Goal: Communication & Community: Answer question/provide support

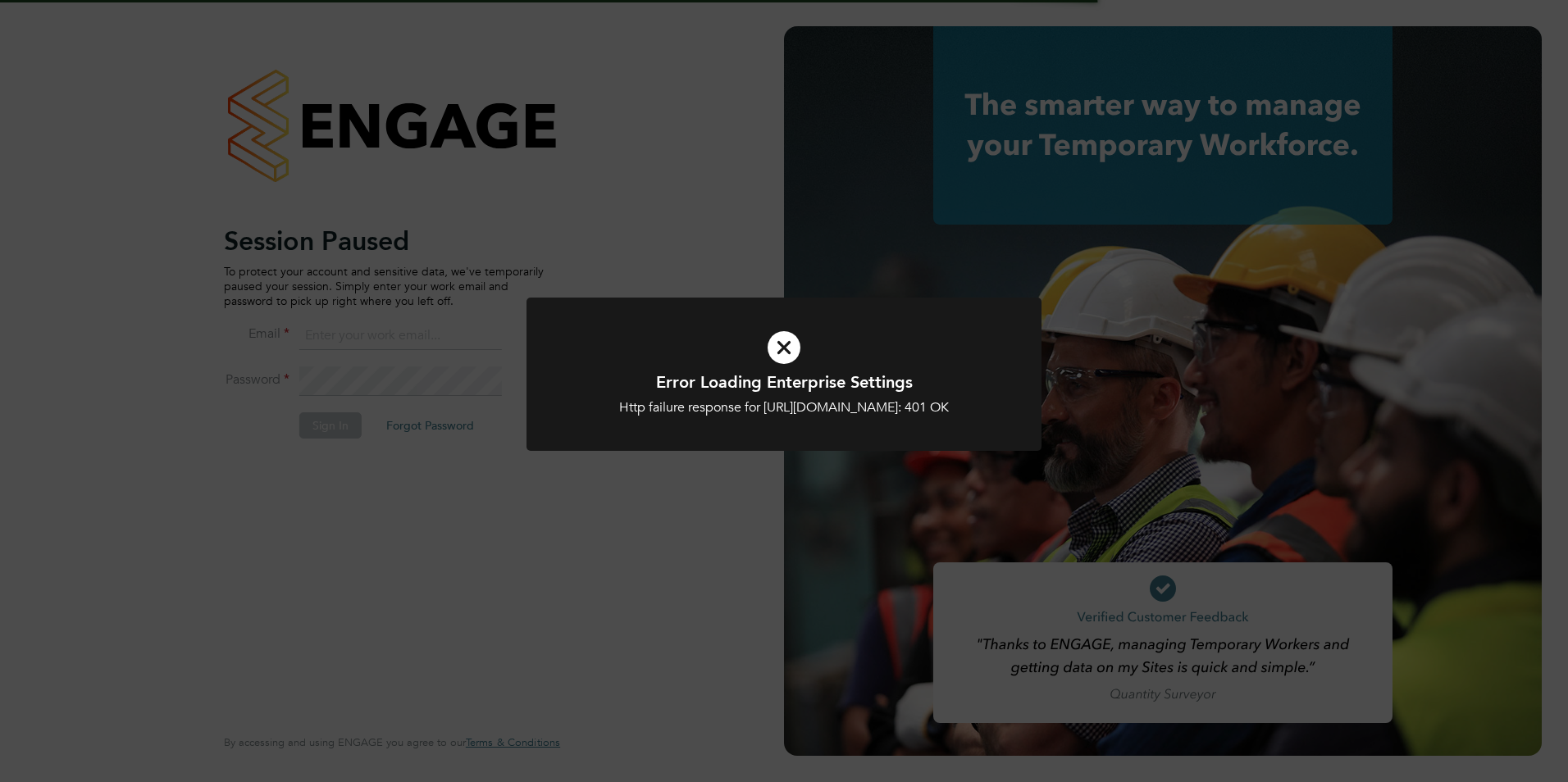
type input "olivia.triassi@huntereducation.co.uk"
click at [783, 416] on div "Http failure response for https://huntereducation.app.engagetech.net/app/busine…" at bounding box center [784, 407] width 426 height 17
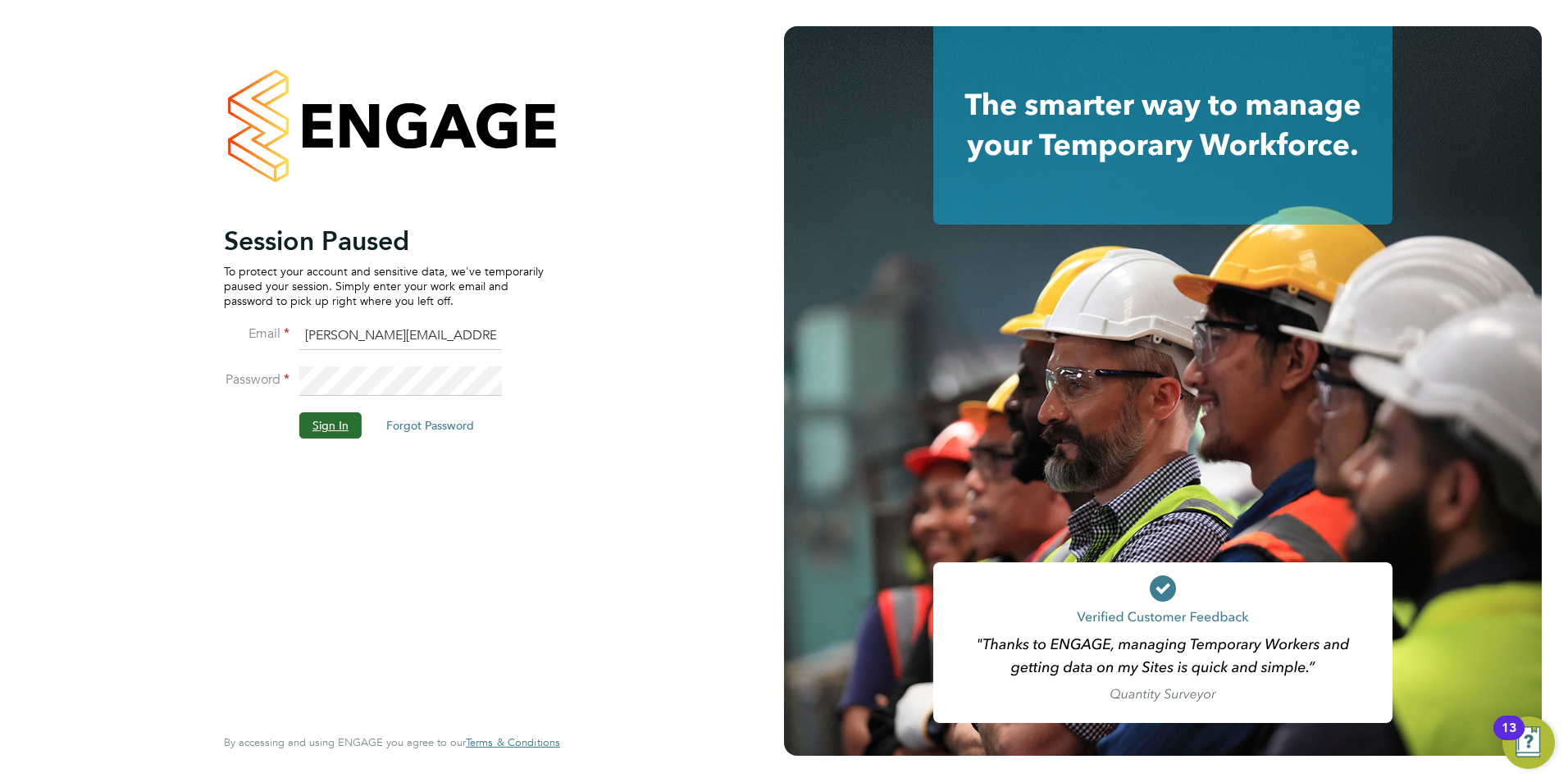
click at [305, 423] on button "Sign In" at bounding box center [330, 425] width 62 height 26
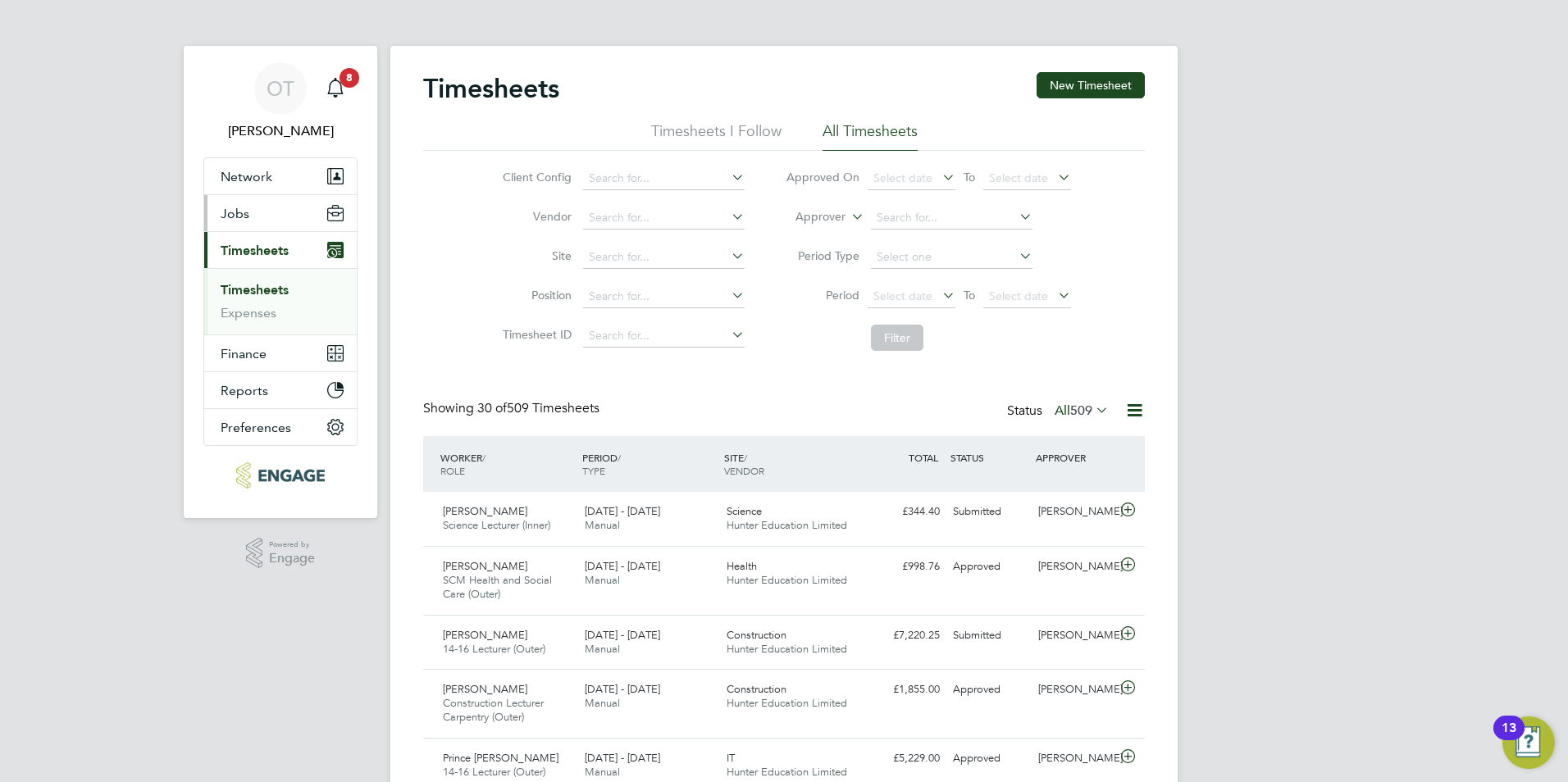
click at [283, 215] on button "Jobs" at bounding box center [280, 213] width 153 height 36
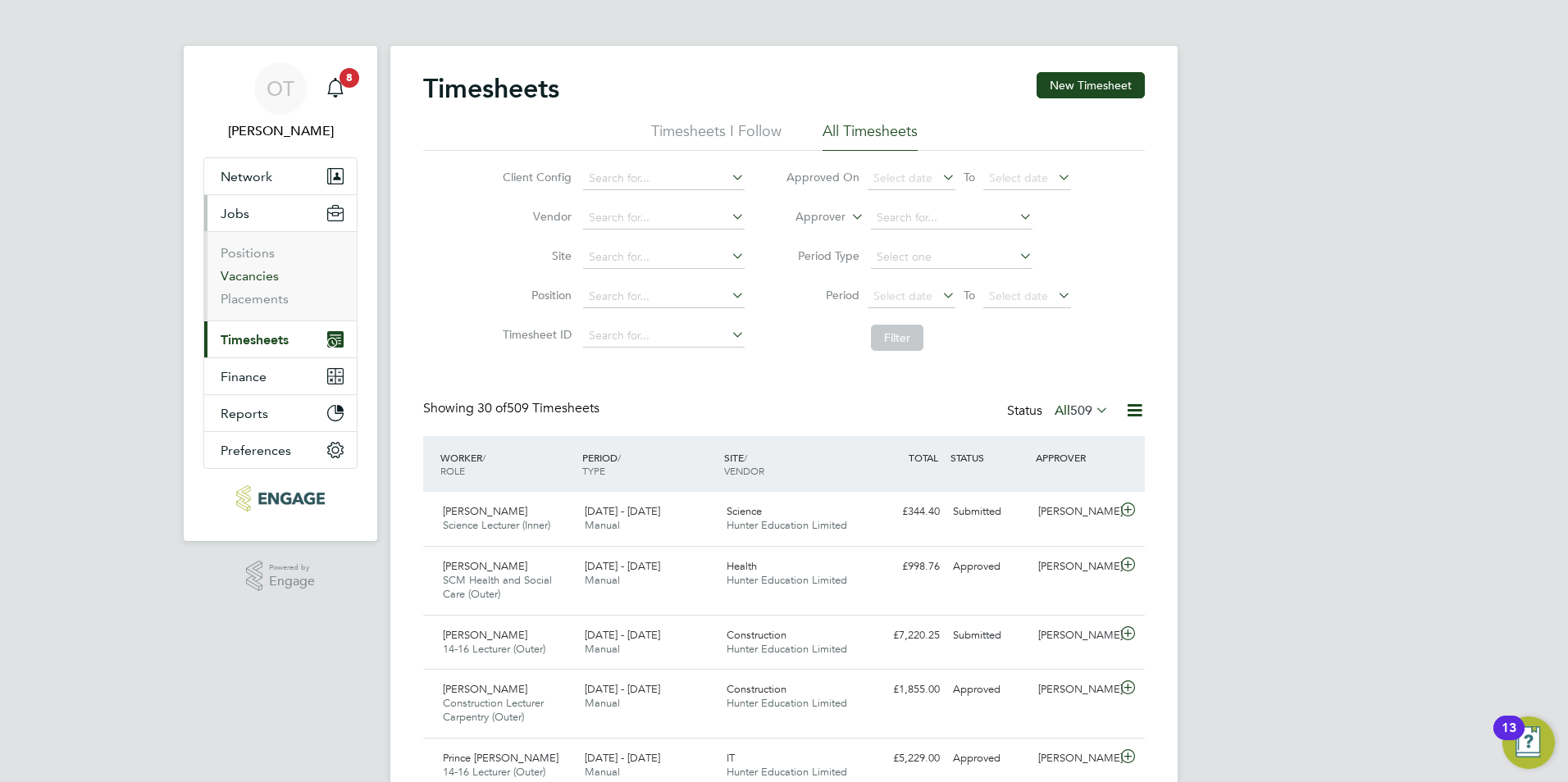
click at [271, 275] on link "Vacancies" at bounding box center [249, 275] width 58 height 16
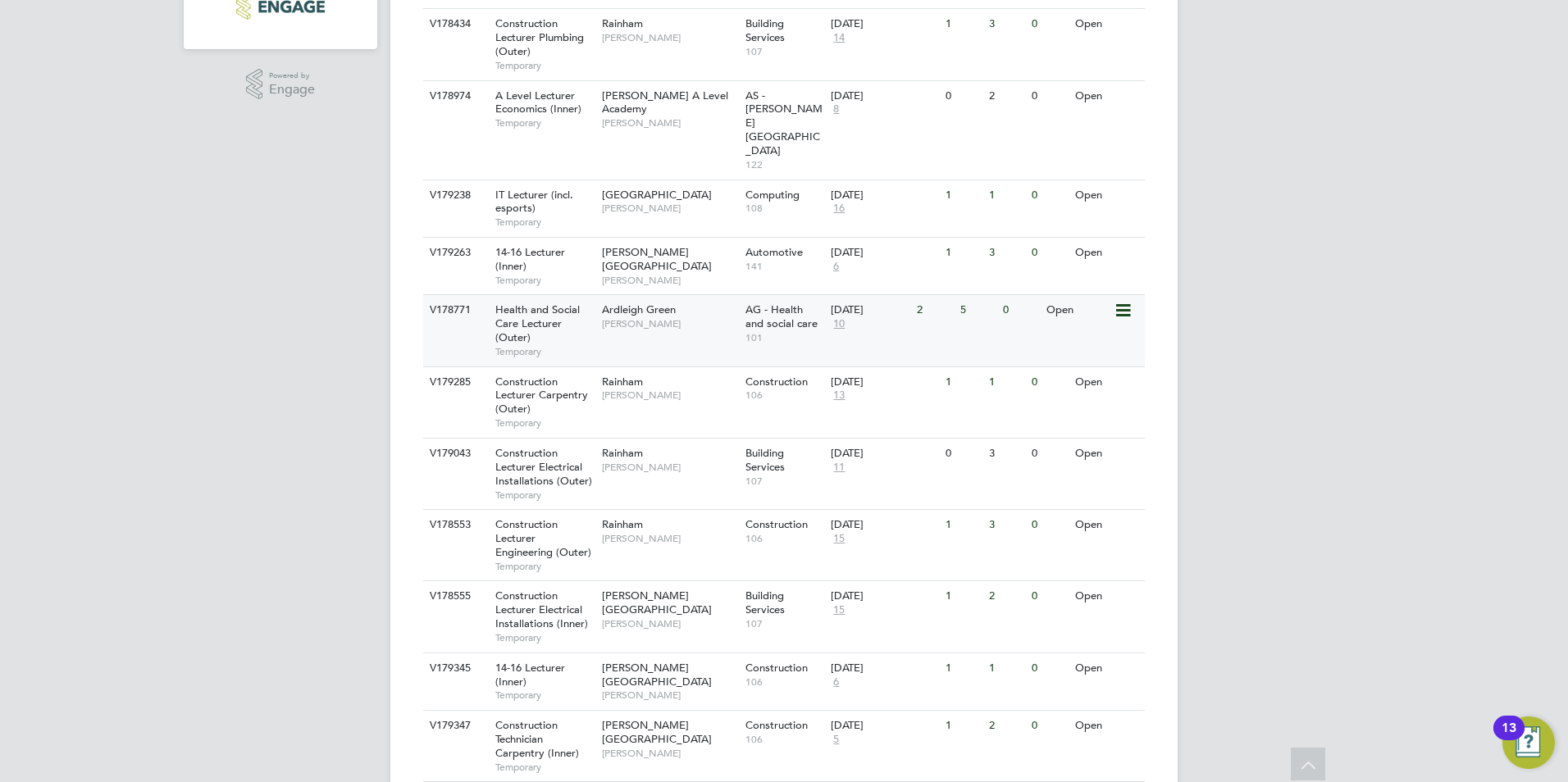
click at [648, 295] on div "Ardleigh Green Roslyn O'Garro" at bounding box center [669, 316] width 144 height 43
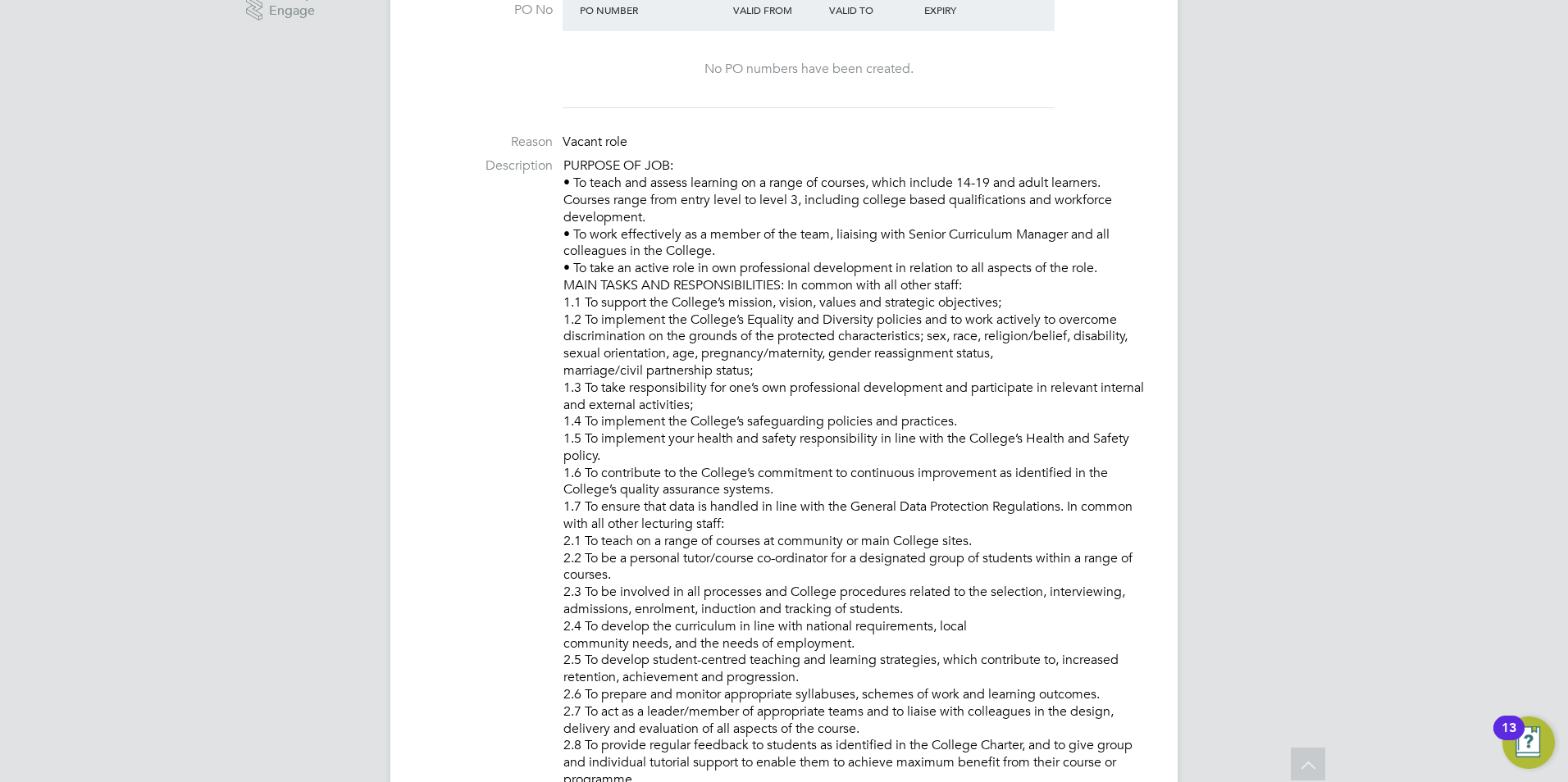
scroll to position [58, 0]
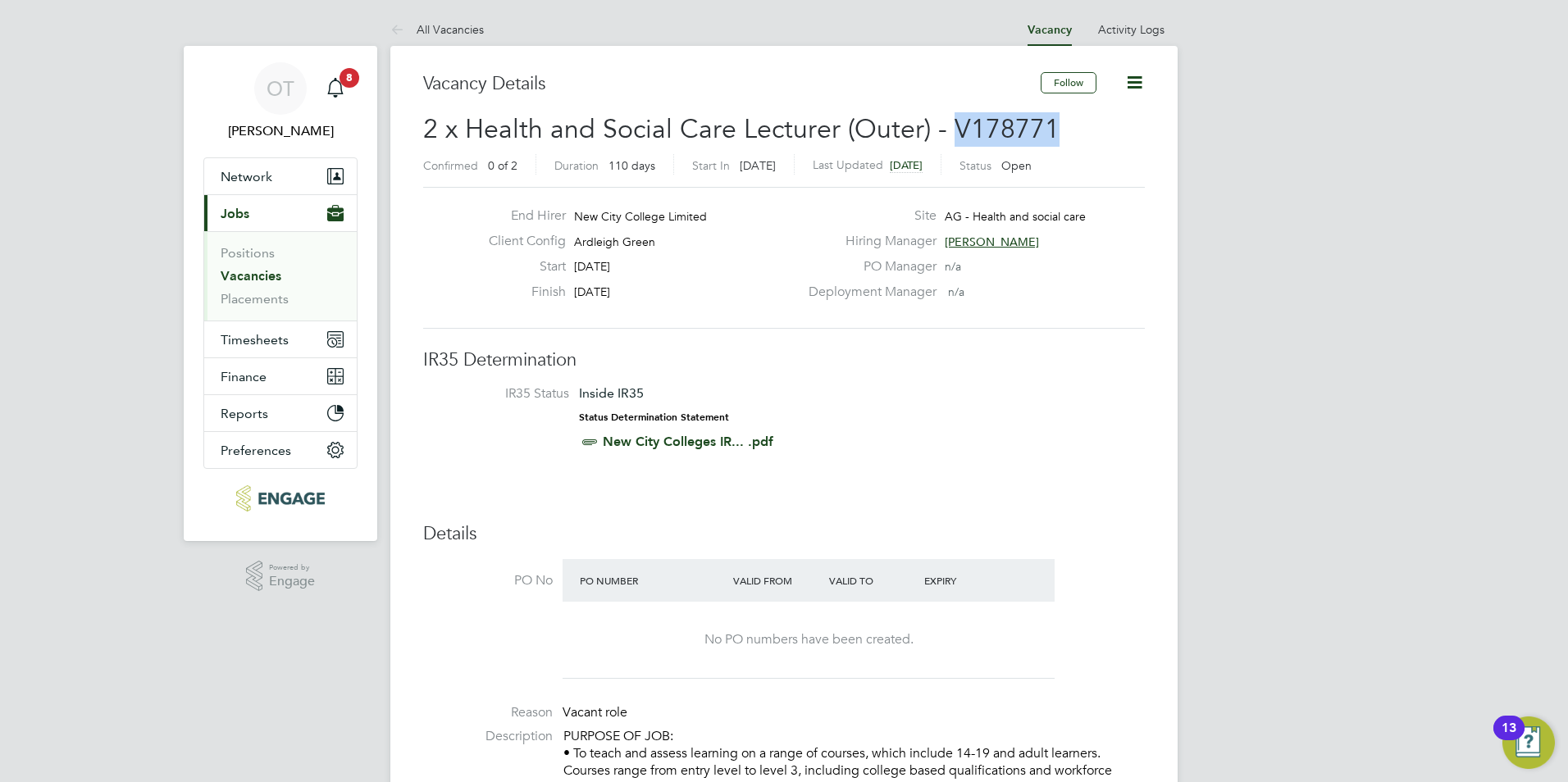
drag, startPoint x: 1083, startPoint y: 125, endPoint x: 953, endPoint y: 125, distance: 130.0
click at [953, 125] on h2 "2 x Health and Social Care Lecturer (Outer) - V178771 Confirmed 0 of 2 Duration…" at bounding box center [784, 147] width 722 height 69
copy span "V178771"
click at [334, 90] on icon "Main navigation" at bounding box center [335, 88] width 20 height 20
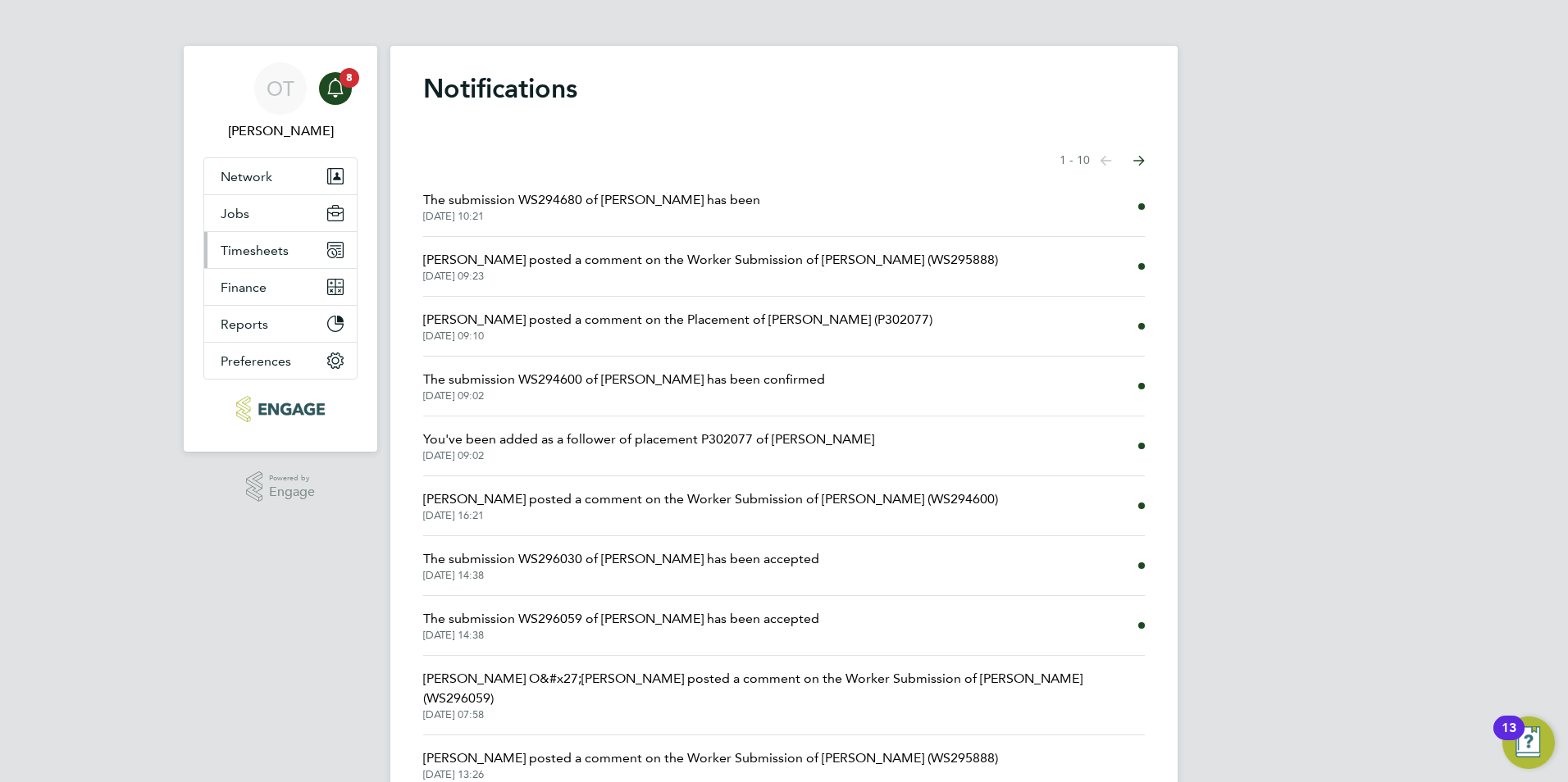
click at [284, 243] on span "Timesheets" at bounding box center [254, 250] width 68 height 16
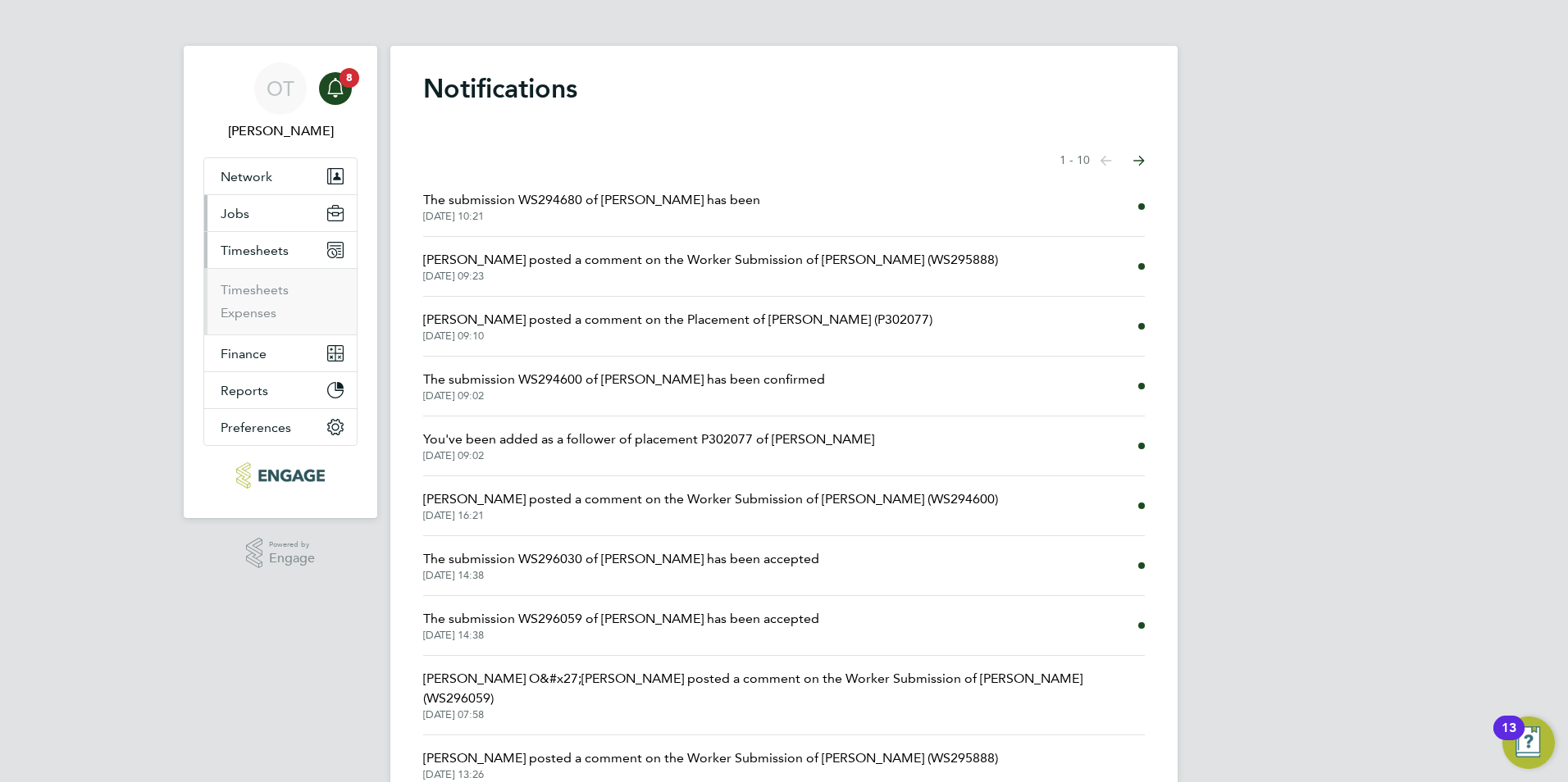
click at [269, 204] on button "Jobs" at bounding box center [280, 213] width 153 height 36
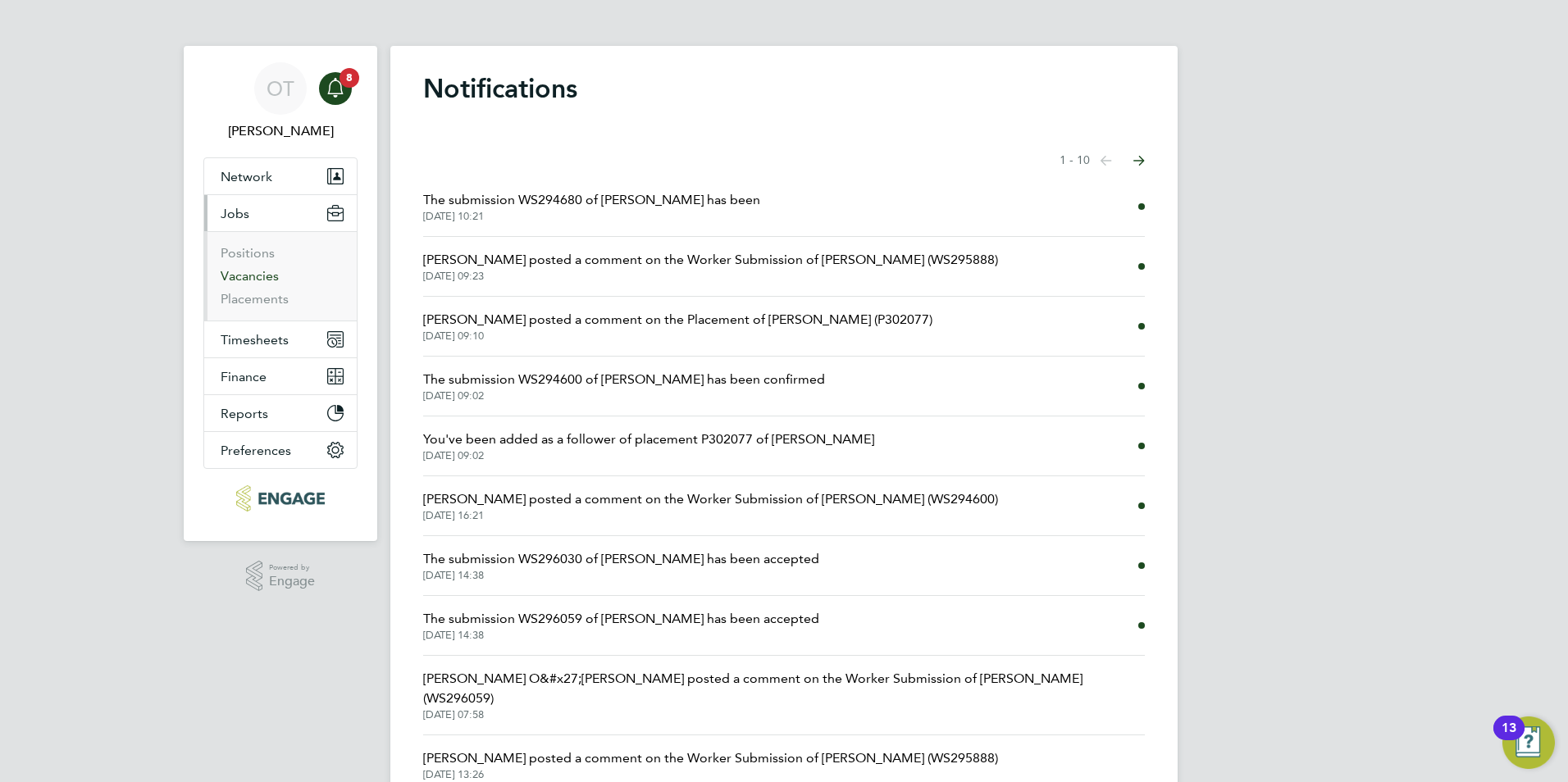
click at [264, 275] on link "Vacancies" at bounding box center [249, 275] width 58 height 16
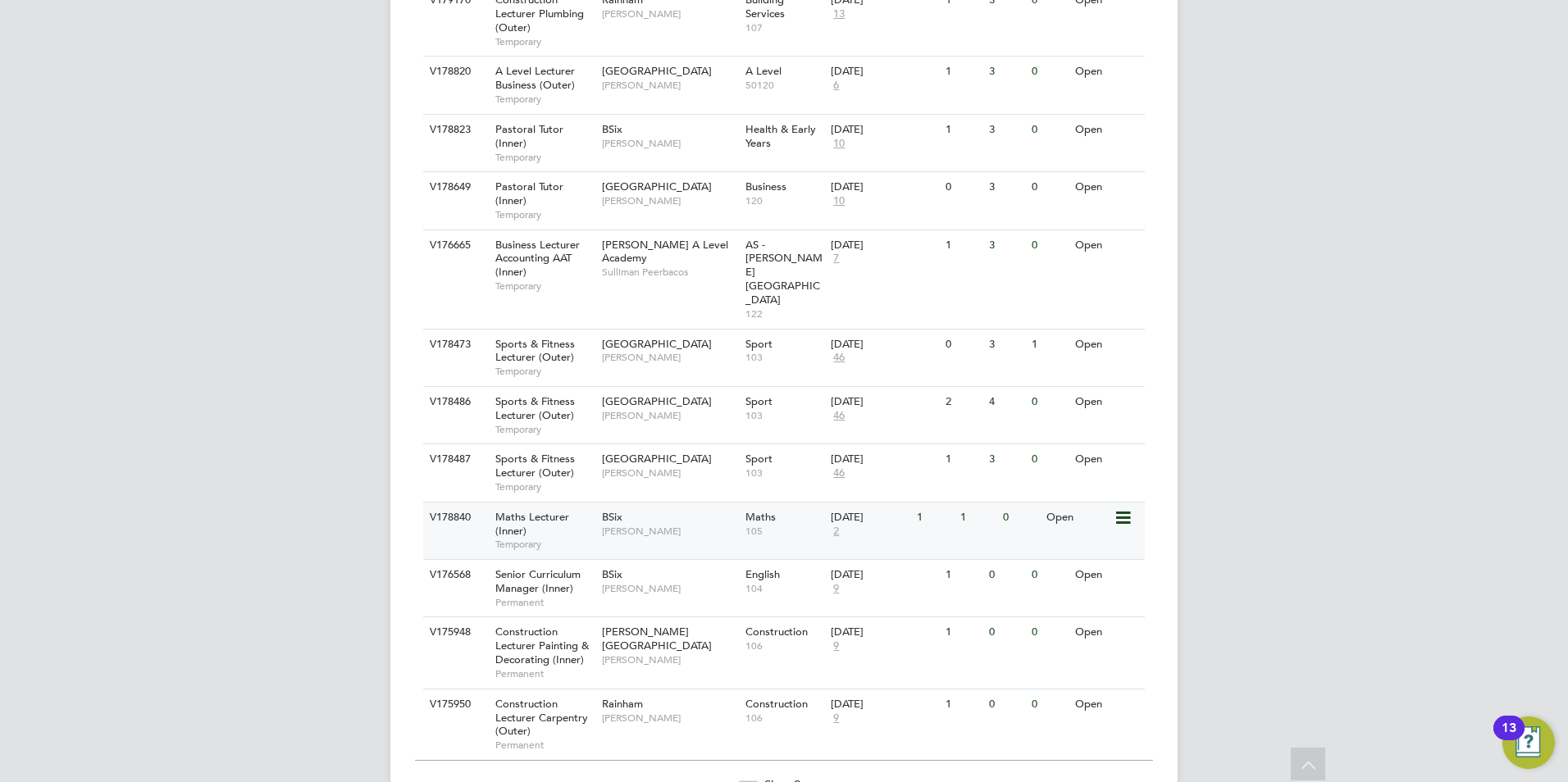
scroll to position [1707, 0]
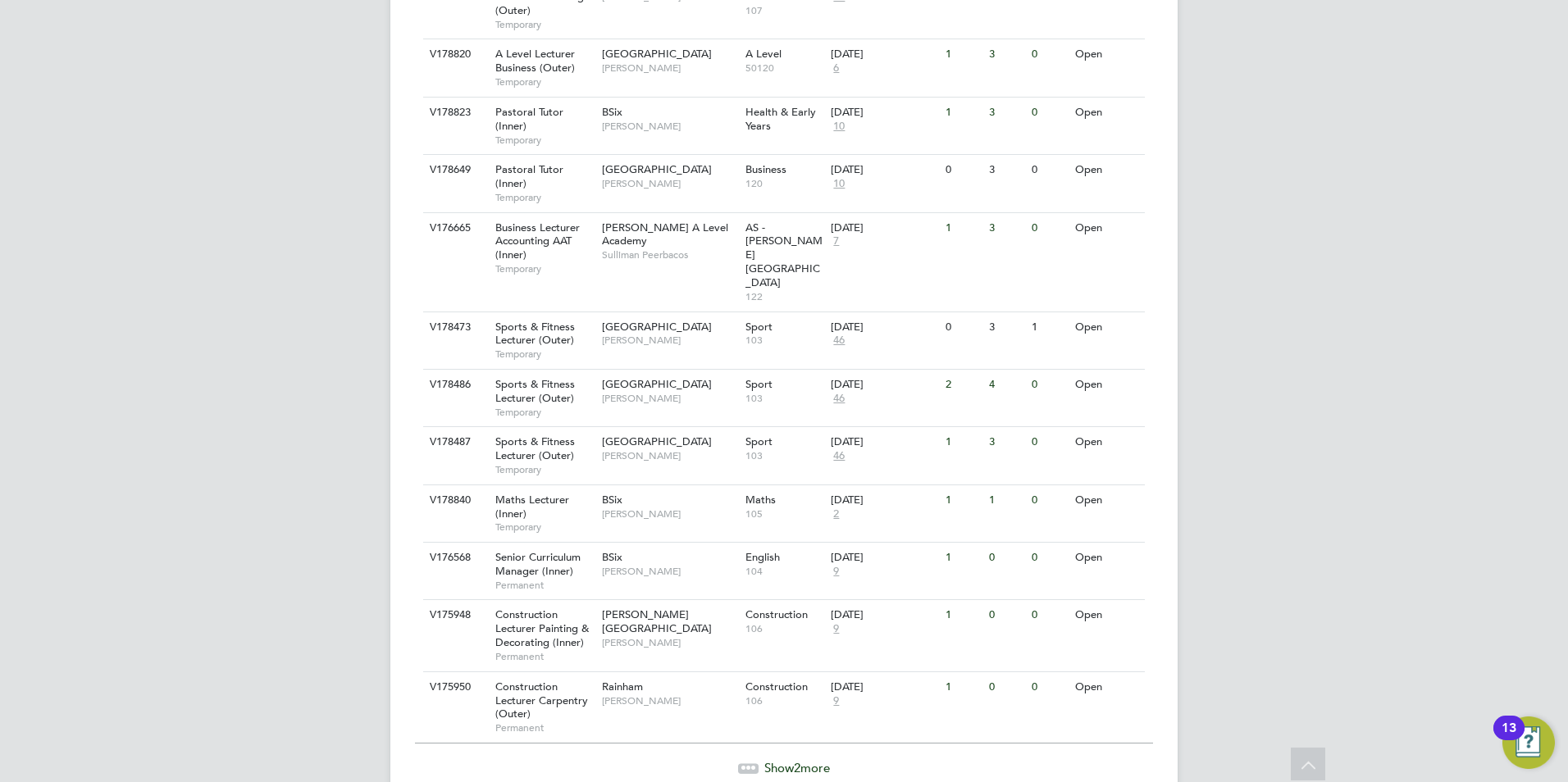
click at [796, 760] on span "2" at bounding box center [797, 767] width 7 height 16
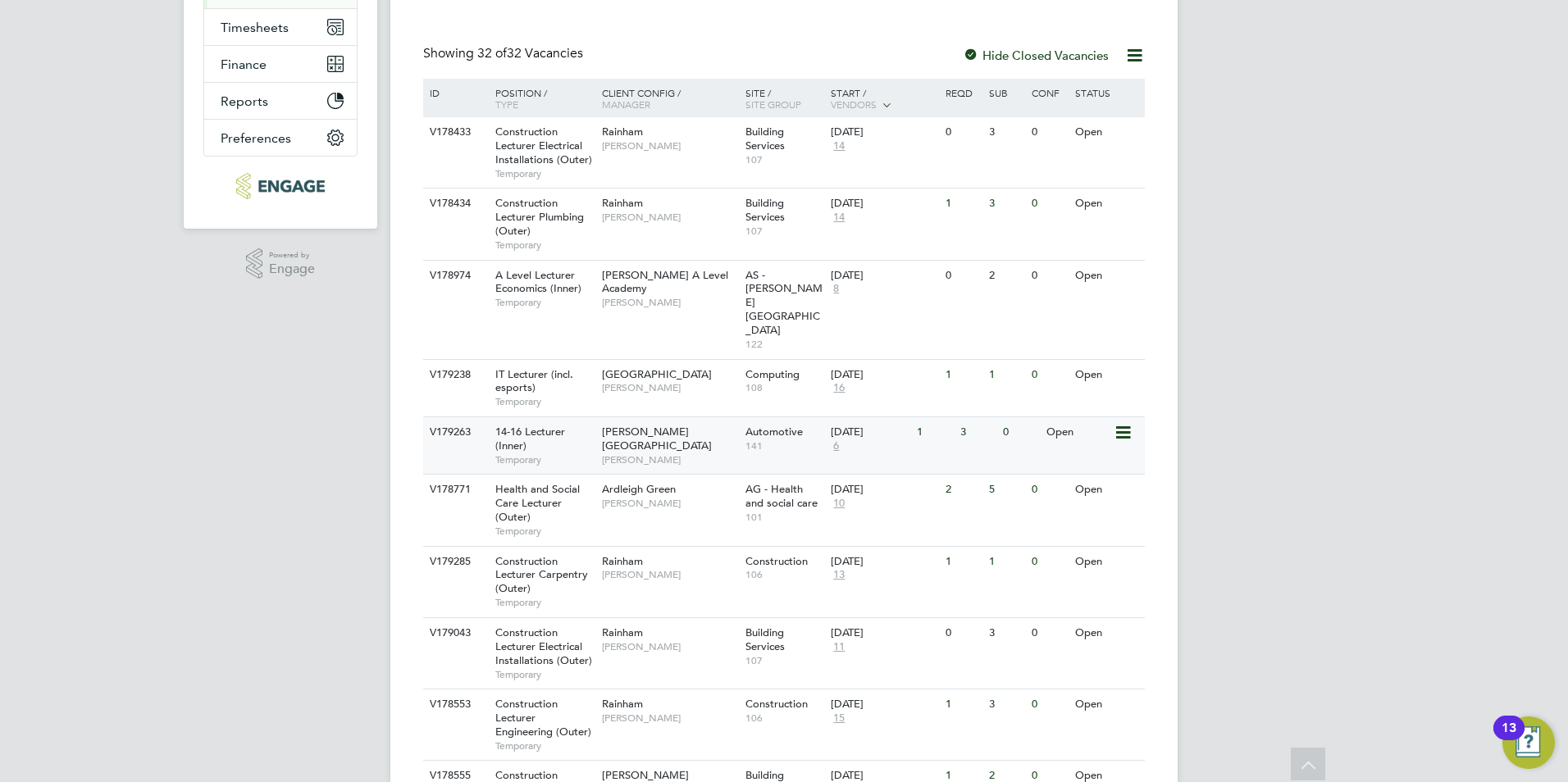
scroll to position [0, 0]
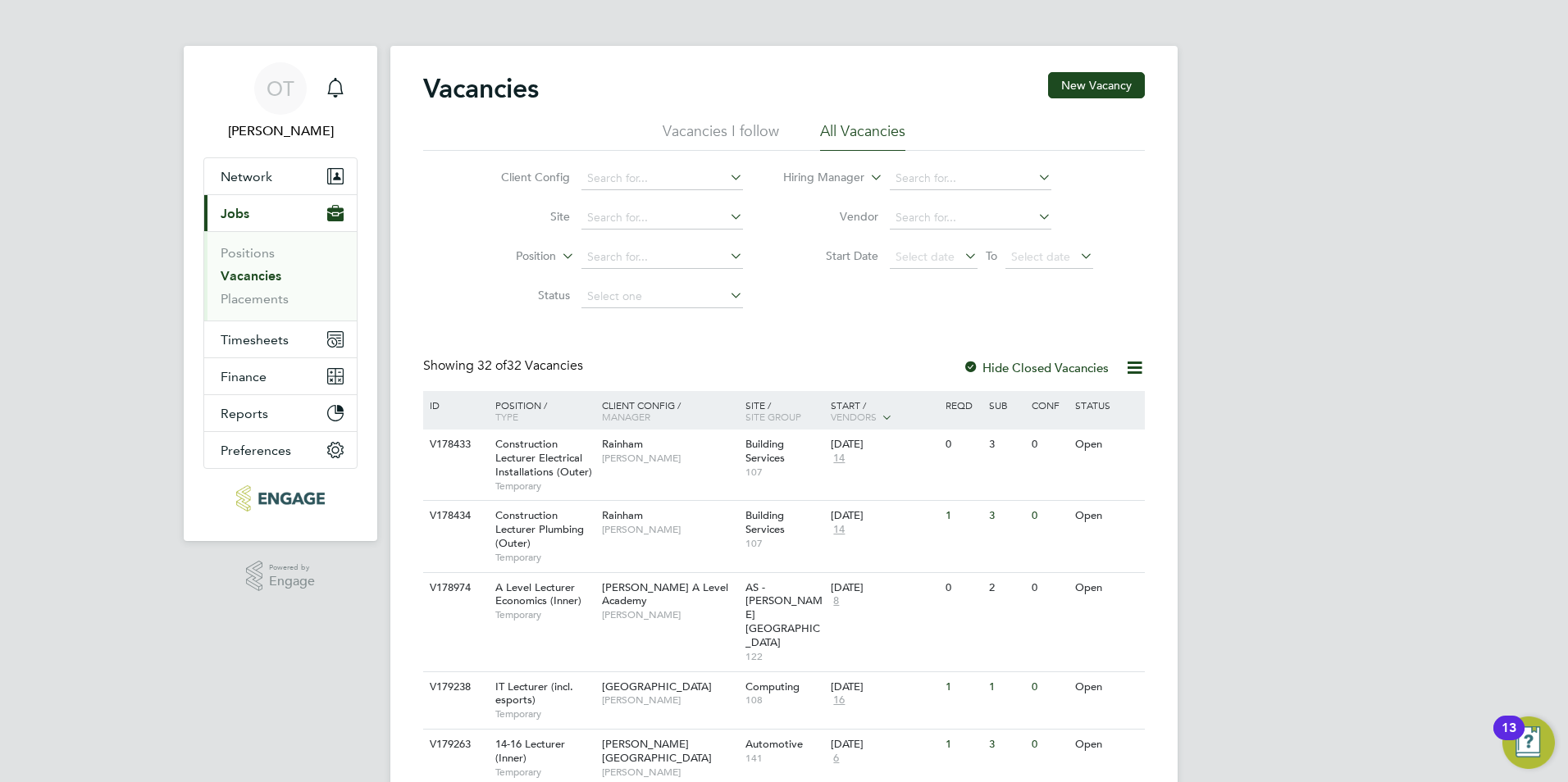
drag, startPoint x: 1242, startPoint y: 184, endPoint x: 1186, endPoint y: 328, distance: 154.5
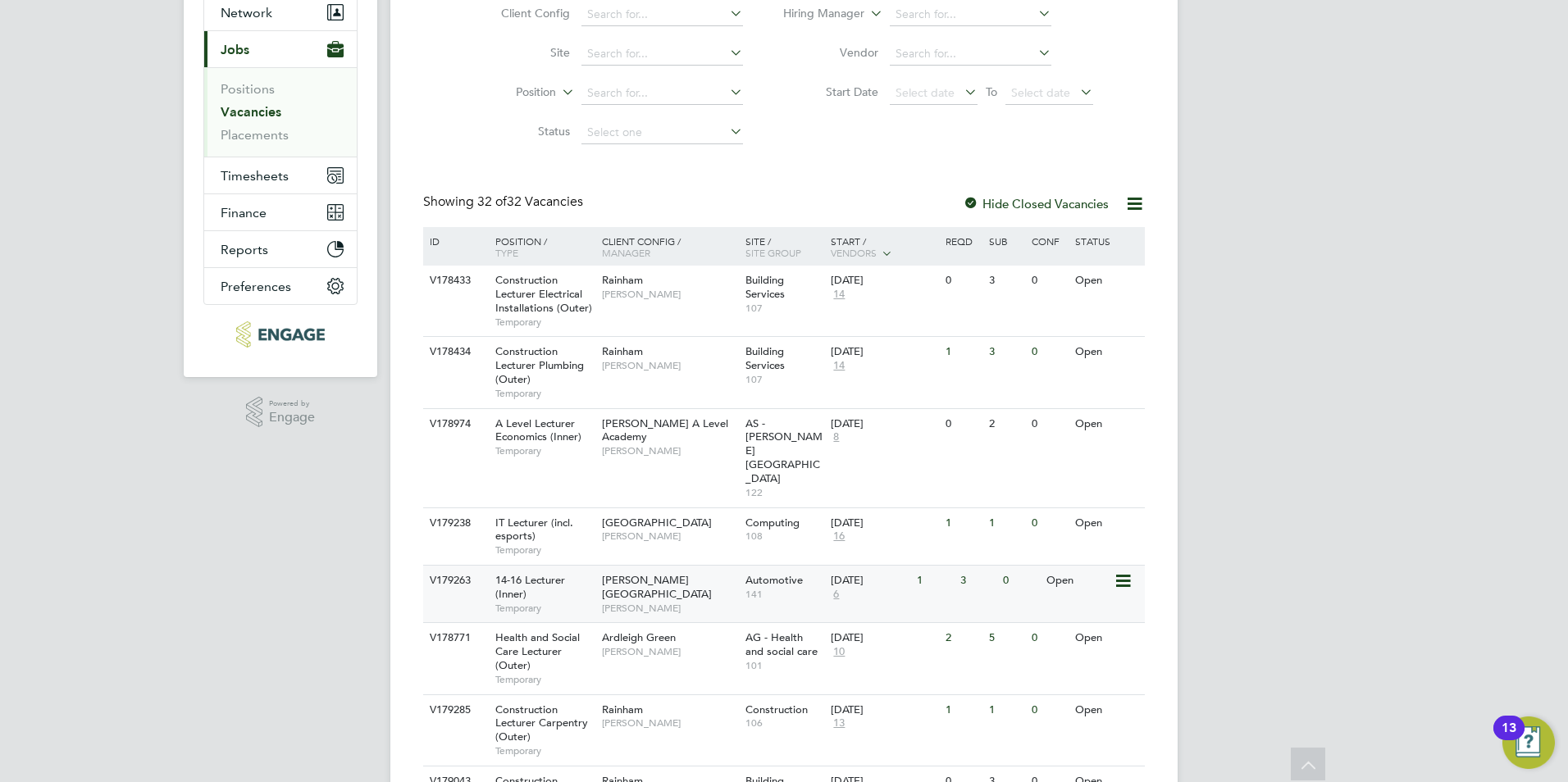
scroll to position [246, 0]
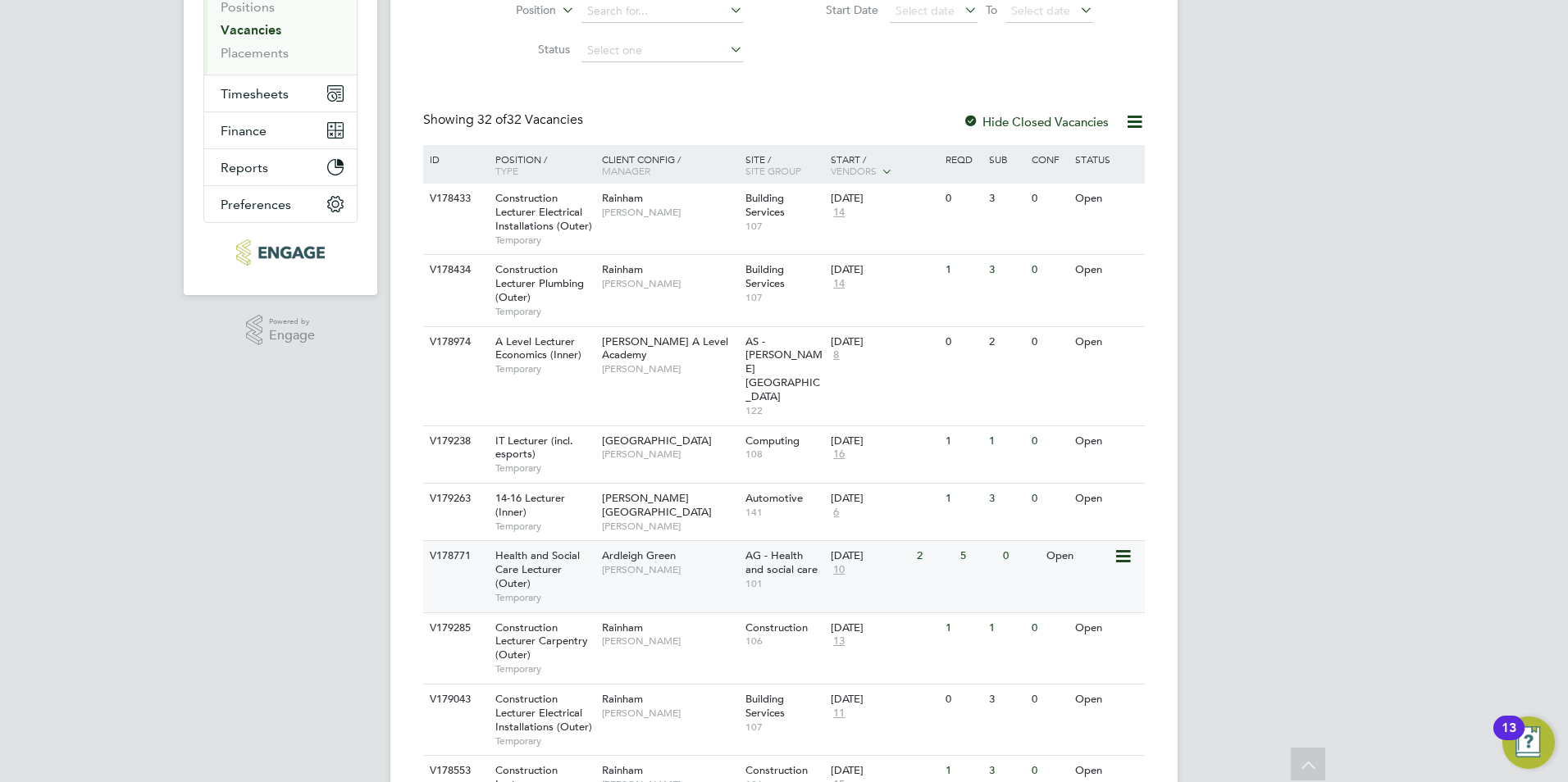
click at [631, 563] on span "[PERSON_NAME]" at bounding box center [669, 570] width 135 height 13
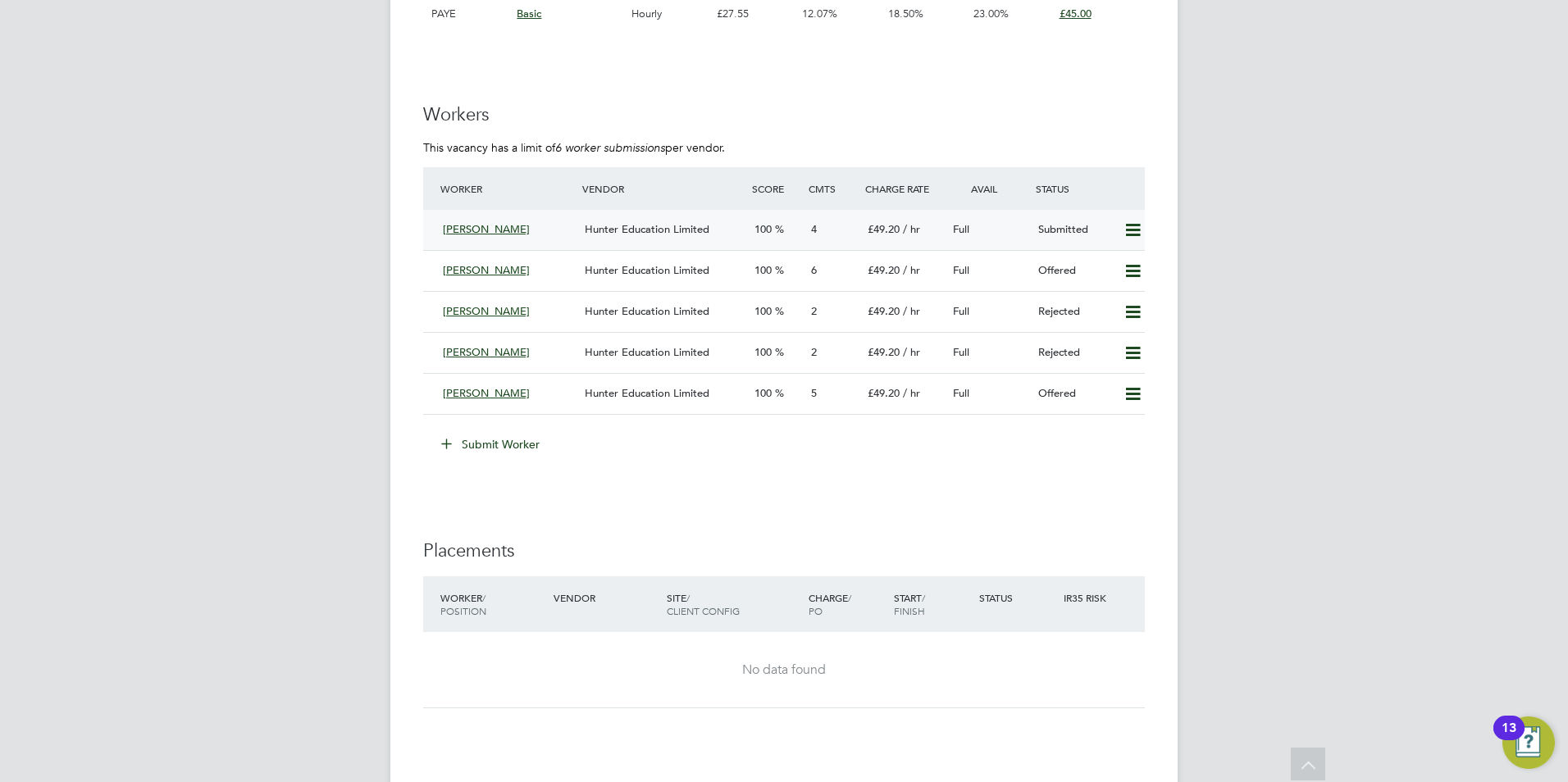
click at [627, 212] on div "[PERSON_NAME] [PERSON_NAME] Education Limited 100 4 £49.20 / hr Full Submitted" at bounding box center [784, 230] width 722 height 40
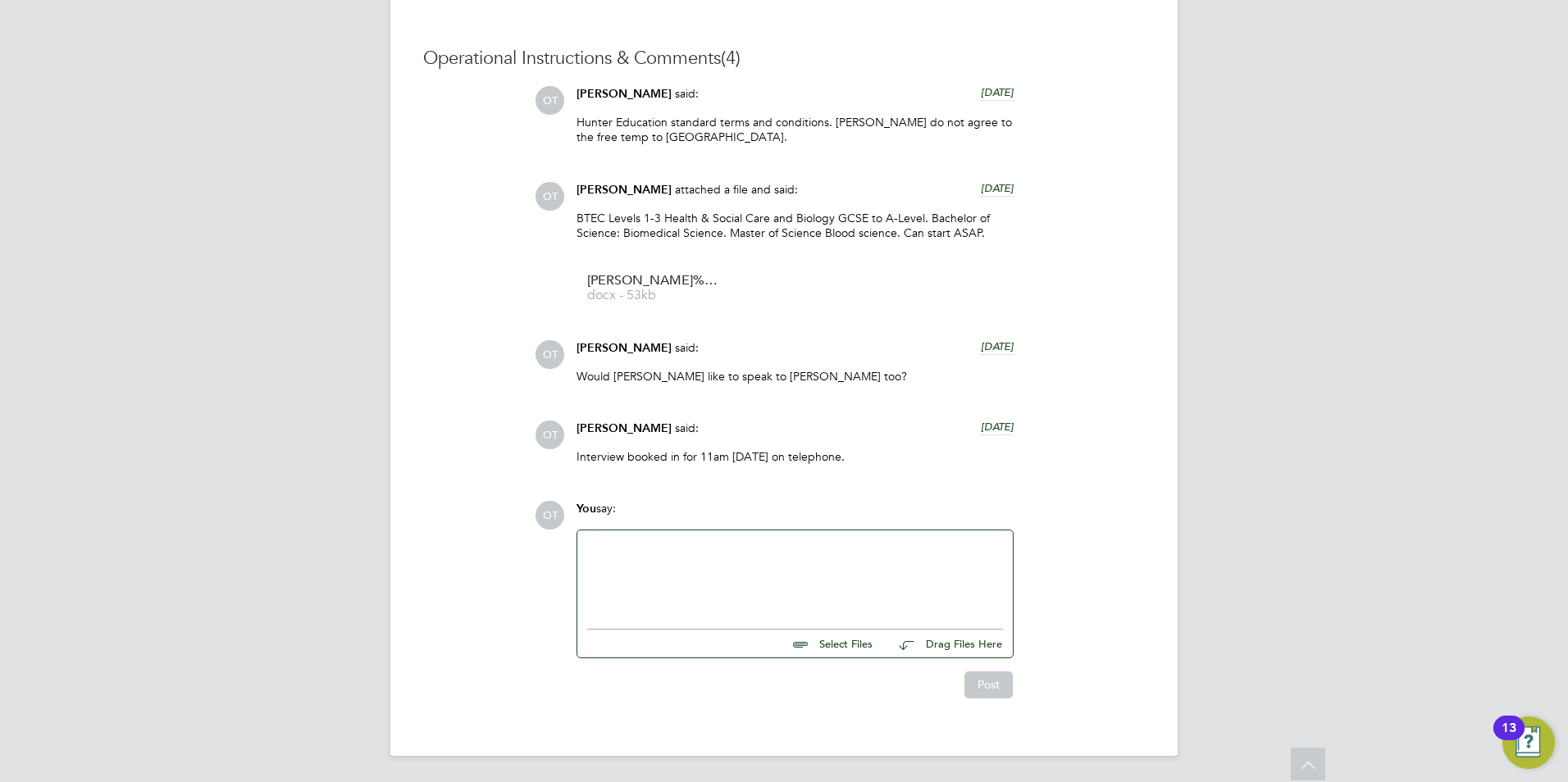
click at [786, 545] on div at bounding box center [795, 575] width 416 height 70
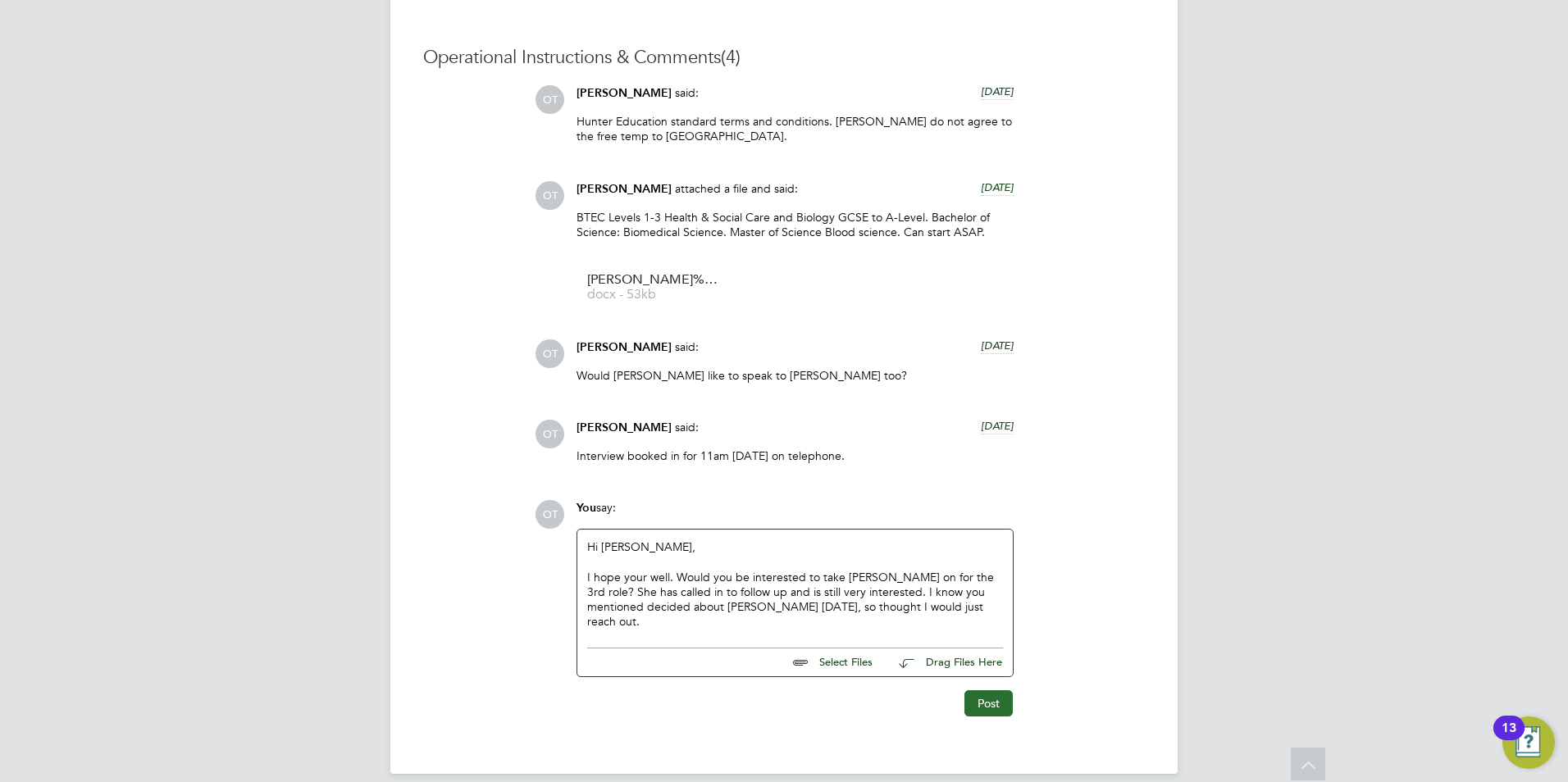
click at [997, 690] on button "Post" at bounding box center [988, 703] width 48 height 26
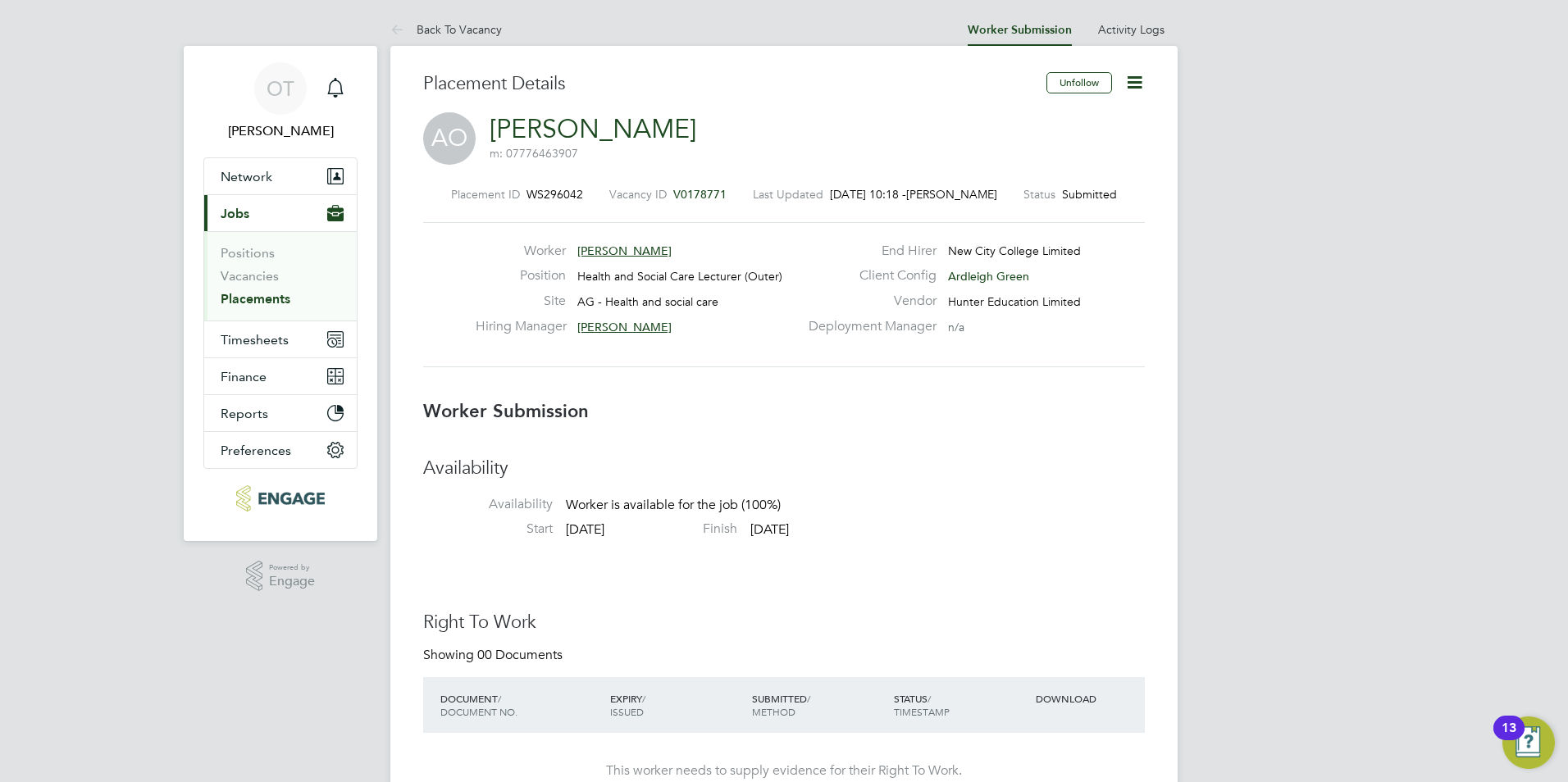
click at [1137, 84] on icon at bounding box center [1134, 82] width 21 height 20
click at [1019, 258] on li "Followers" at bounding box center [1065, 255] width 152 height 23
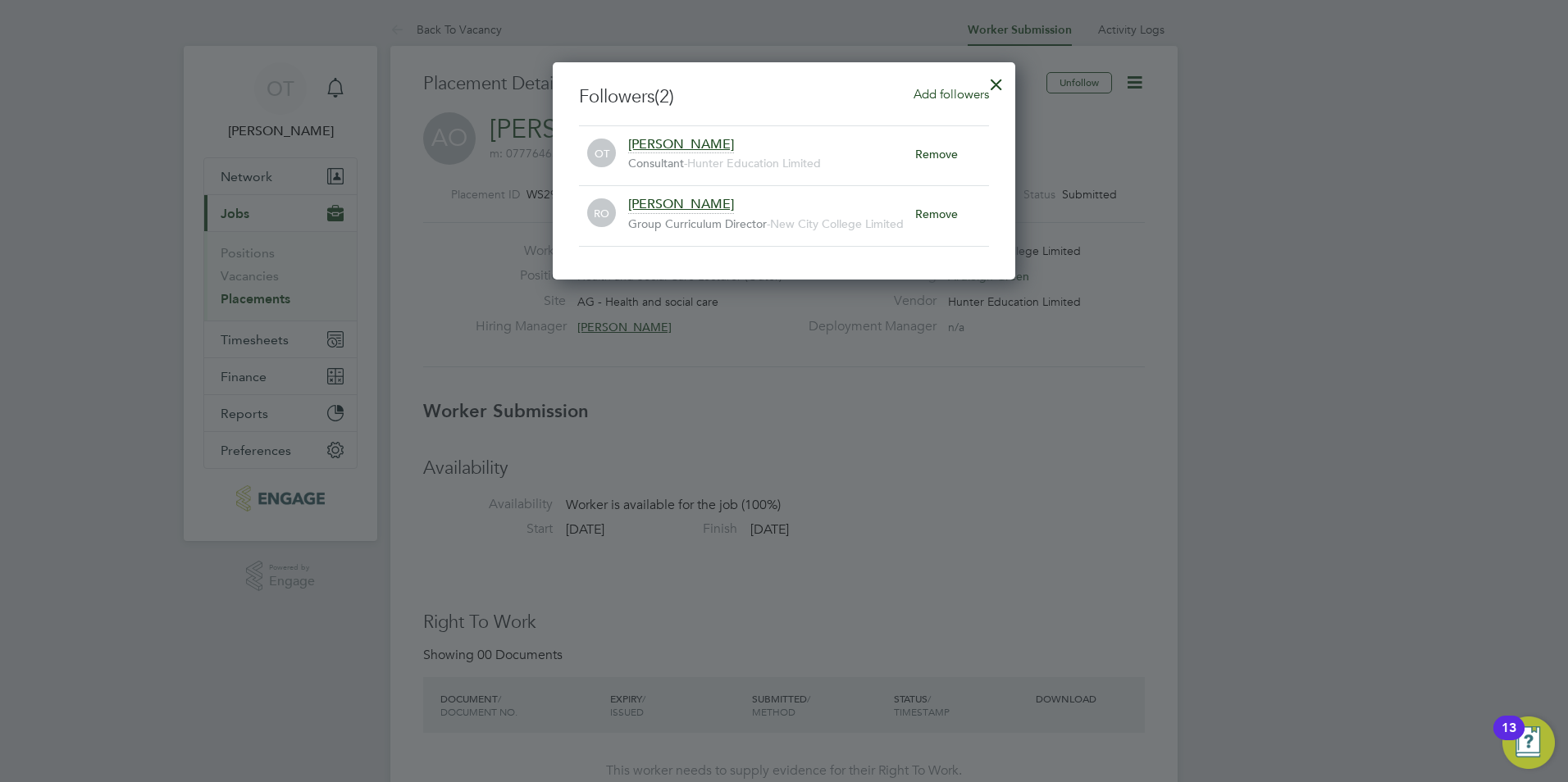
click at [938, 101] on span "Add followers" at bounding box center [951, 93] width 75 height 16
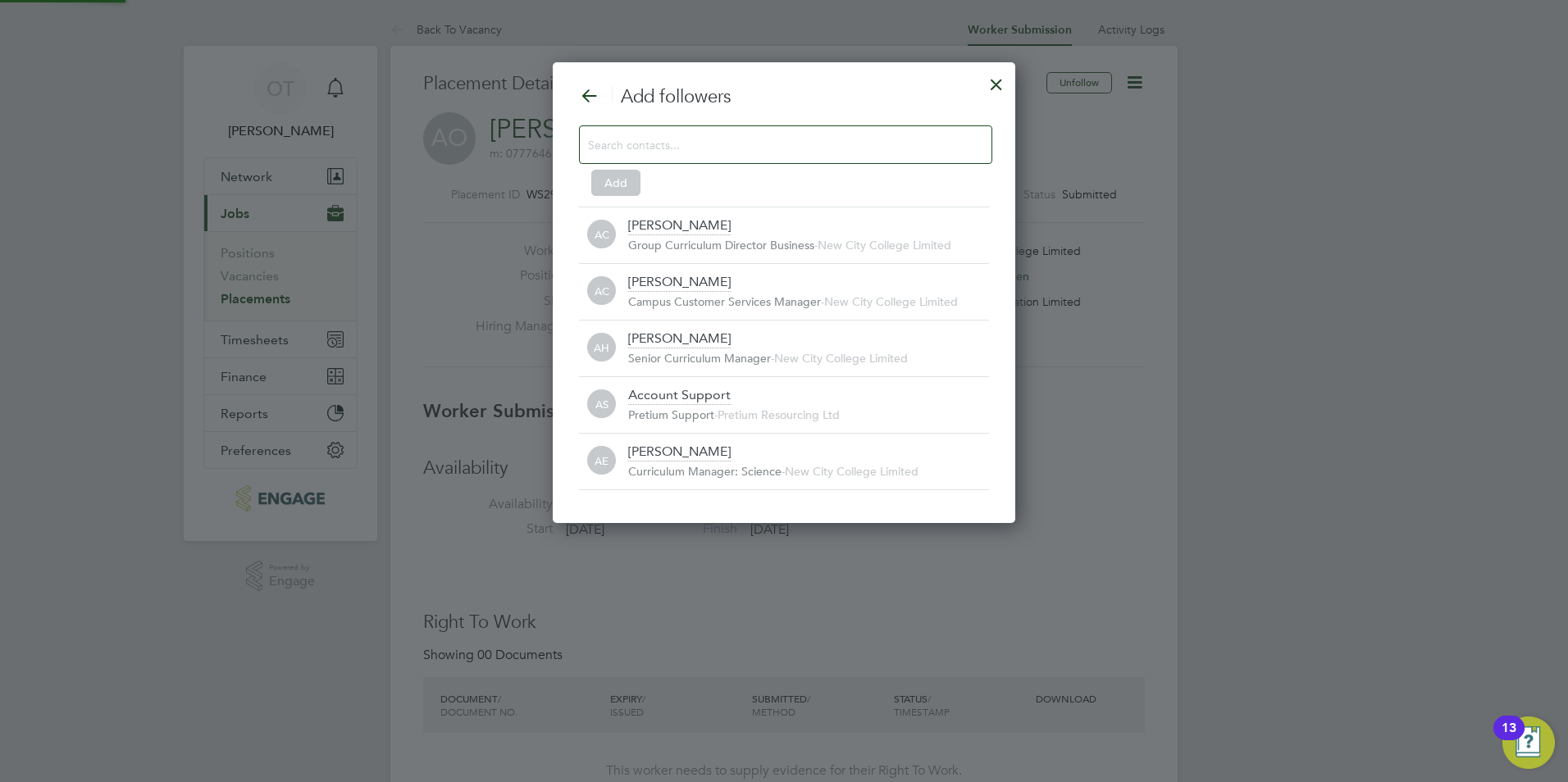
click at [813, 155] on div at bounding box center [786, 144] width 413 height 39
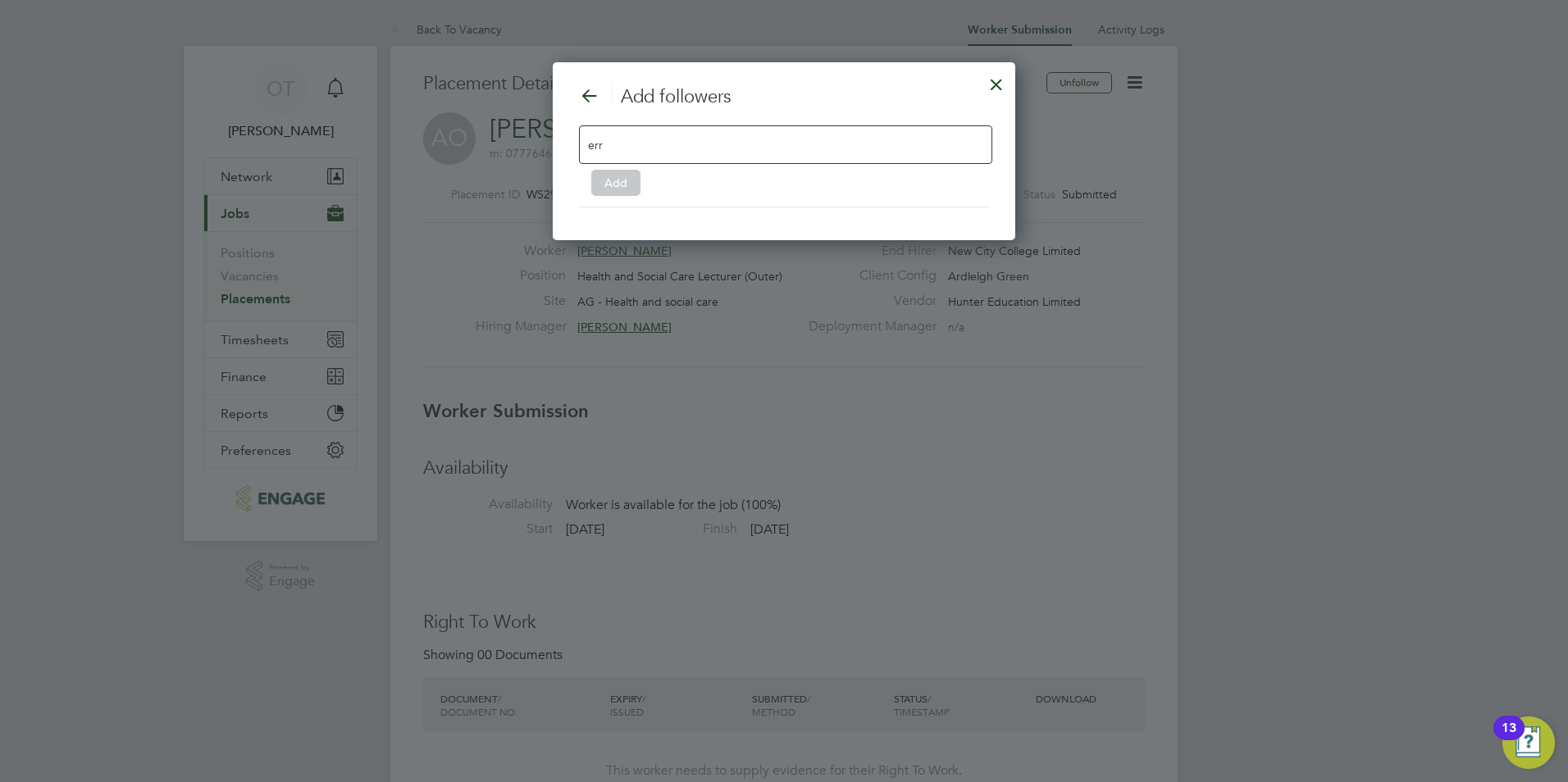
type input "err"
click at [1000, 87] on div at bounding box center [996, 80] width 30 height 30
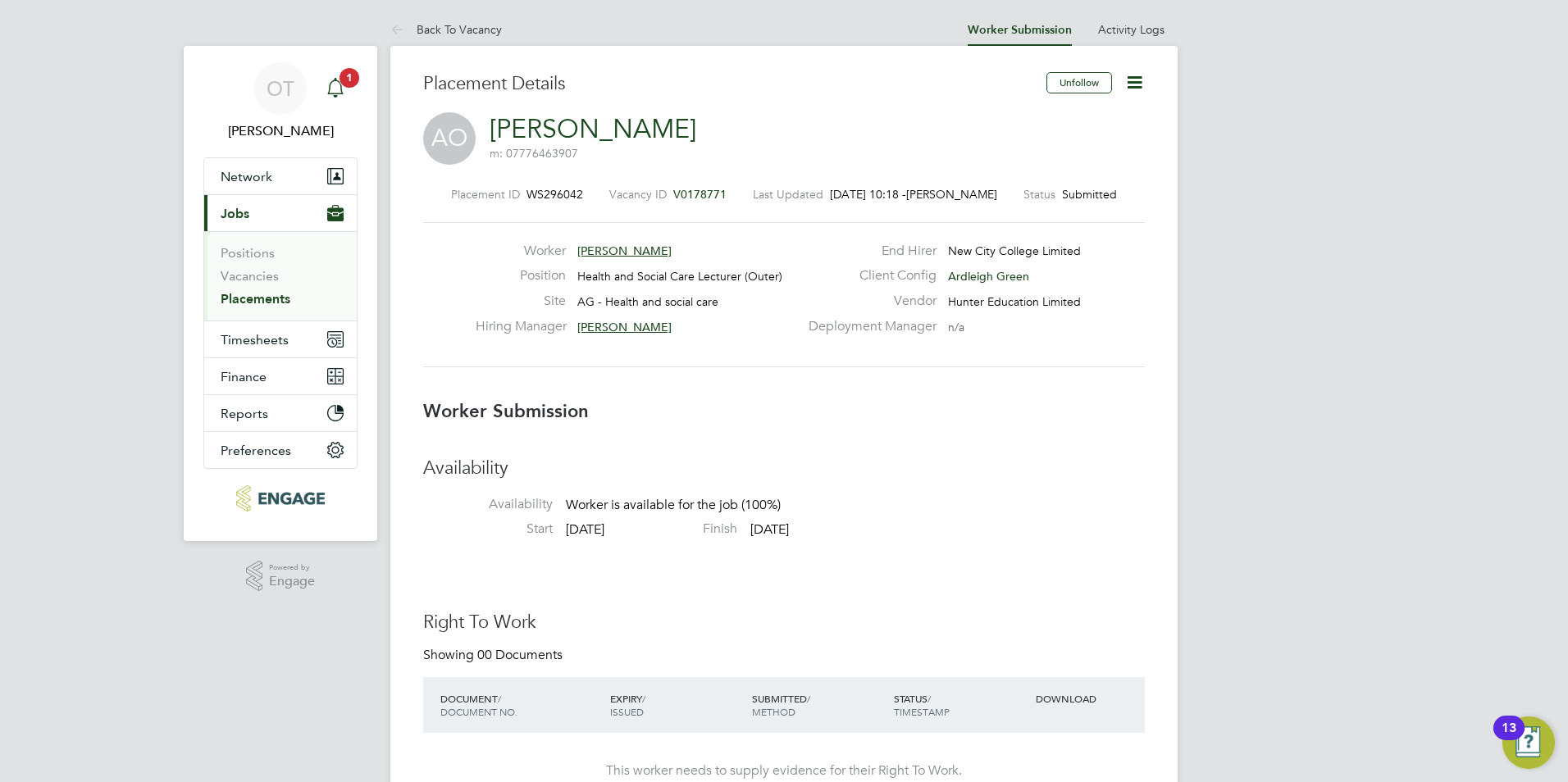
click at [332, 93] on icon "Main navigation" at bounding box center [335, 86] width 16 height 16
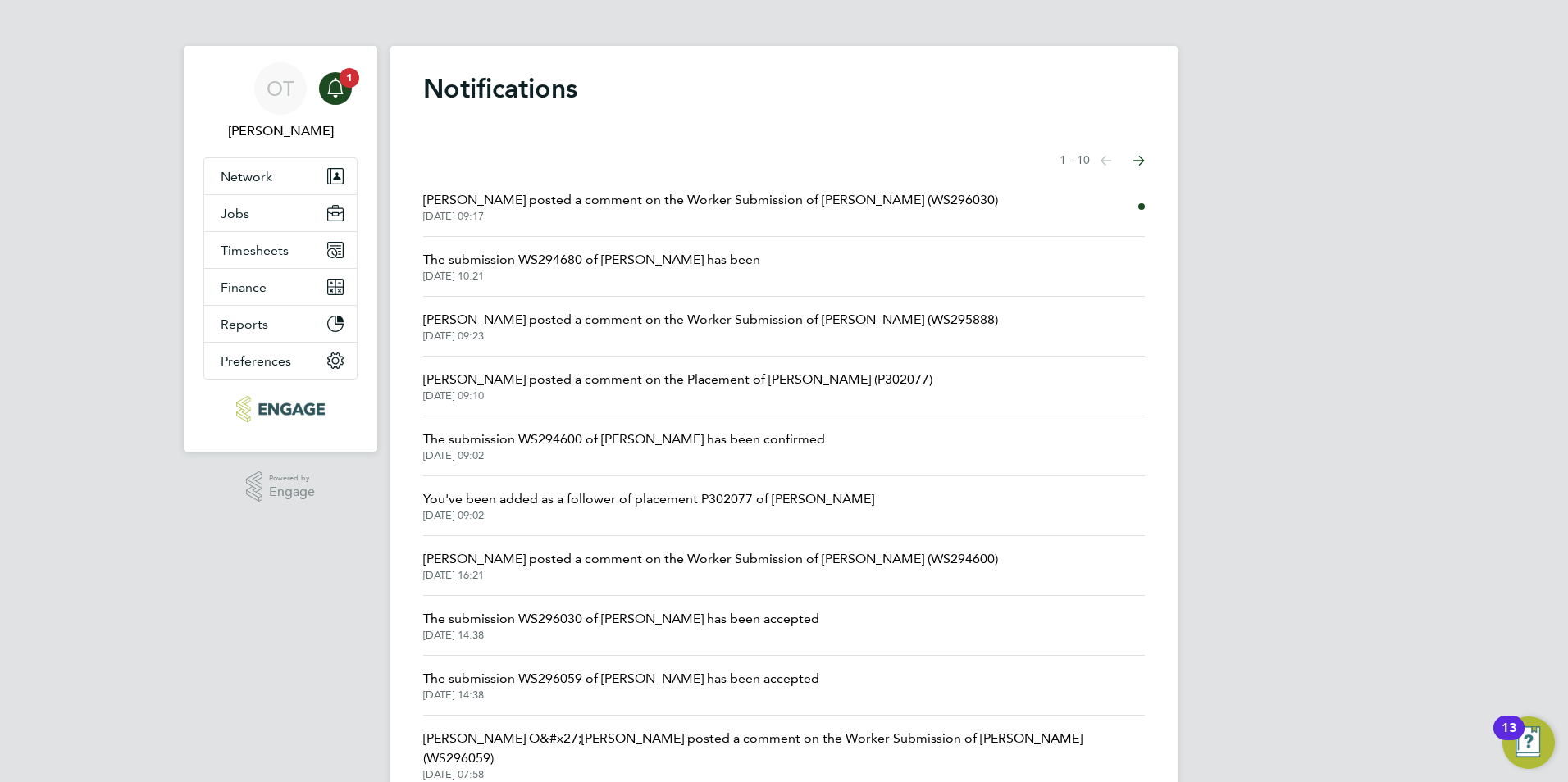
click at [618, 205] on span "Rufena Haque posted a comment on the Worker Submission of Emelia Lewis (WS29603…" at bounding box center [710, 200] width 575 height 20
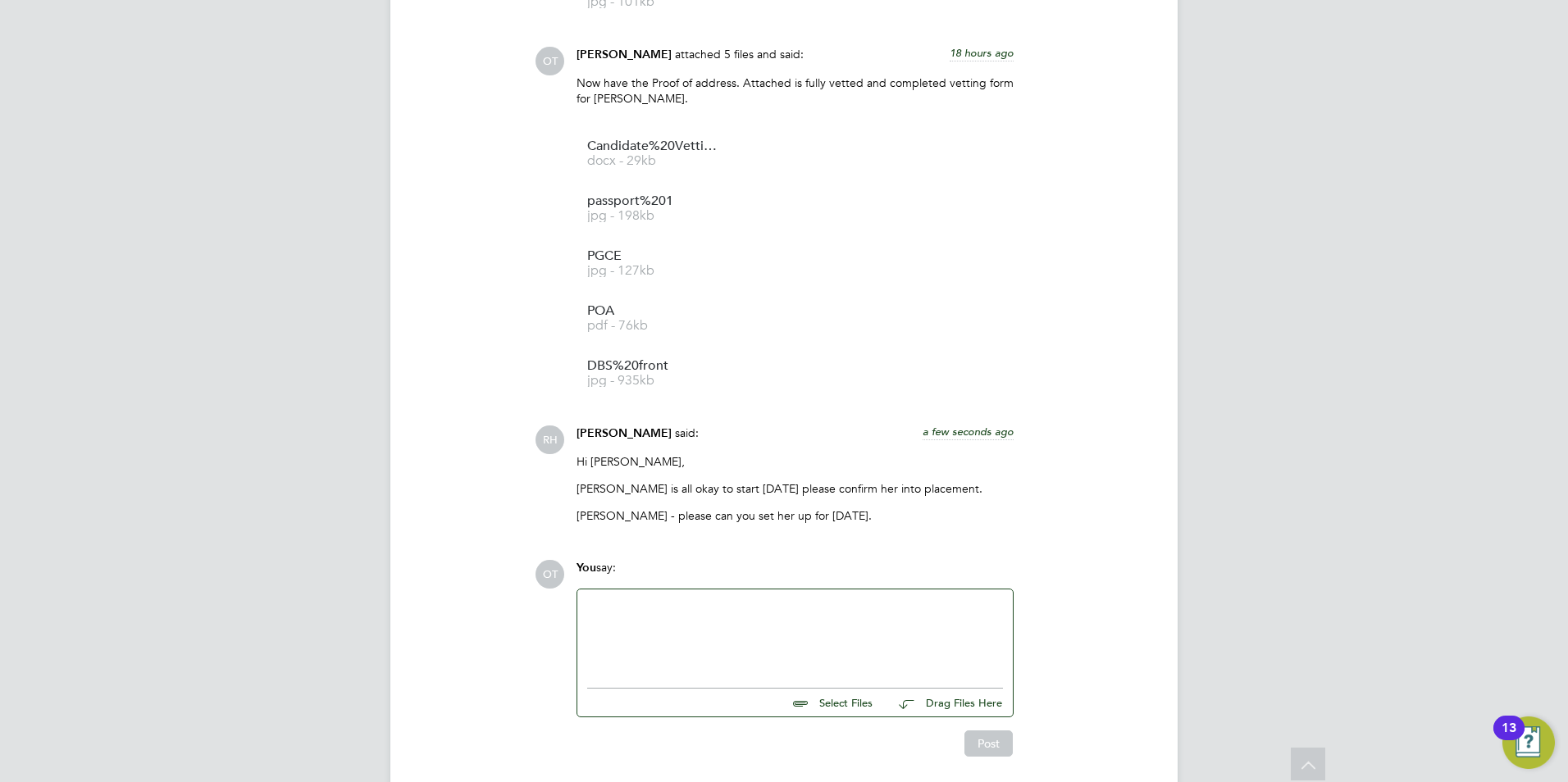
scroll to position [2325, 0]
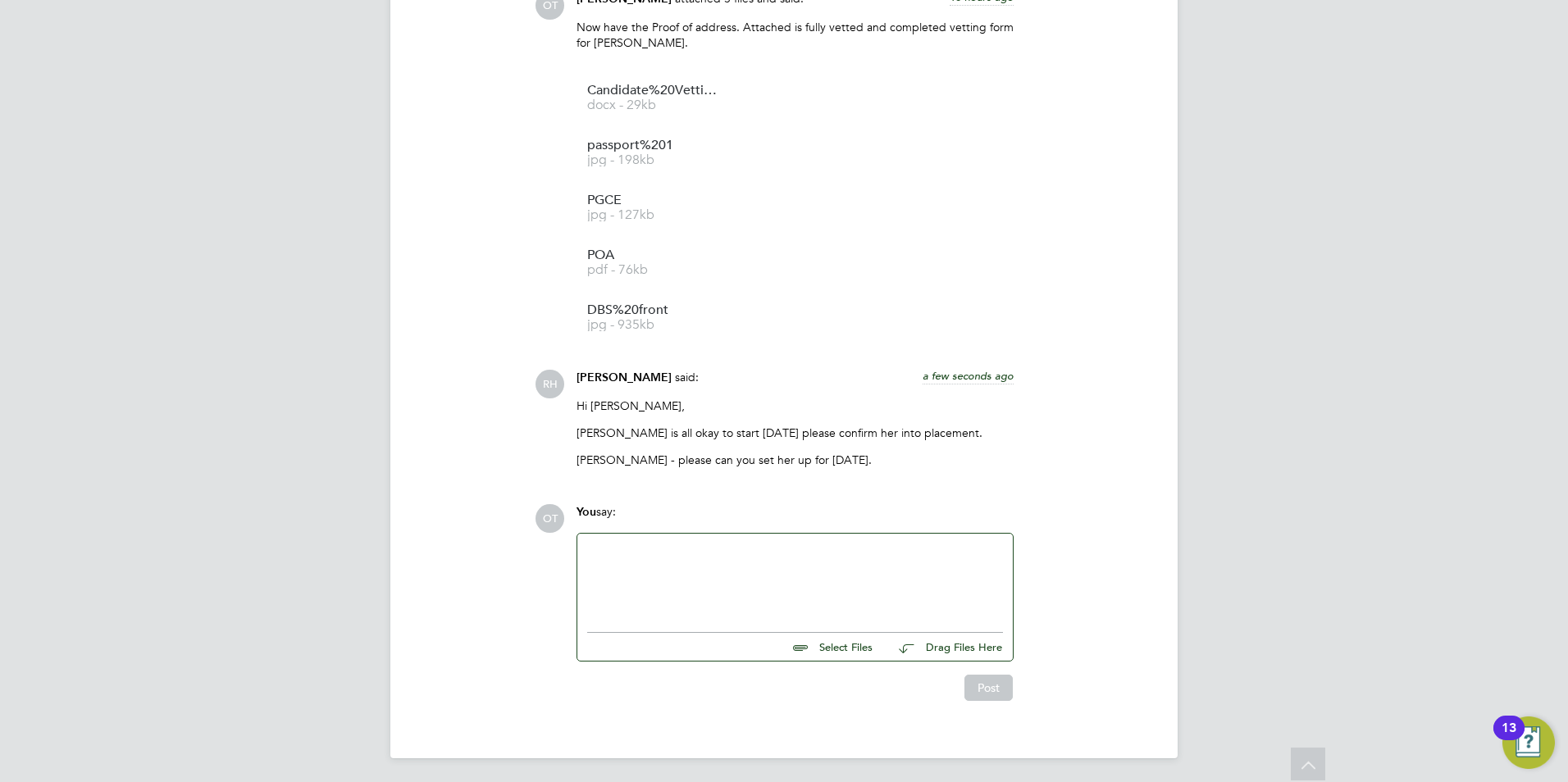
click at [732, 570] on div at bounding box center [795, 579] width 416 height 70
drag, startPoint x: 655, startPoint y: 459, endPoint x: 773, endPoint y: 458, distance: 118.0
click at [773, 458] on p "[PERSON_NAME] - please can you set her up for [DATE]." at bounding box center [795, 460] width 437 height 15
drag, startPoint x: 773, startPoint y: 458, endPoint x: 853, endPoint y: 484, distance: 84.1
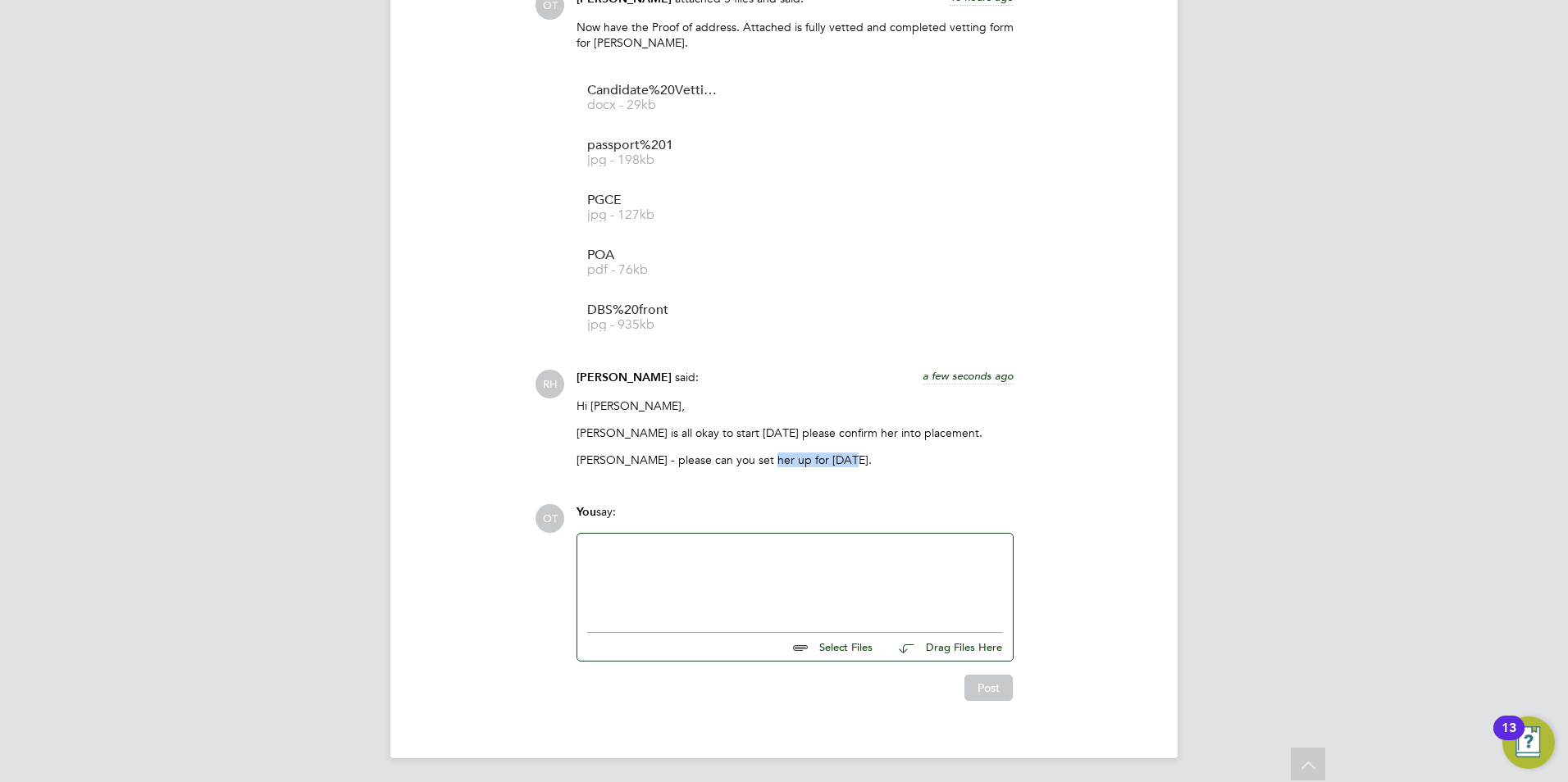
drag, startPoint x: 848, startPoint y: 455, endPoint x: 754, endPoint y: 455, distance: 94.0
click at [754, 455] on p "Fran - please can you set her up for Monday 01/09." at bounding box center [795, 460] width 437 height 15
drag, startPoint x: 754, startPoint y: 455, endPoint x: 803, endPoint y: 580, distance: 134.3
click at [803, 580] on div at bounding box center [795, 579] width 416 height 70
click at [601, 543] on div "HI Rufena, she is due to start on Tuesday!" at bounding box center [795, 579] width 416 height 70
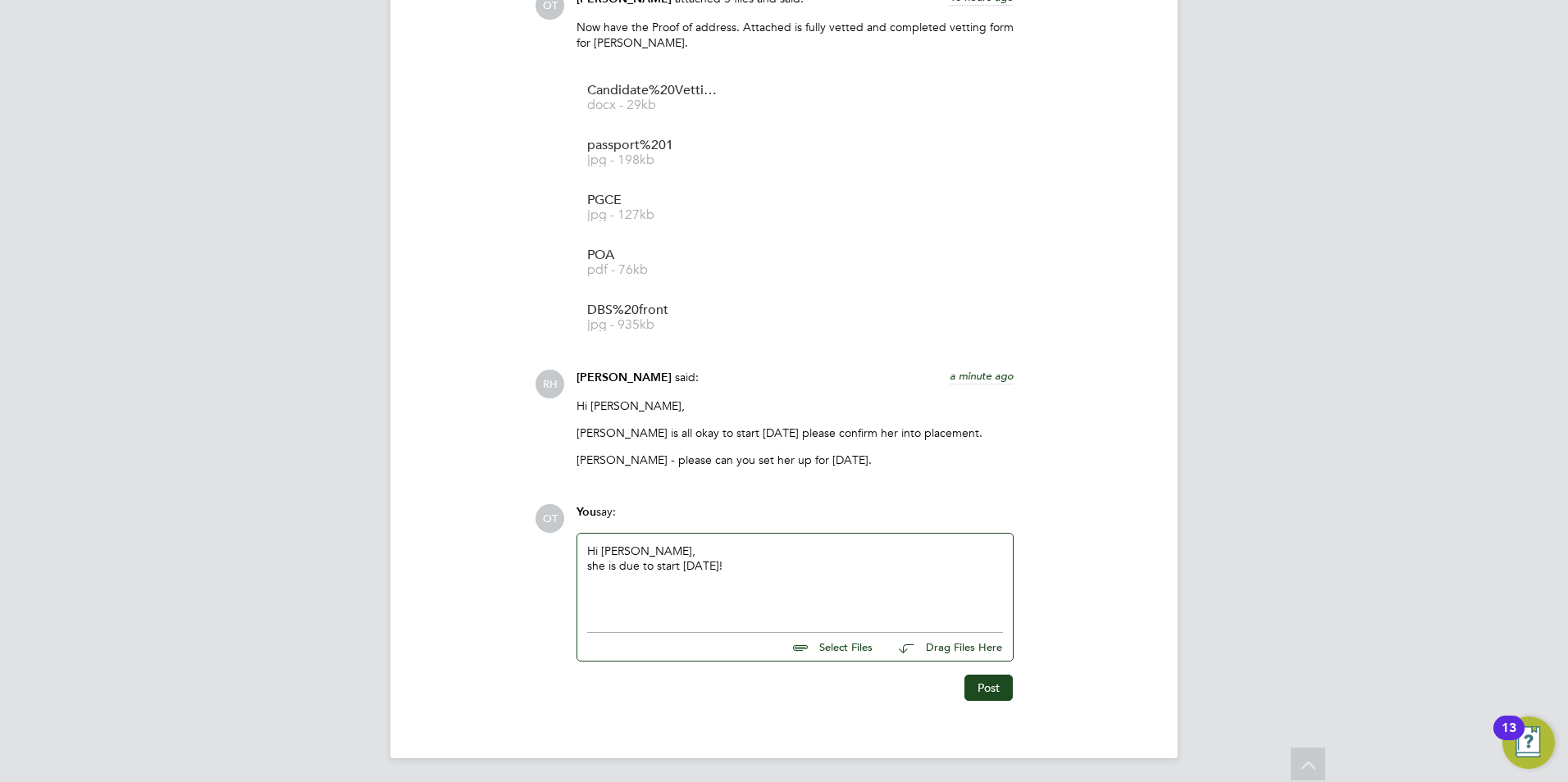
click at [731, 545] on div "Hi Rufena, she is due to start on Tuesday!" at bounding box center [795, 579] width 416 height 70
click at [753, 561] on div "she is due to start on Tuesday!" at bounding box center [795, 566] width 416 height 15
click at [988, 686] on button "Post" at bounding box center [988, 688] width 48 height 26
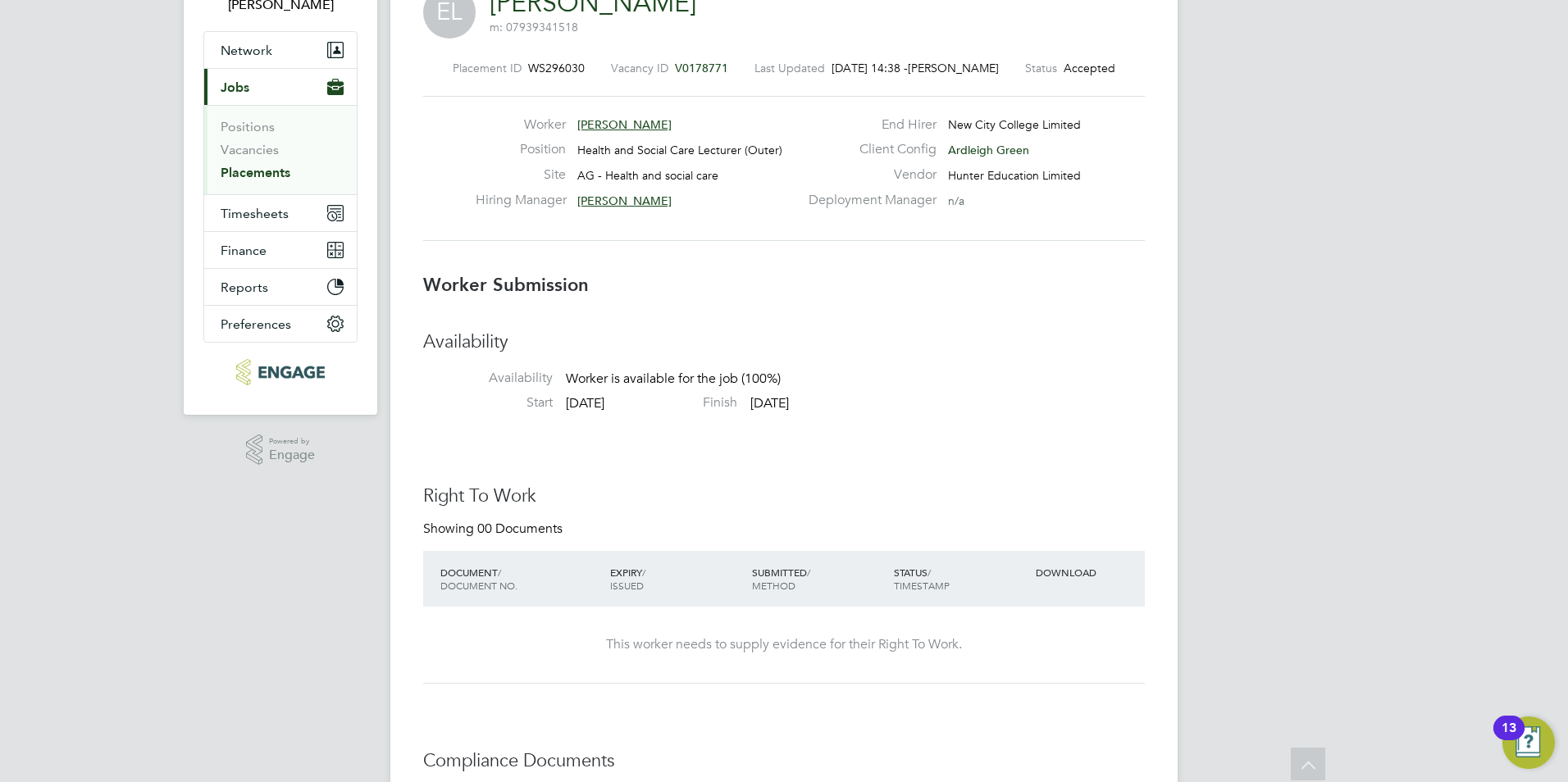
scroll to position [0, 0]
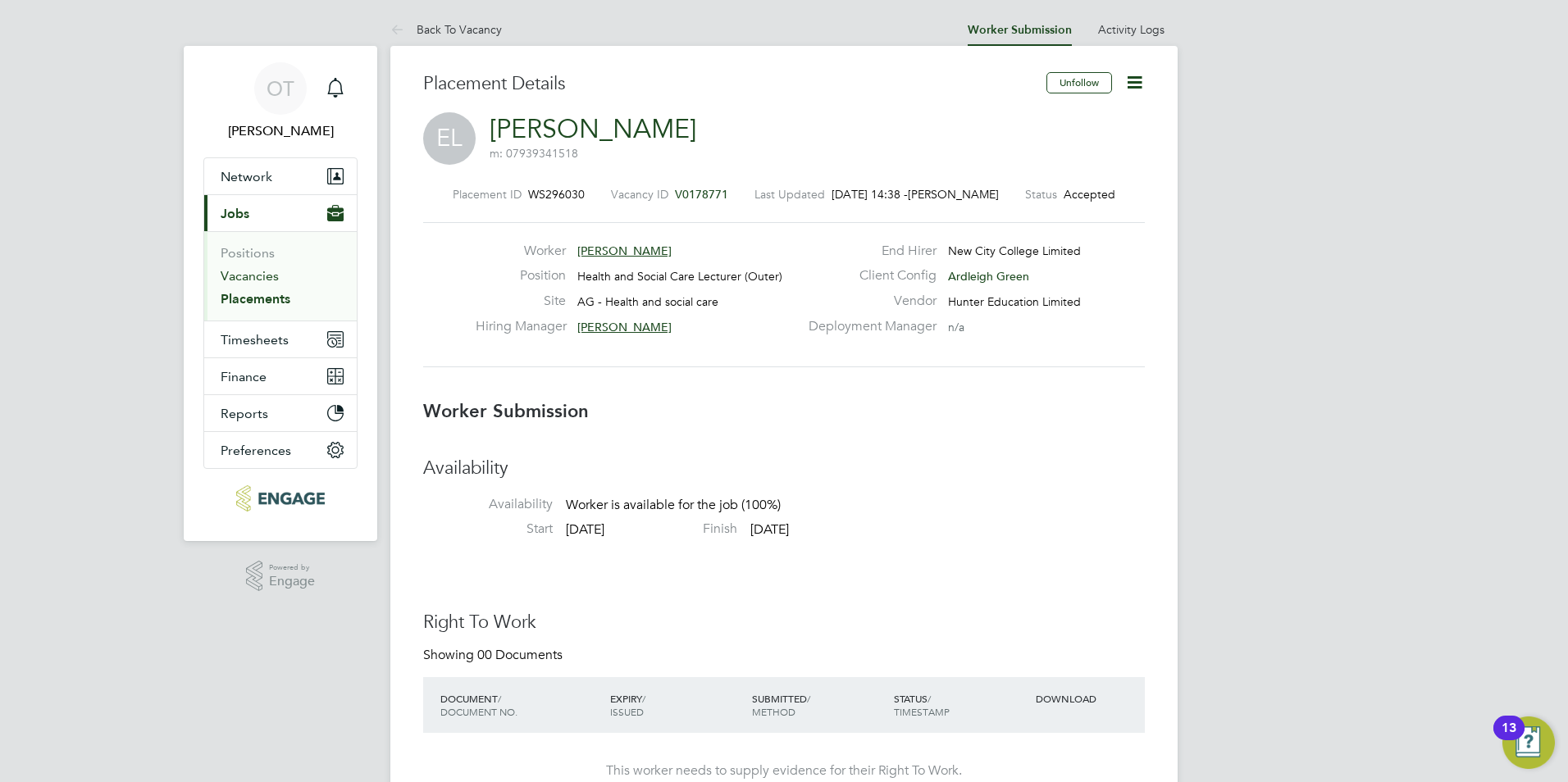
click at [252, 278] on link "Vacancies" at bounding box center [249, 275] width 58 height 16
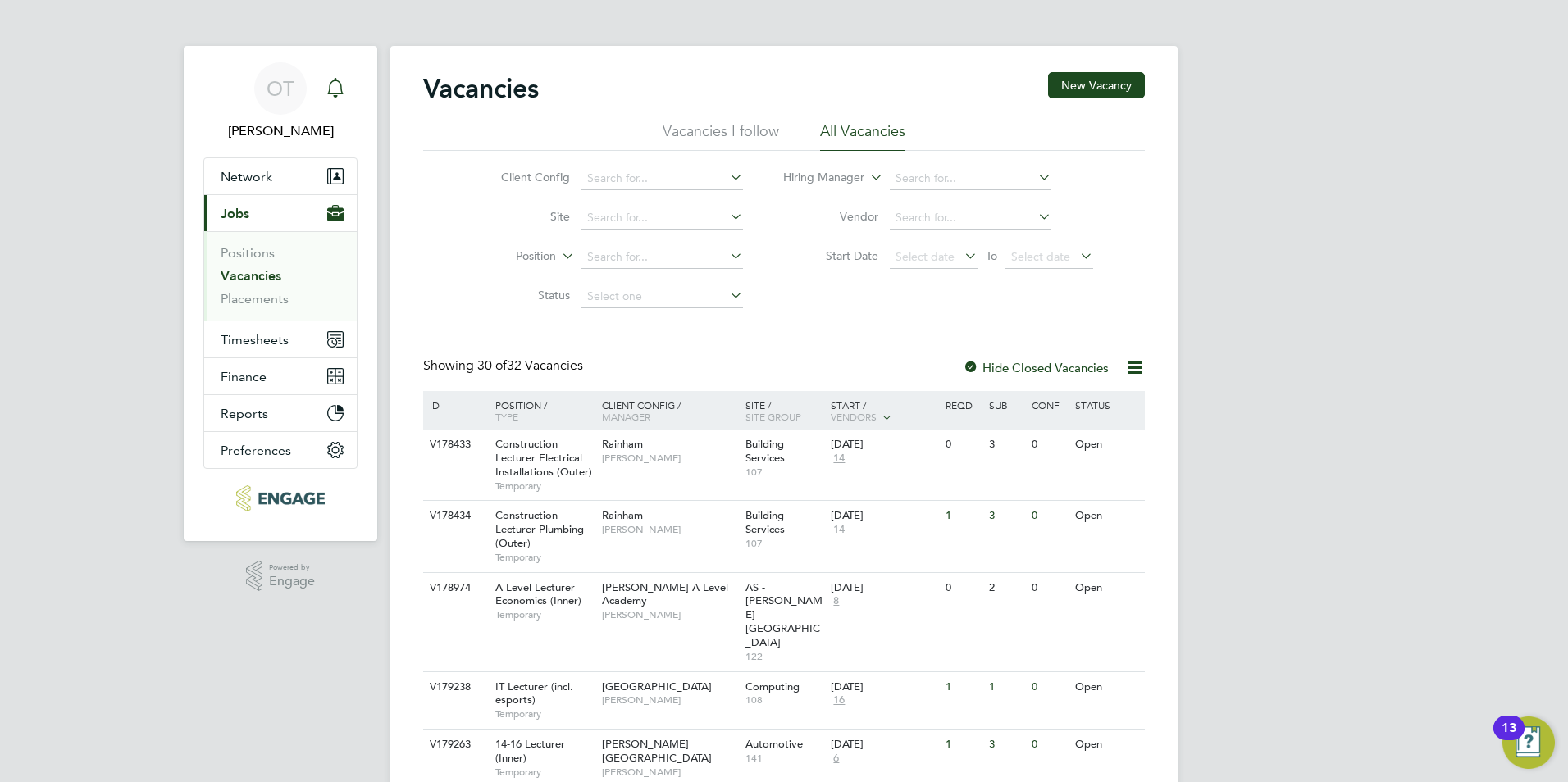
click at [345, 81] on div "Main navigation" at bounding box center [335, 89] width 33 height 33
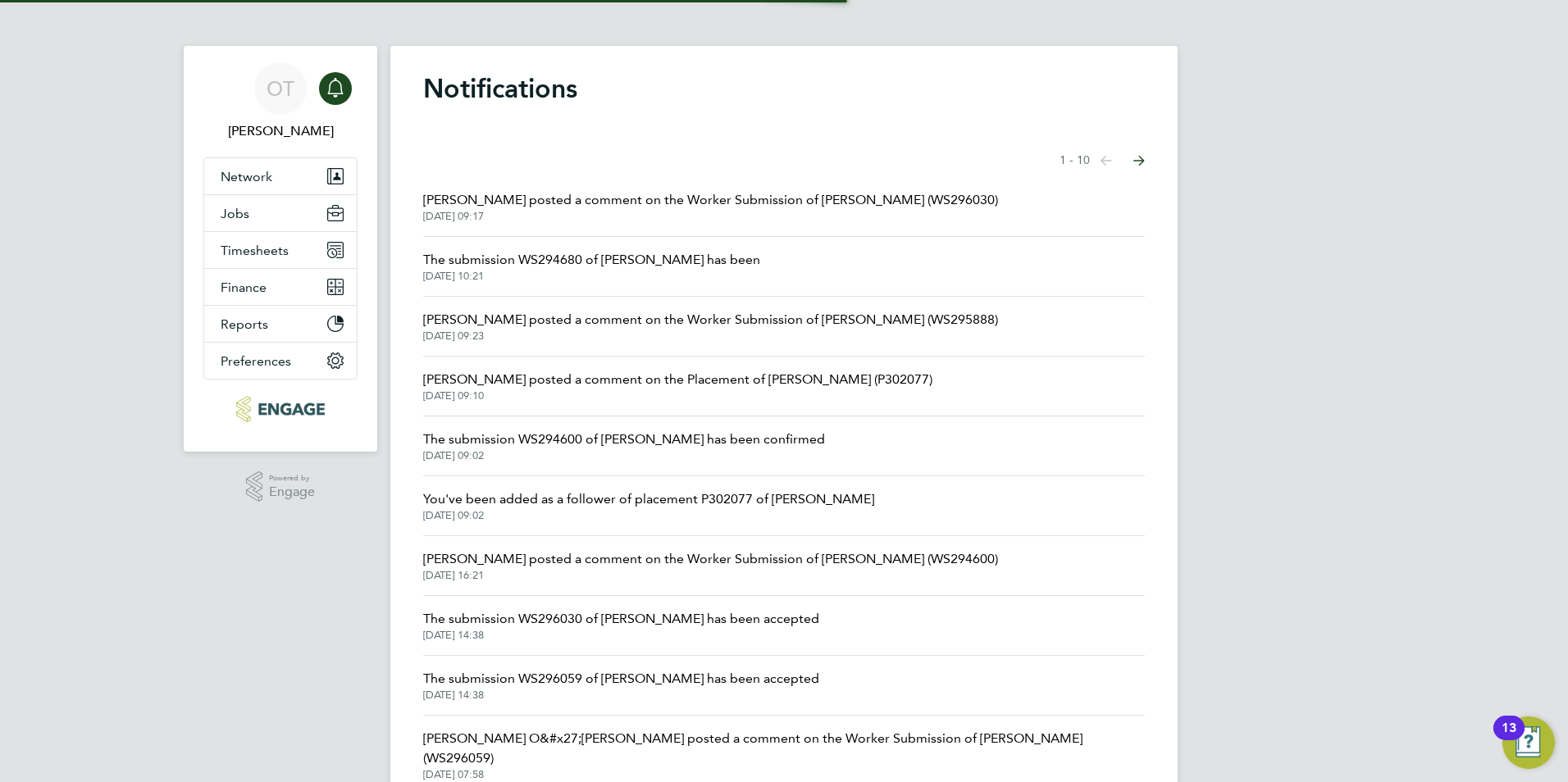
click at [621, 203] on span "Rufena Haque posted a comment on the Worker Submission of Emelia Lewis (WS29603…" at bounding box center [710, 200] width 575 height 20
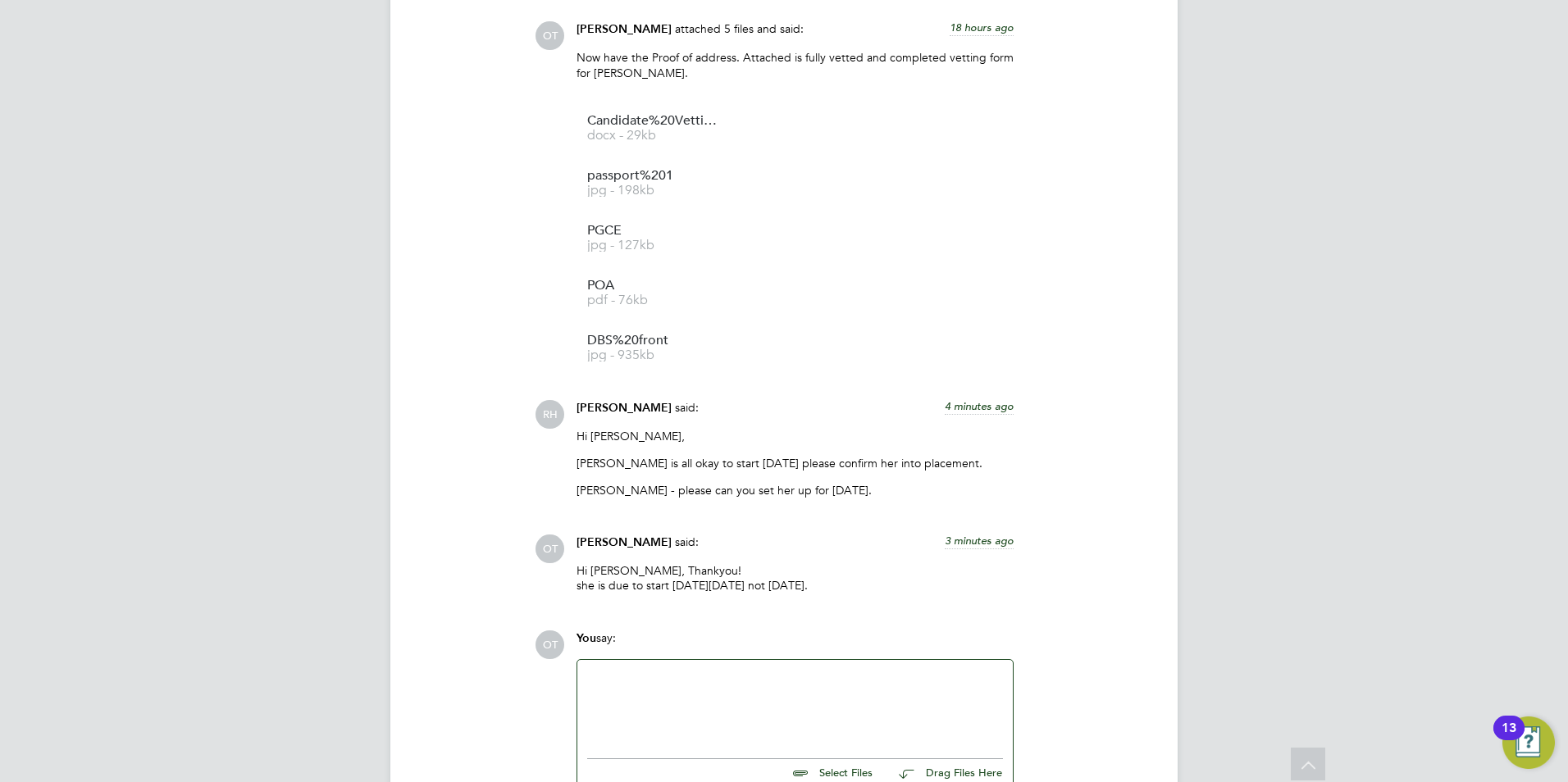
scroll to position [2376, 0]
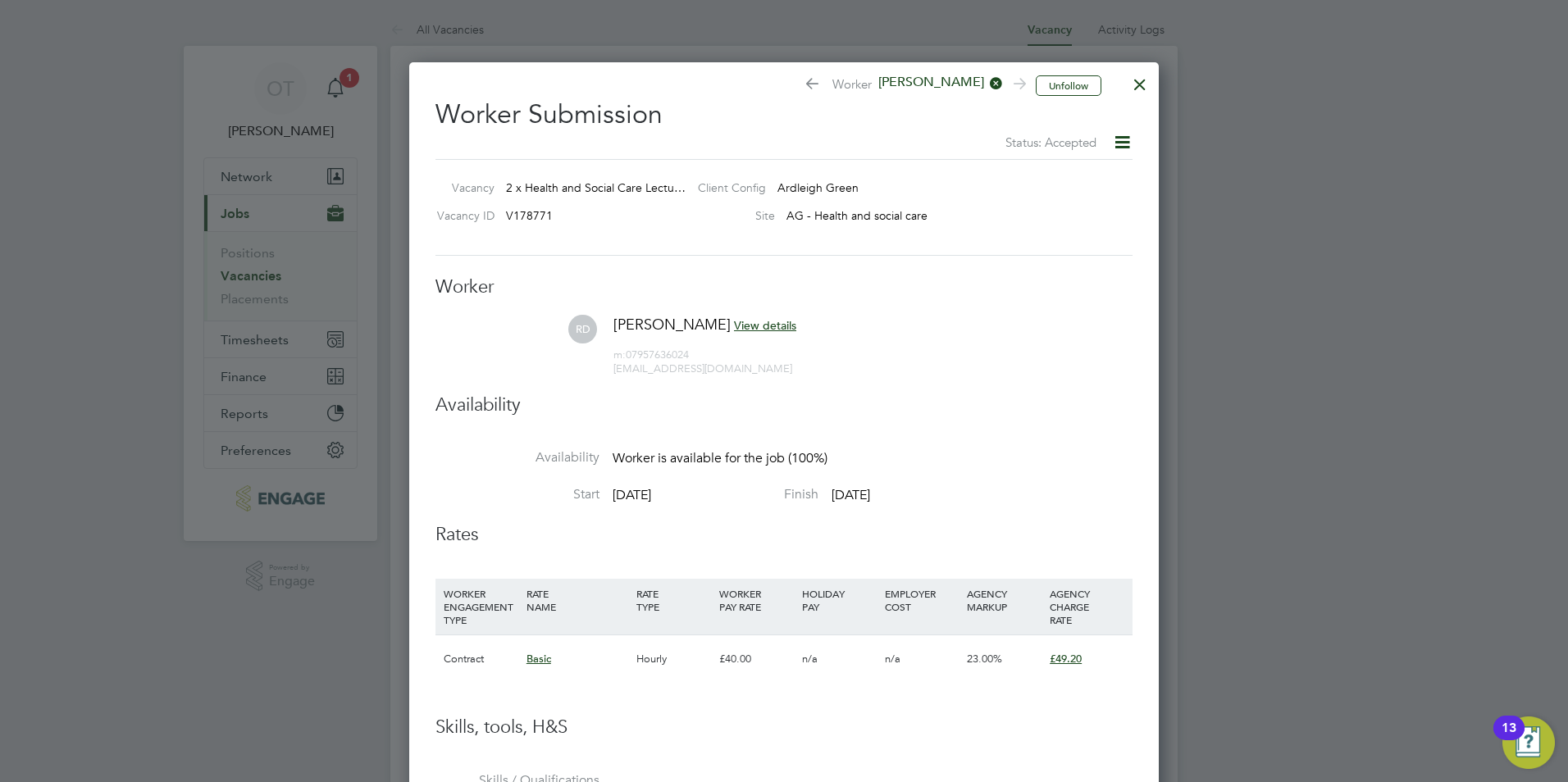
click at [1136, 80] on div at bounding box center [1140, 80] width 30 height 30
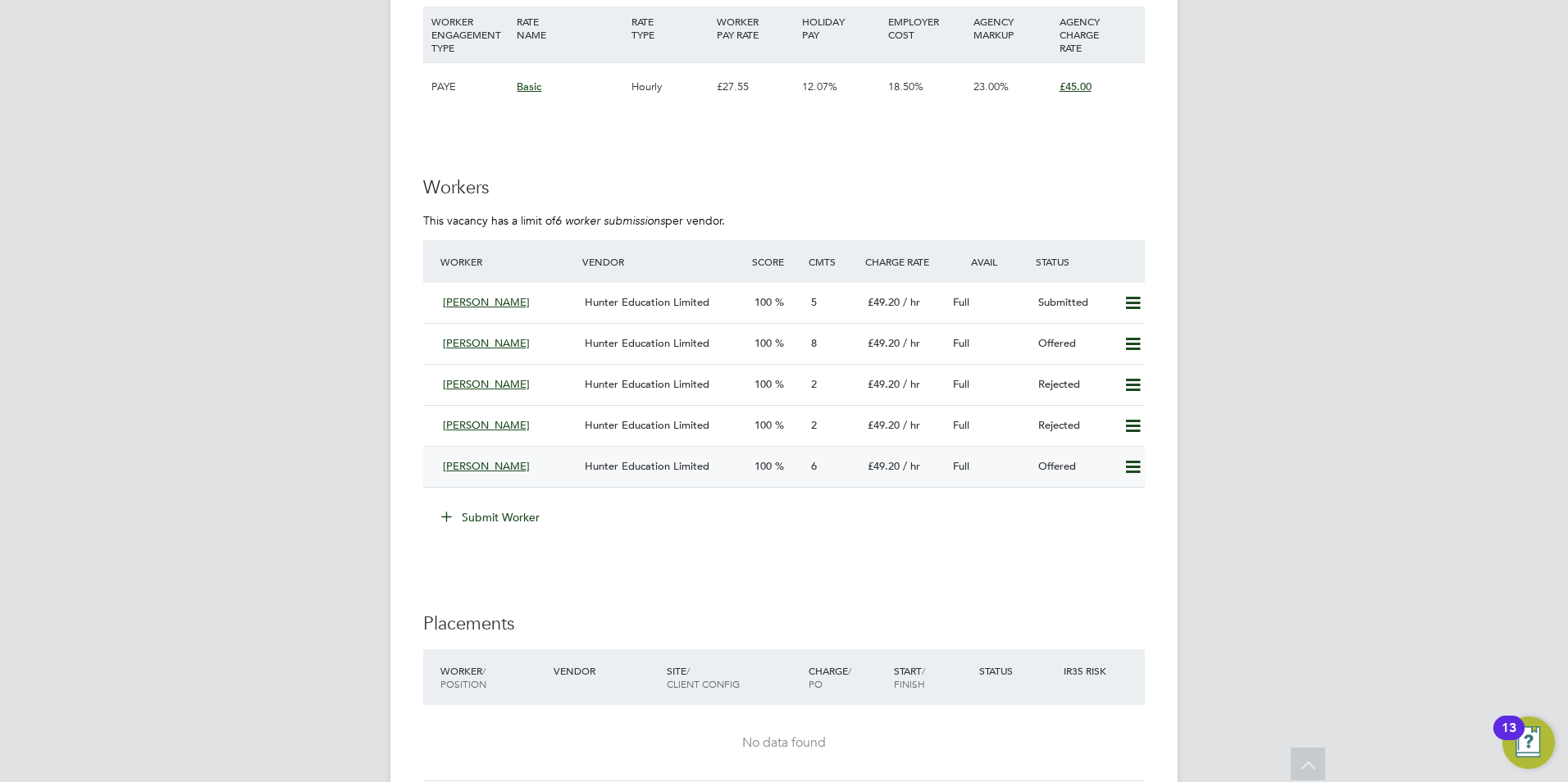
click at [626, 468] on span "Hunter Education Limited" at bounding box center [647, 466] width 125 height 14
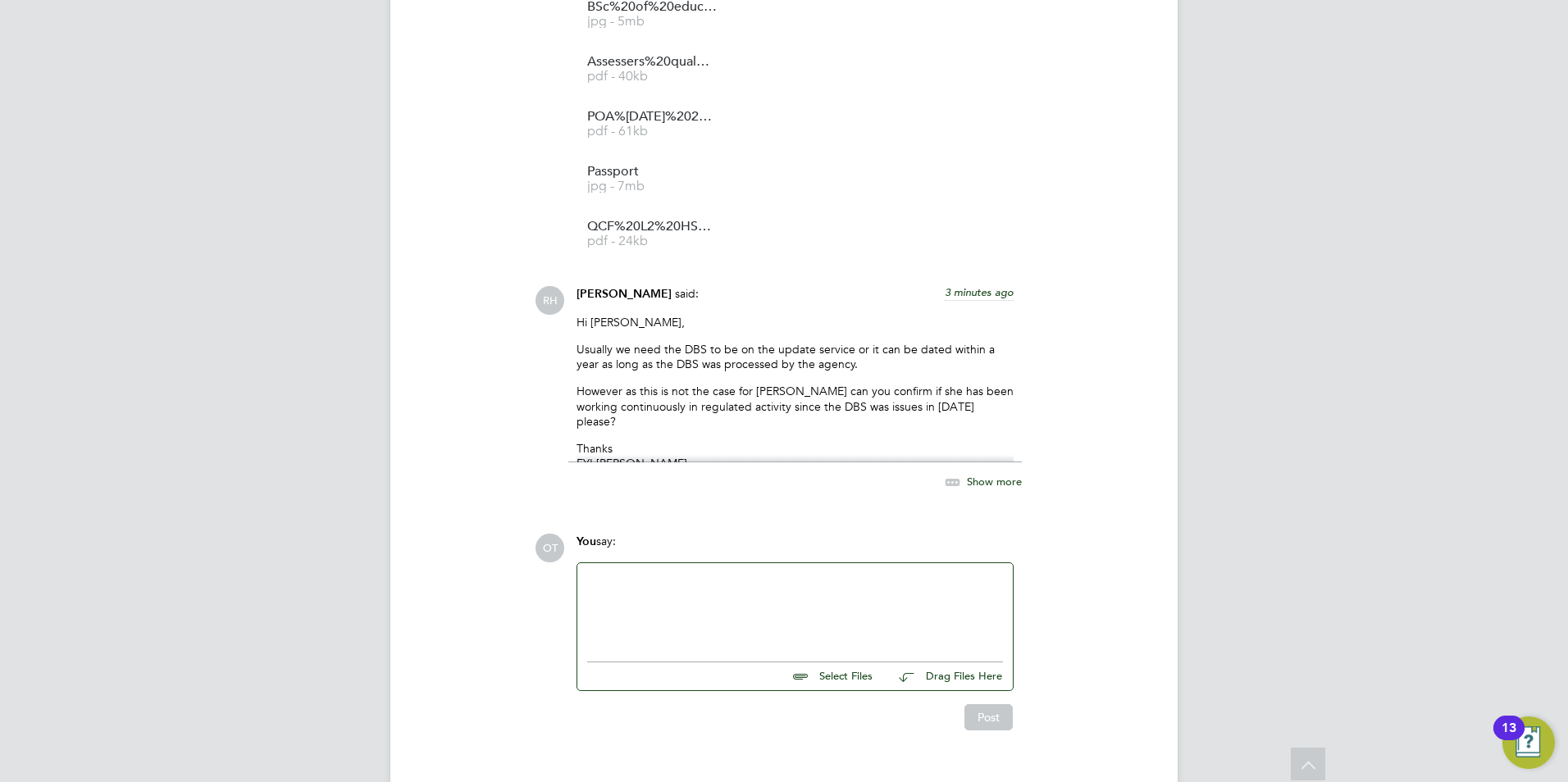
click at [795, 573] on div at bounding box center [795, 608] width 416 height 70
drag, startPoint x: 603, startPoint y: 327, endPoint x: 777, endPoint y: 331, distance: 174.0
click at [777, 342] on p "Usually we need the DBS to be on the update service or it can be dated within a…" at bounding box center [795, 357] width 437 height 30
drag, startPoint x: 777, startPoint y: 331, endPoint x: 866, endPoint y: 344, distance: 89.9
click at [851, 347] on div "Hi Olivia, Usually we need the DBS to be on the update service or it can be dat…" at bounding box center [795, 389] width 437 height 148
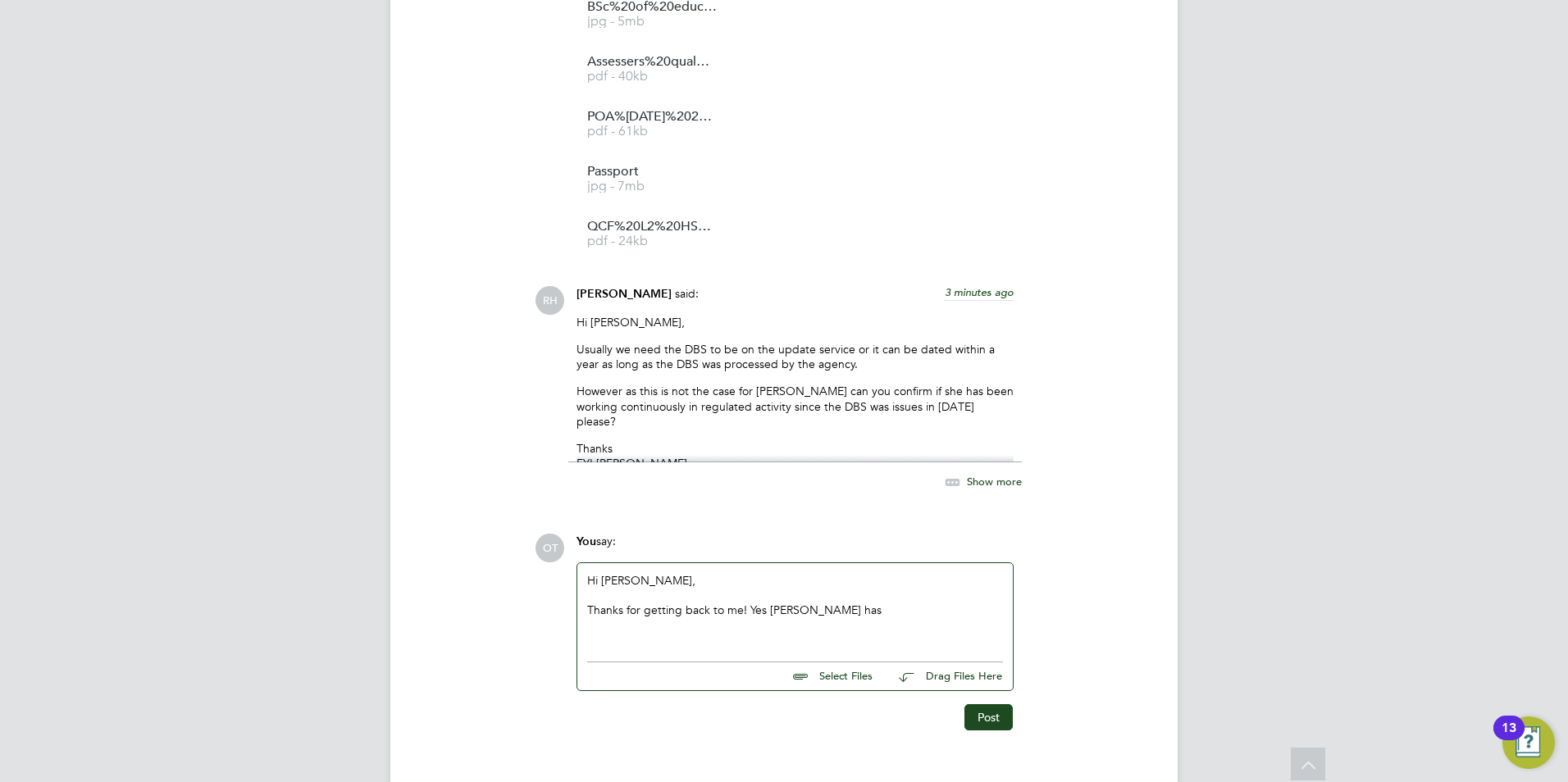
drag, startPoint x: 873, startPoint y: 339, endPoint x: 820, endPoint y: 342, distance: 53.1
click at [820, 342] on div "Hi Olivia, Usually we need the DBS to be on the update service or it can be dat…" at bounding box center [795, 389] width 437 height 148
drag, startPoint x: 820, startPoint y: 342, endPoint x: 745, endPoint y: 370, distance: 80.1
click at [826, 384] on p "However as this is not the case for [PERSON_NAME] can you confirm if she has be…" at bounding box center [795, 406] width 437 height 45
click at [601, 384] on p "However as this is not the case for [PERSON_NAME] can you confirm if she has be…" at bounding box center [795, 406] width 437 height 45
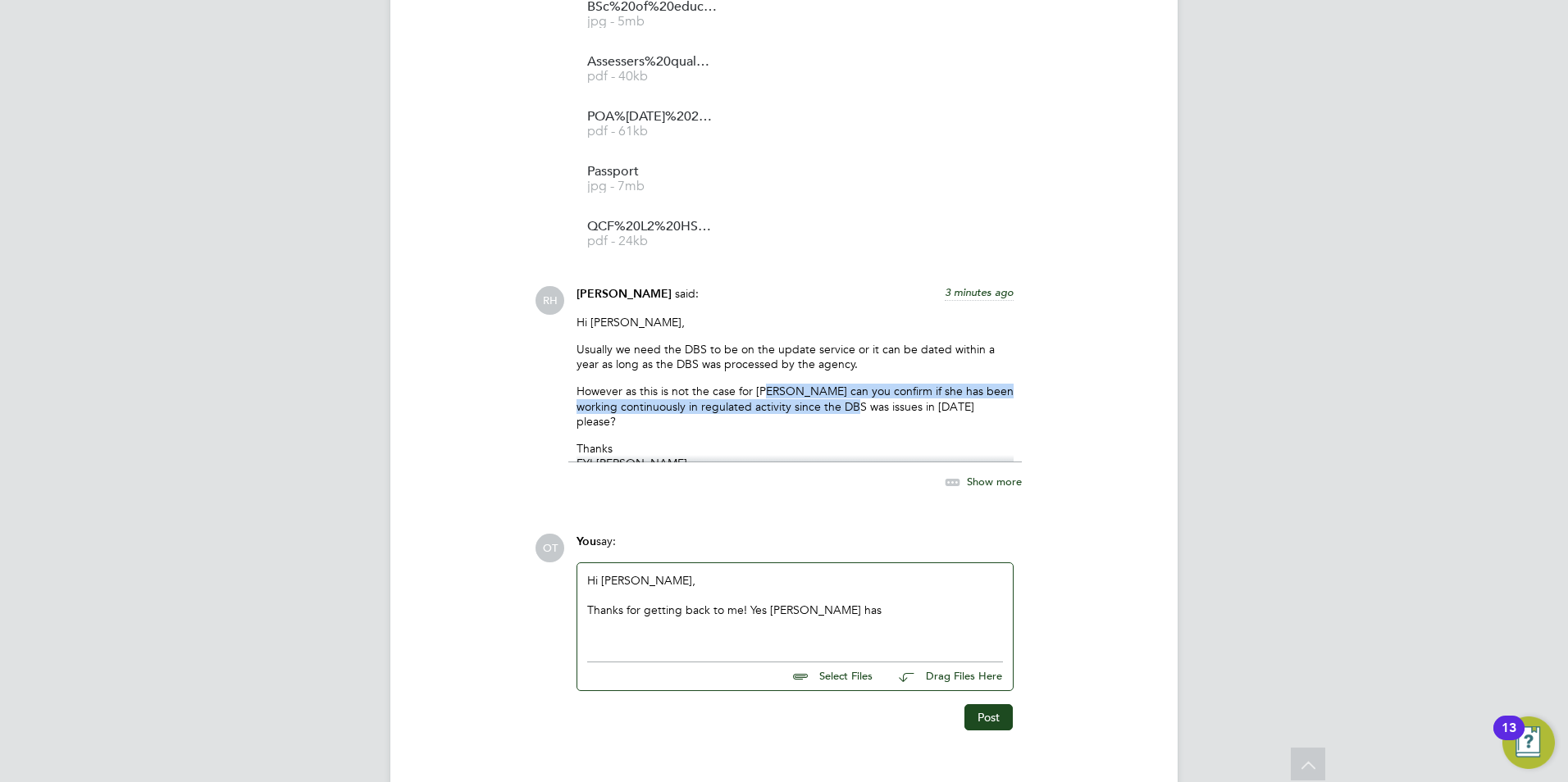
drag, startPoint x: 767, startPoint y: 360, endPoint x: 846, endPoint y: 367, distance: 79.3
click at [846, 384] on p "However as this is not the case for [PERSON_NAME] can you confirm if she has be…" at bounding box center [795, 406] width 437 height 45
drag, startPoint x: 846, startPoint y: 367, endPoint x: 880, endPoint y: 377, distance: 35.4
click at [868, 384] on p "However as this is not the case for [PERSON_NAME] can you confirm if she has be…" at bounding box center [795, 406] width 437 height 45
drag, startPoint x: 659, startPoint y: 372, endPoint x: 768, endPoint y: 380, distance: 109.3
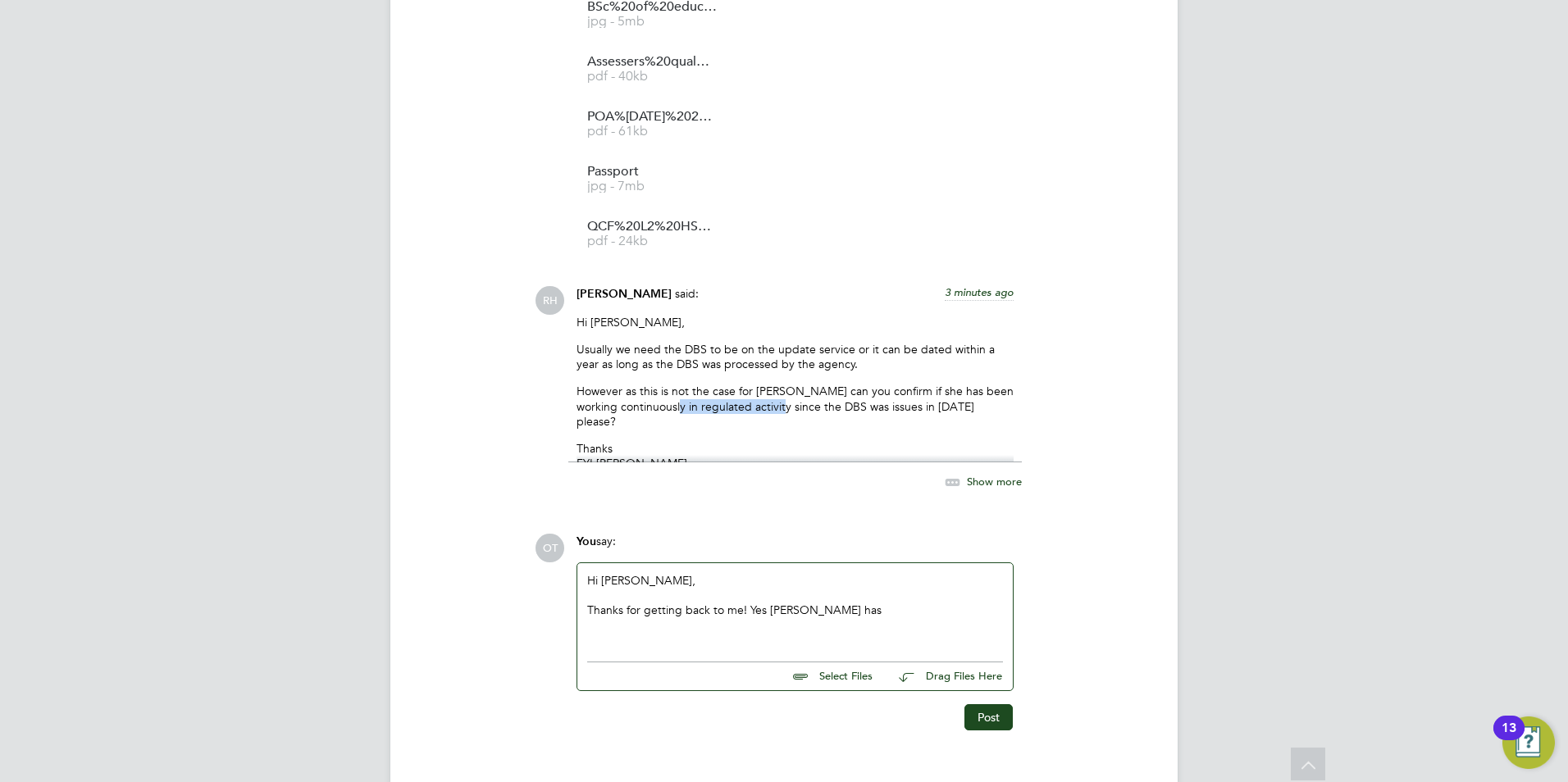
click at [768, 384] on p "However as this is not the case for [PERSON_NAME] can you confirm if she has be…" at bounding box center [795, 406] width 437 height 45
drag, startPoint x: 768, startPoint y: 380, endPoint x: 816, endPoint y: 378, distance: 48.0
click at [816, 384] on p "However as this is not the case for [PERSON_NAME] can you confirm if she has be…" at bounding box center [795, 406] width 437 height 45
click at [836, 602] on div "Thanks for getting back to me! Yes Roselyn has" at bounding box center [795, 610] width 416 height 15
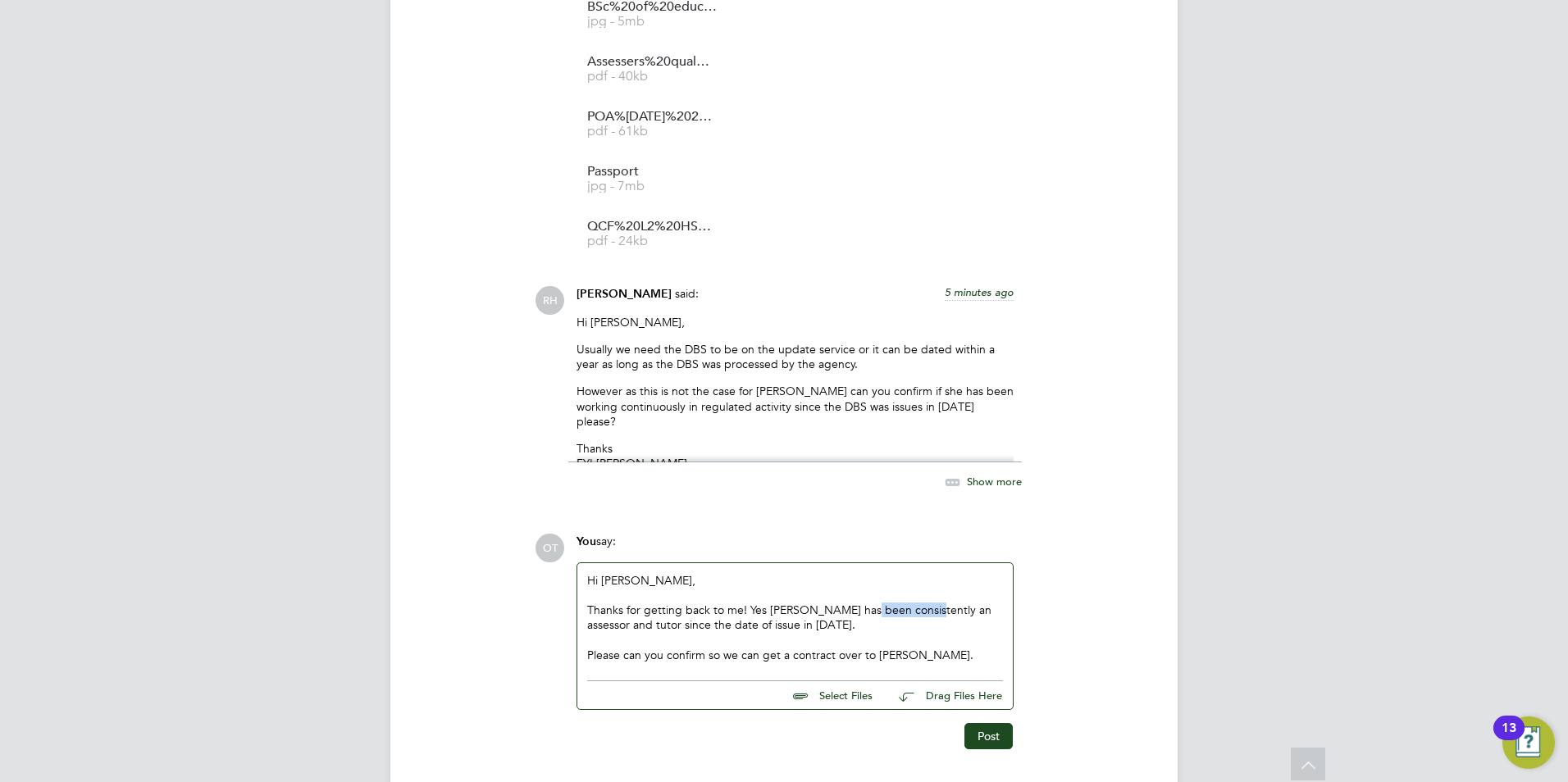
drag, startPoint x: 918, startPoint y: 579, endPoint x: 860, endPoint y: 572, distance: 58.4
click at [860, 602] on div "Thanks for getting back to me! Yes Roselyn has been consistently an assessor an…" at bounding box center [795, 617] width 416 height 30
click at [750, 602] on div "Thanks for getting back to me! Yes Roselyn has been continuously in regulated a…" at bounding box center [795, 617] width 416 height 30
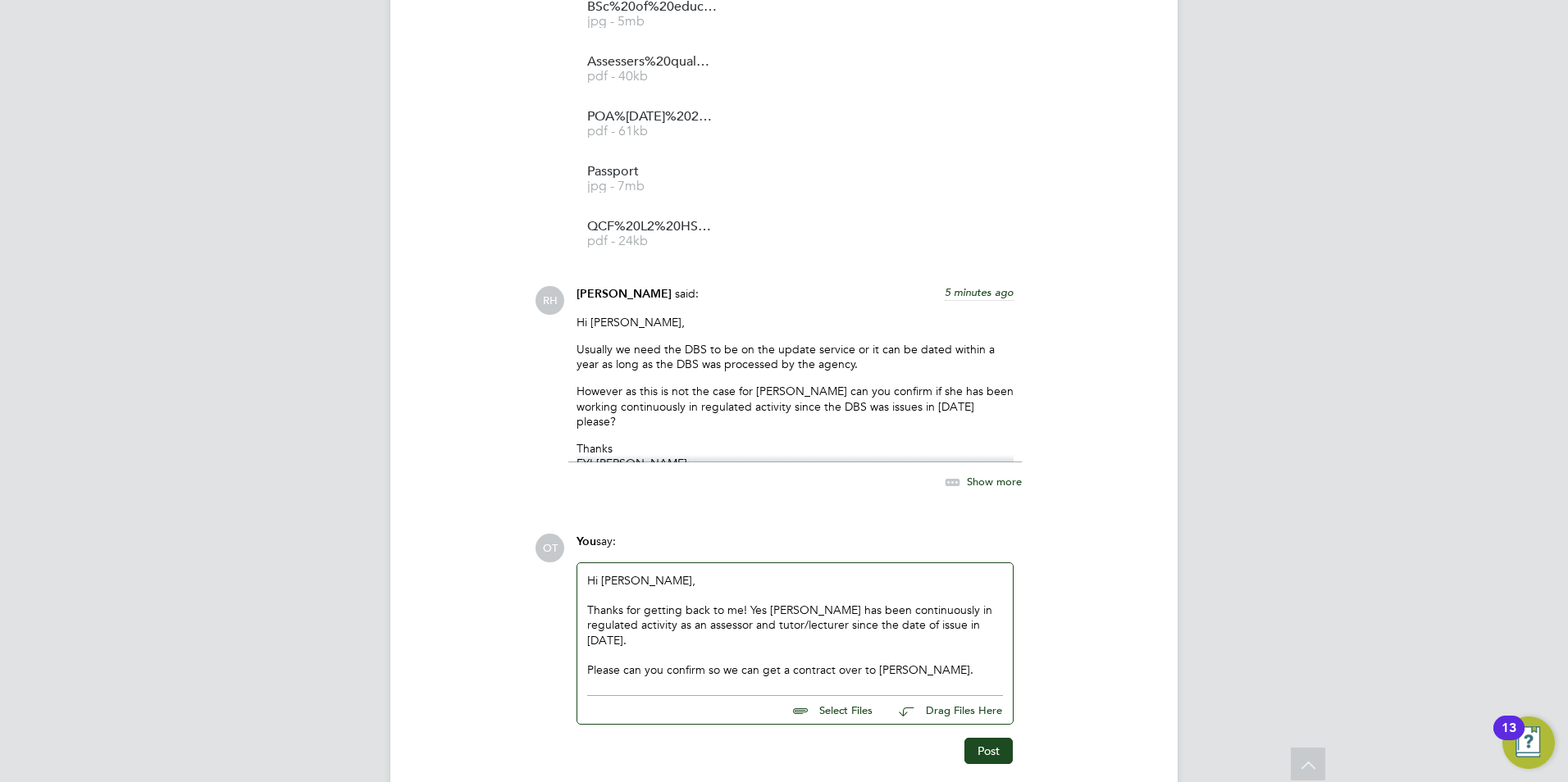
click at [933, 662] on div "Please can you confirm so we can get a contract over to [PERSON_NAME]." at bounding box center [795, 670] width 416 height 15
click at [988, 602] on div "Thanks for getting back to me! Yes Roselyn has been continuously in regulated a…" at bounding box center [795, 625] width 416 height 45
click at [606, 605] on div "Thanks for getting back to me! Yes Roselyn has been continuously in regulated a…" at bounding box center [795, 625] width 416 height 45
click at [830, 604] on div "Thanks for getting back to me! Yes Roselyn has been continuously in regulated a…" at bounding box center [795, 625] width 416 height 45
drag, startPoint x: 773, startPoint y: 610, endPoint x: 687, endPoint y: 610, distance: 86.0
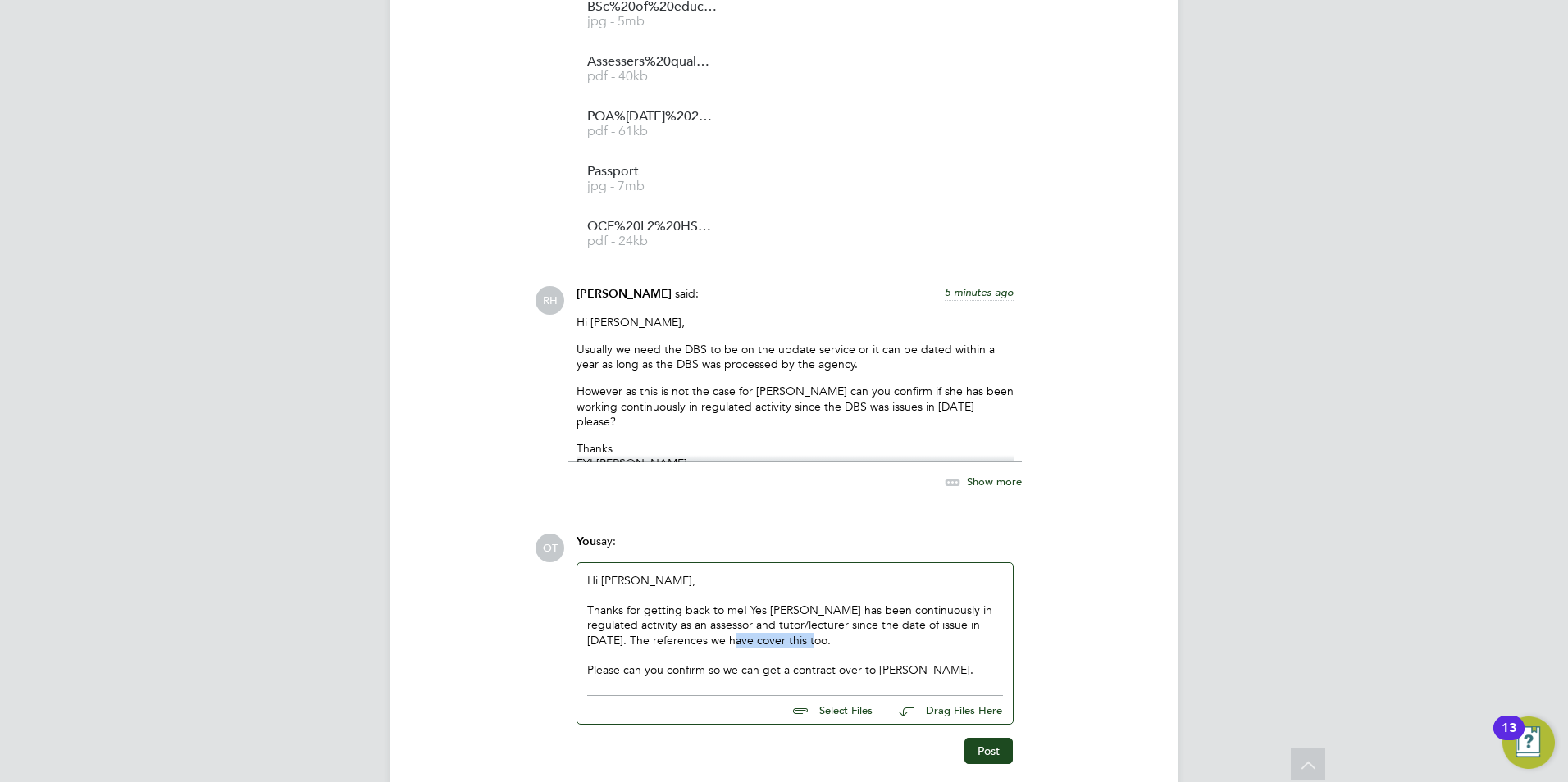
click at [687, 610] on div "Thanks for getting back to me! Yes Roselyn has been continuously in regulated a…" at bounding box center [795, 625] width 416 height 45
click at [981, 738] on button "Post" at bounding box center [988, 751] width 48 height 26
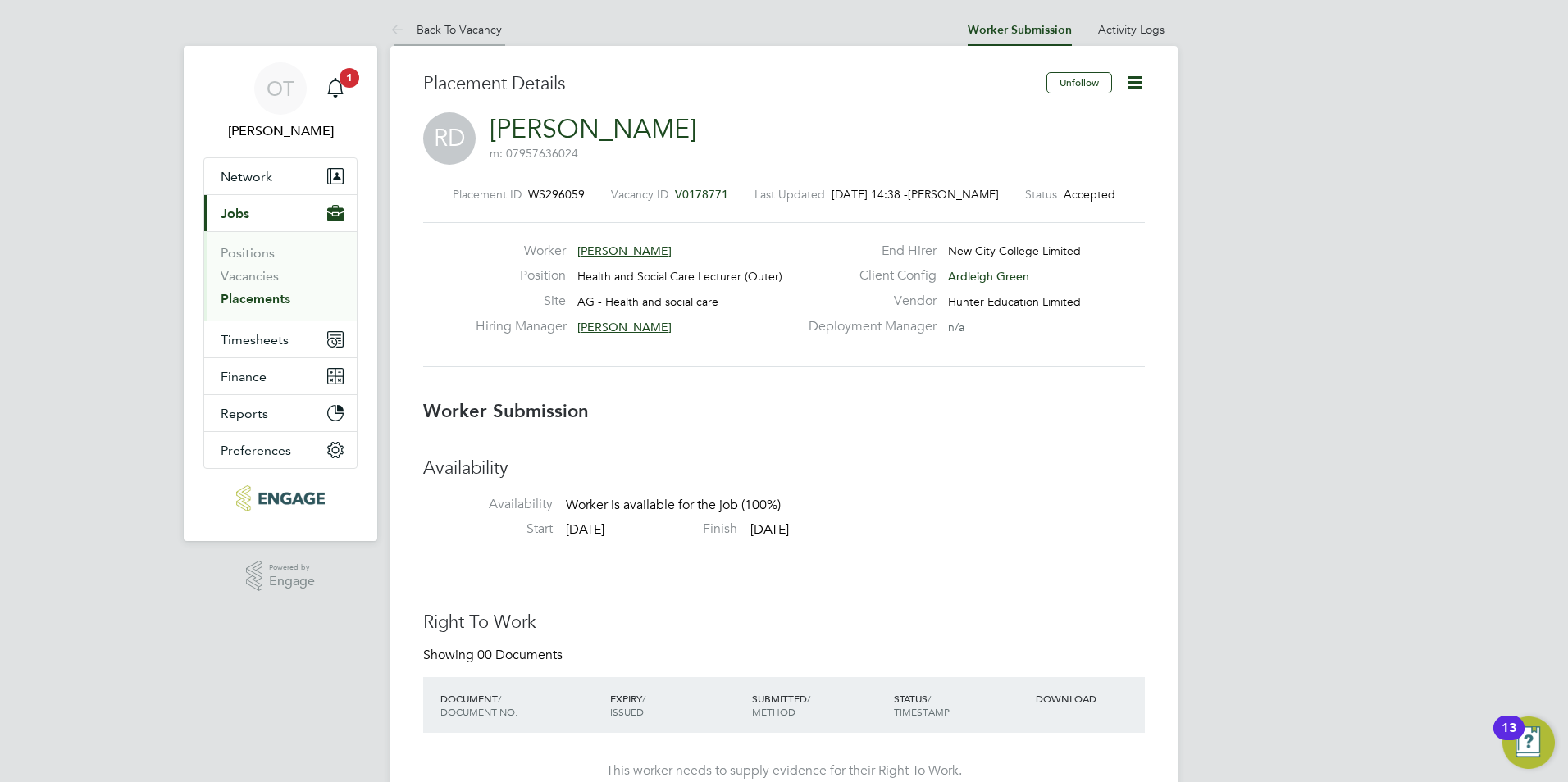
click at [444, 20] on li "Back To Vacancy" at bounding box center [446, 30] width 112 height 33
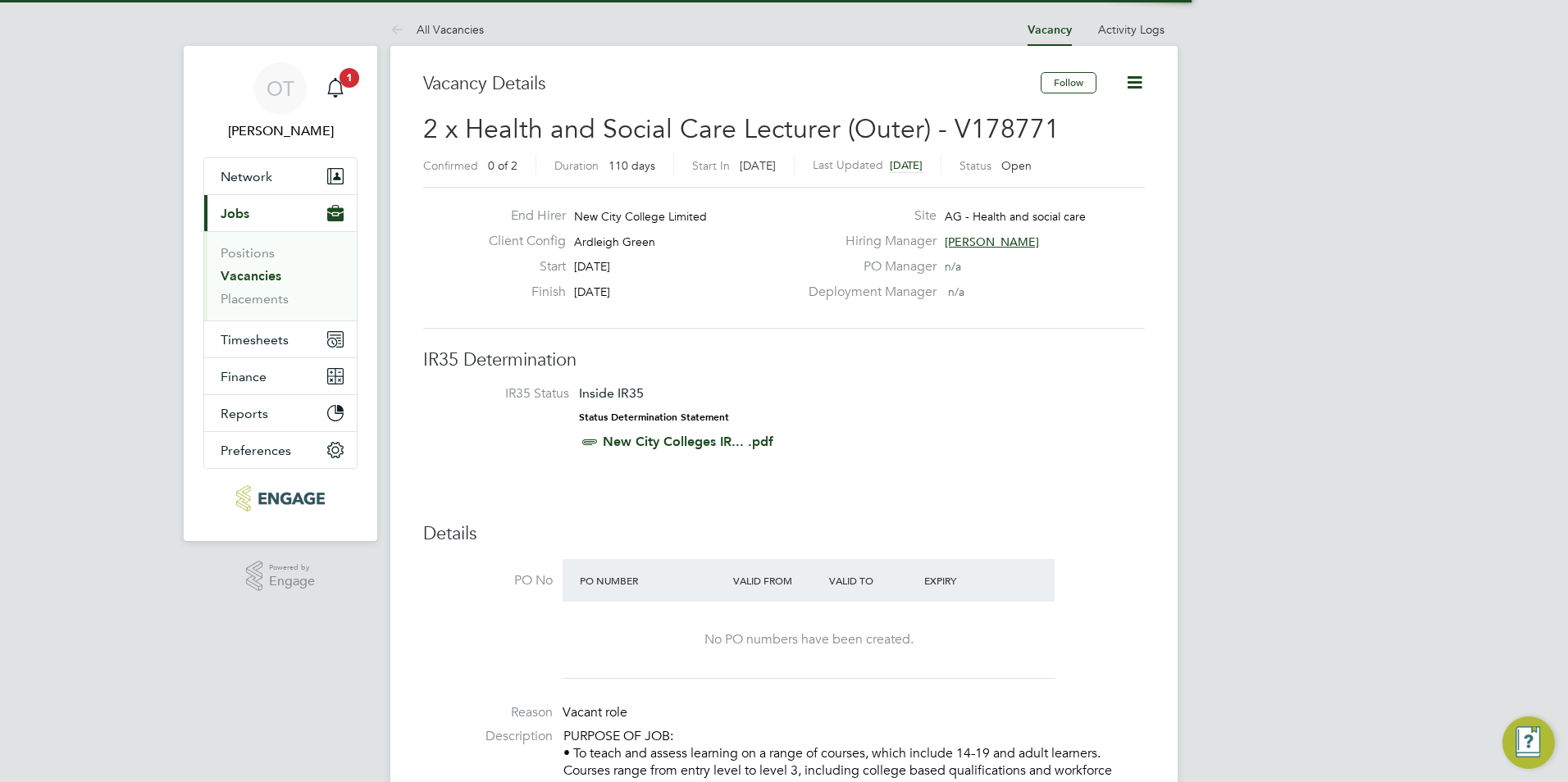
scroll to position [28, 143]
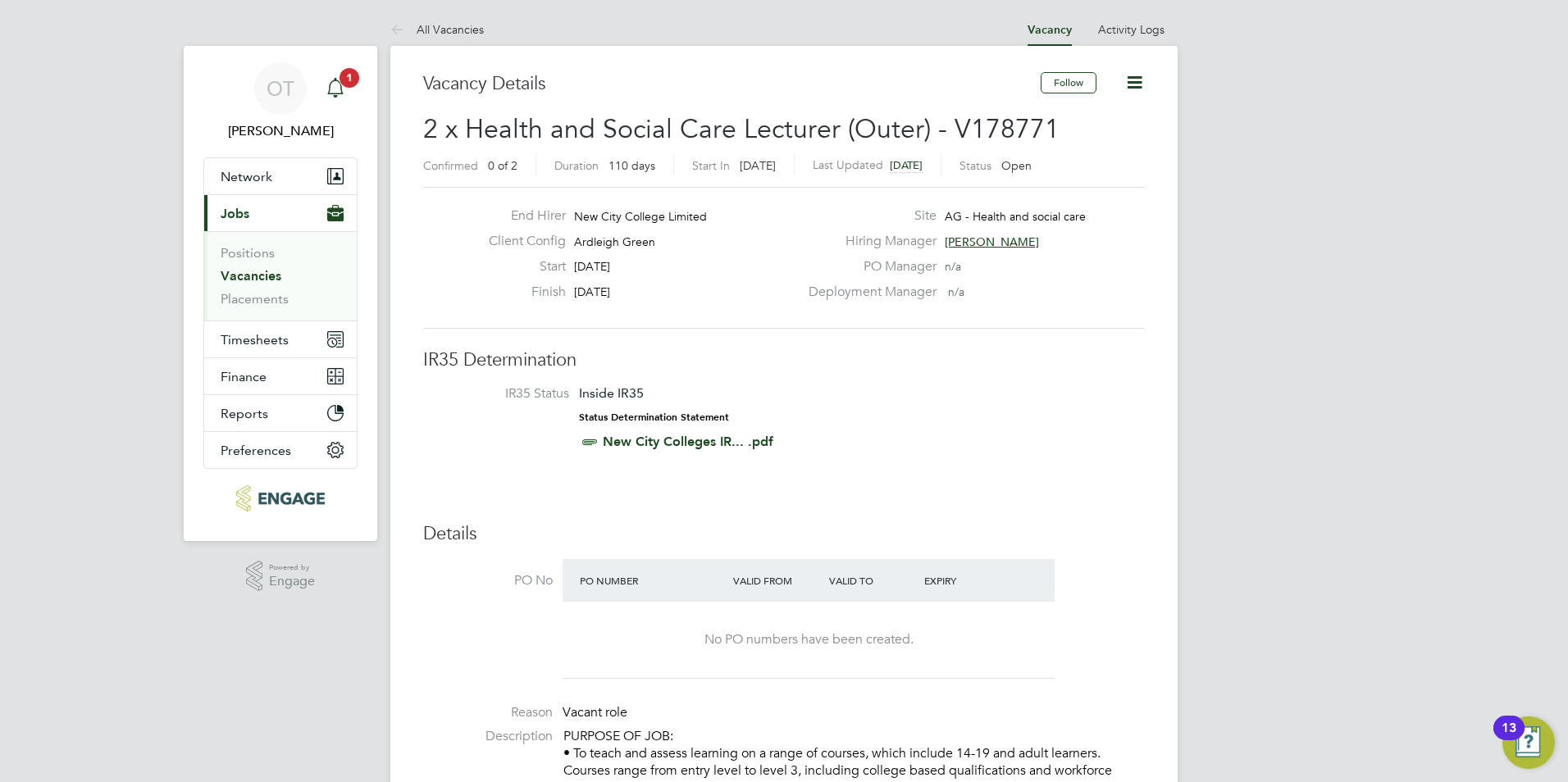
click at [346, 89] on div "Main navigation" at bounding box center [335, 89] width 33 height 33
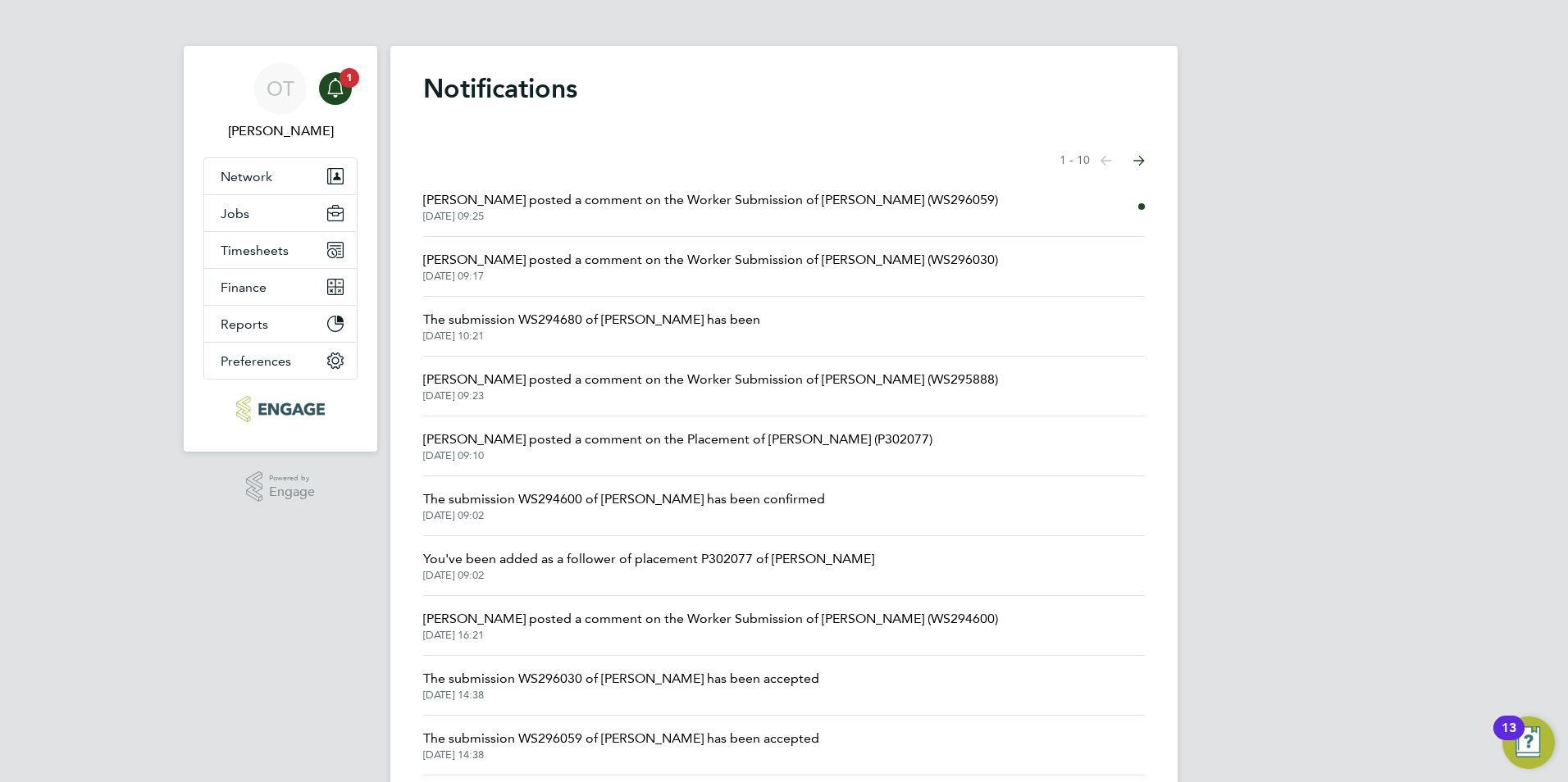
click at [649, 205] on span "Rufena Haque posted a comment on the Worker Submission of Roselyn Donkor (WS296…" at bounding box center [710, 200] width 575 height 20
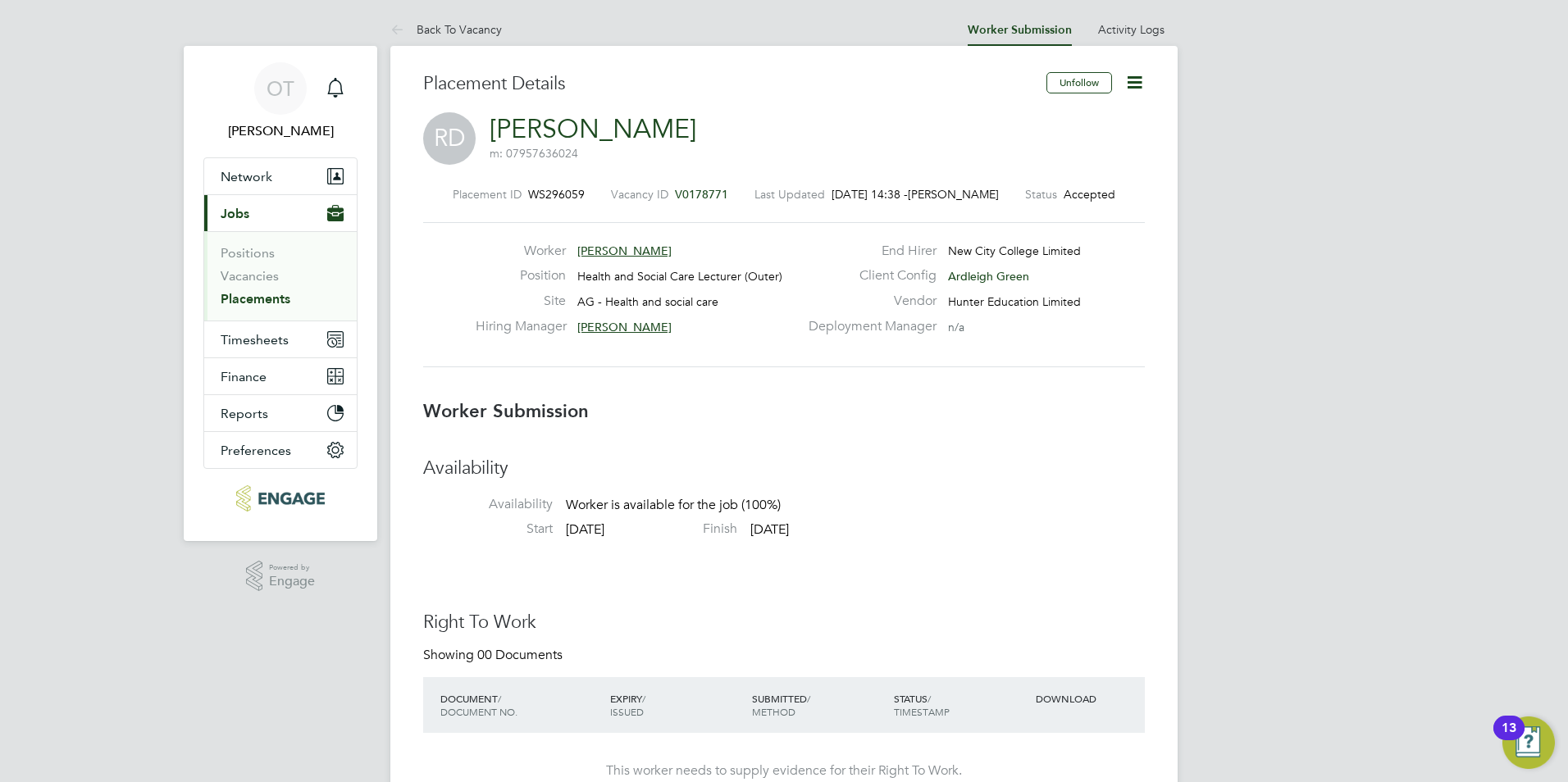
scroll to position [410, 0]
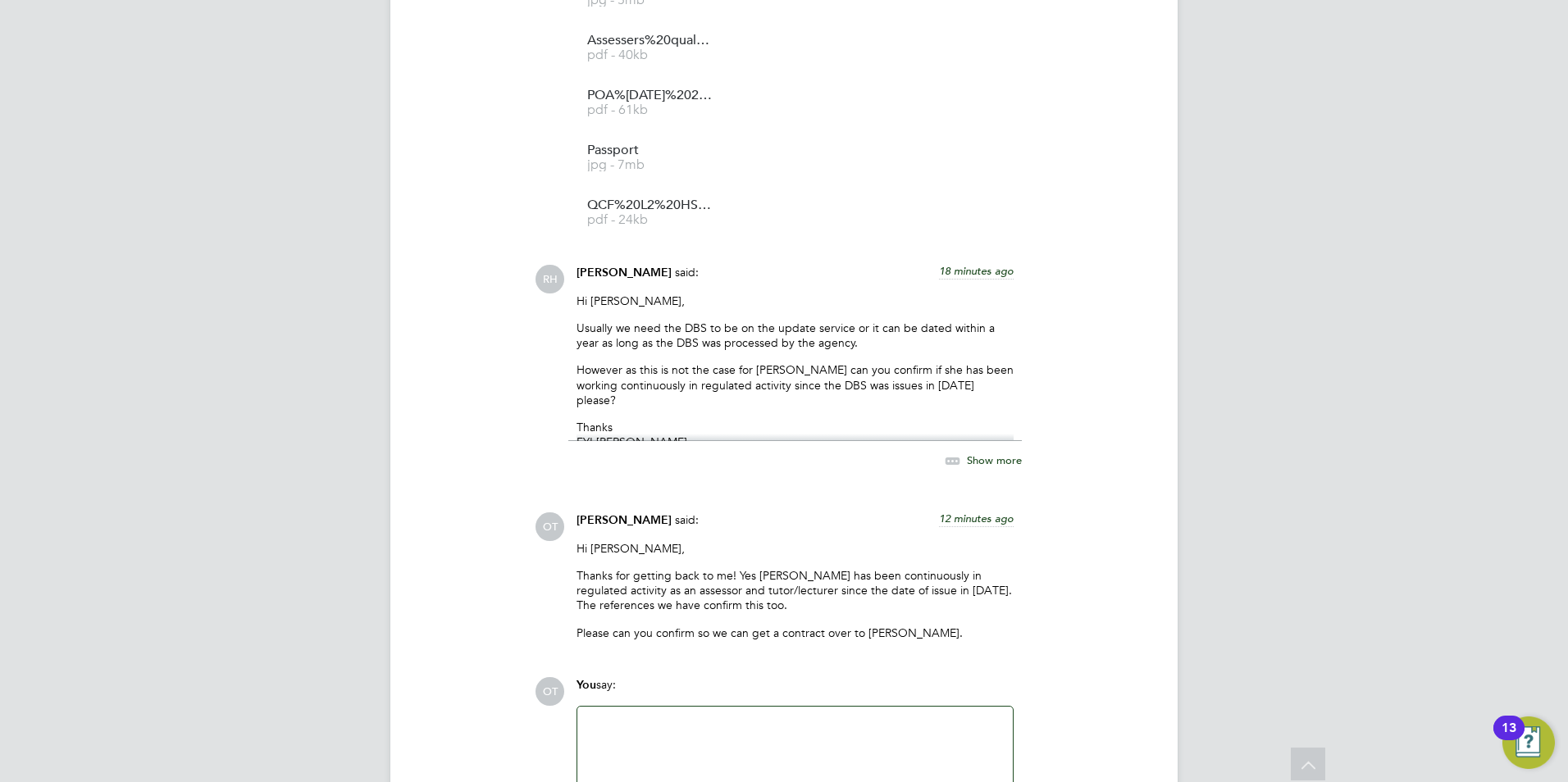
scroll to position [2569, 0]
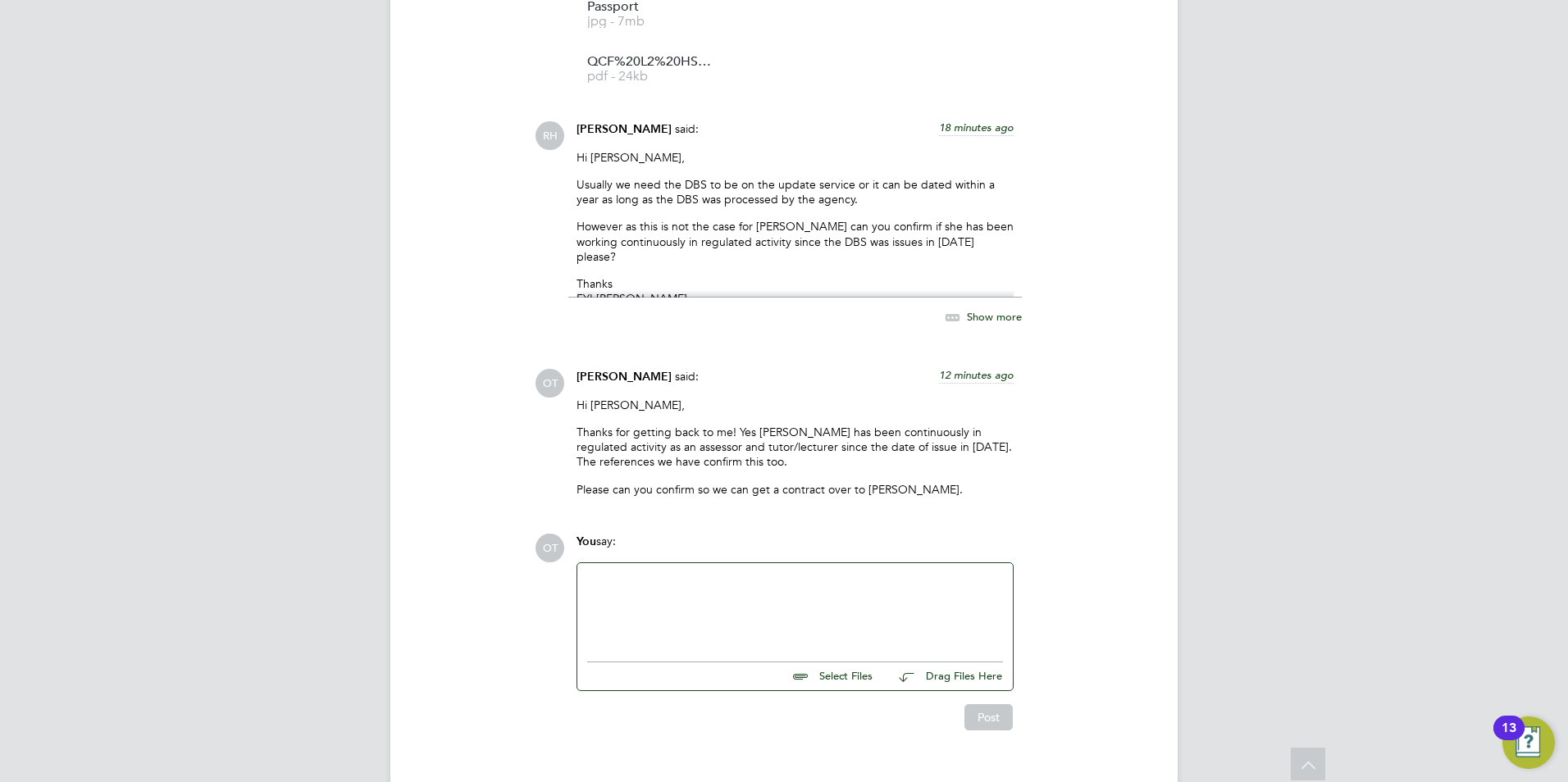
click at [985, 309] on span "Show more" at bounding box center [994, 316] width 55 height 14
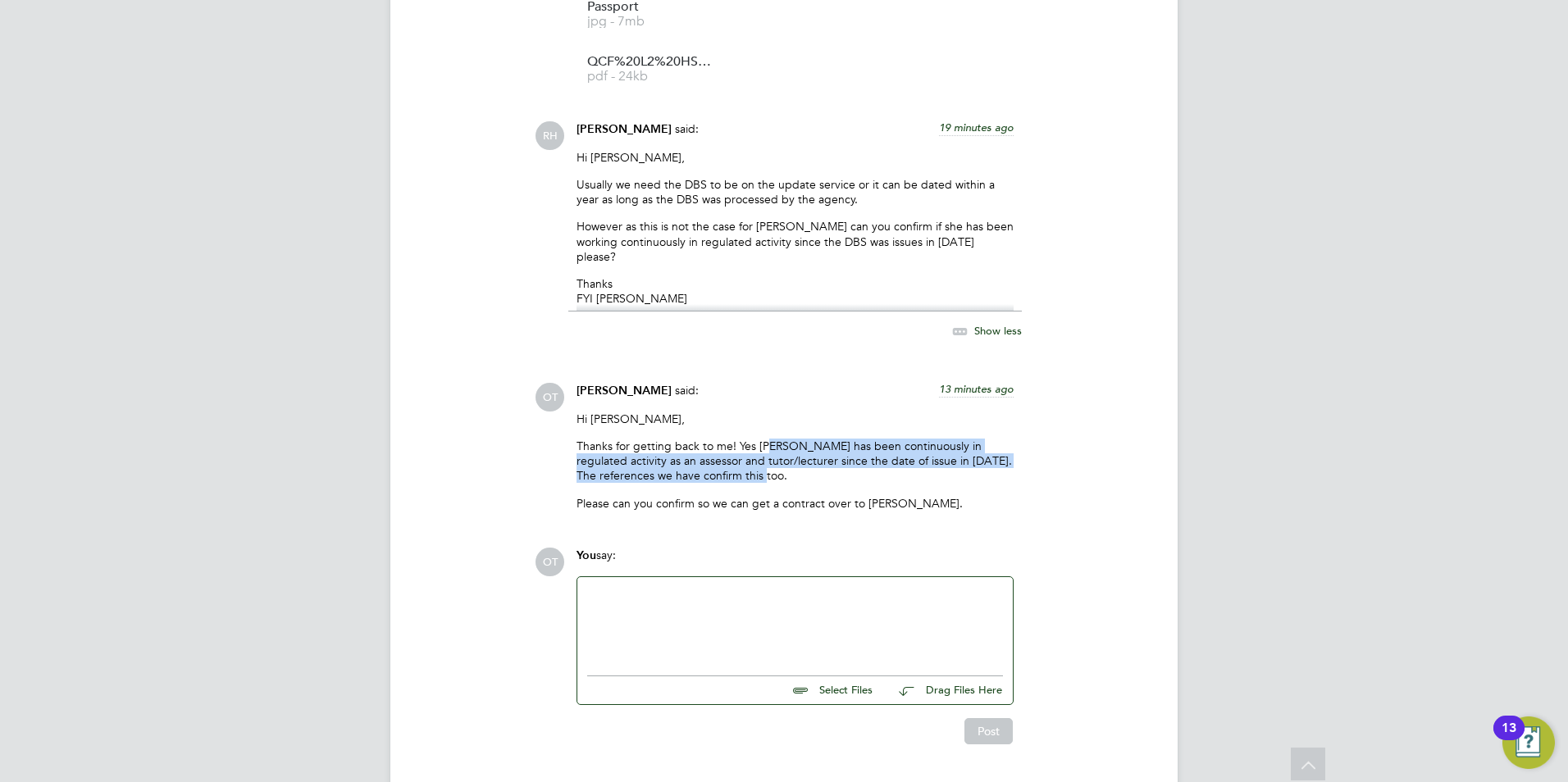
drag, startPoint x: 773, startPoint y: 415, endPoint x: 807, endPoint y: 439, distance: 41.6
click at [807, 439] on p "Thanks for getting back to me! Yes [PERSON_NAME] has been continuously in regul…" at bounding box center [795, 461] width 437 height 45
drag, startPoint x: 807, startPoint y: 439, endPoint x: 798, endPoint y: 439, distance: 9.0
click at [798, 439] on p "Thanks for getting back to me! Yes [PERSON_NAME] has been continuously in regul…" at bounding box center [795, 461] width 437 height 45
drag, startPoint x: 777, startPoint y: 434, endPoint x: 741, endPoint y: 441, distance: 36.7
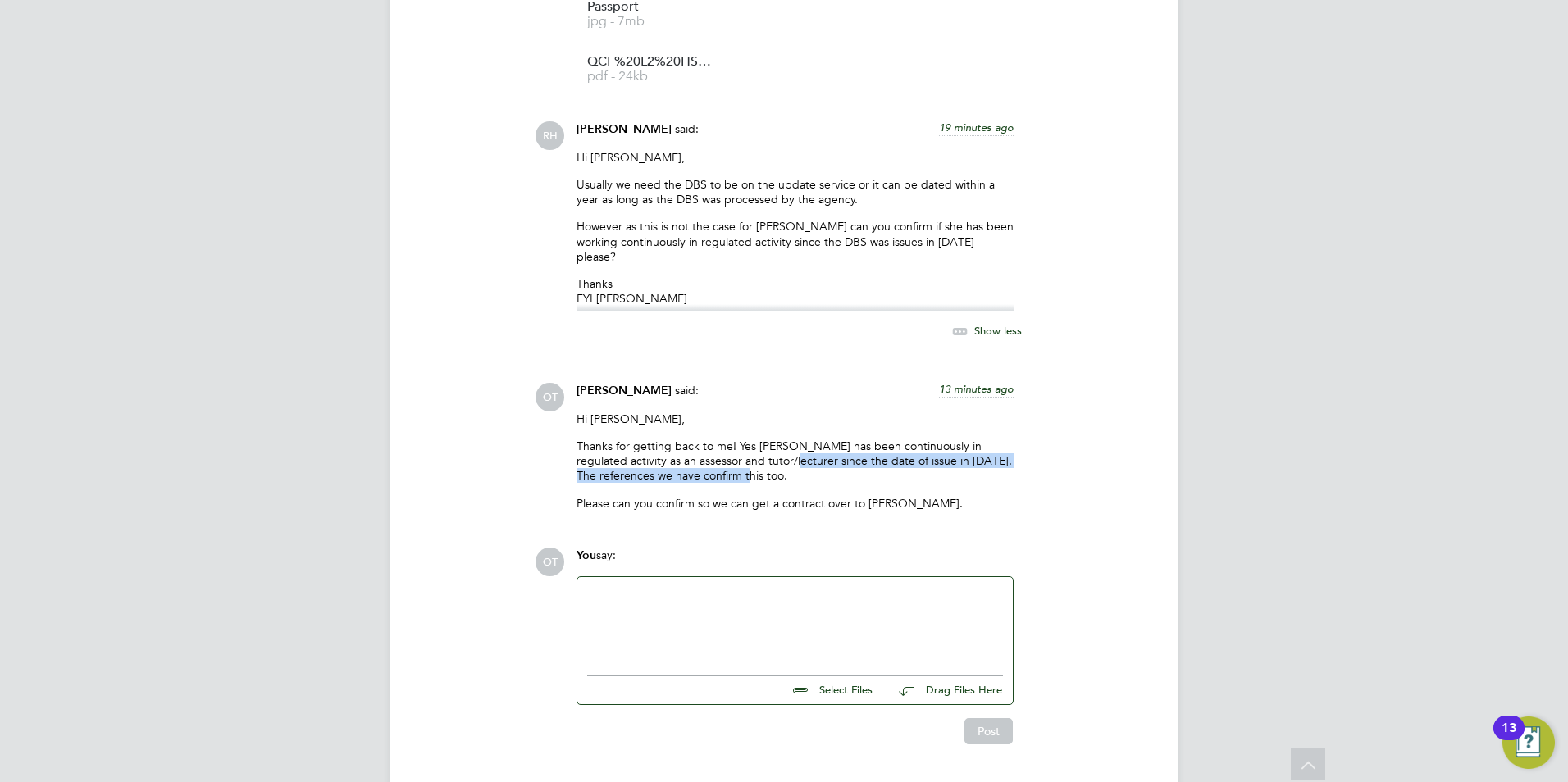
click at [741, 441] on p "Thanks for getting back to me! Yes [PERSON_NAME] has been continuously in regul…" at bounding box center [795, 461] width 437 height 45
drag, startPoint x: 741, startPoint y: 441, endPoint x: 751, endPoint y: 443, distance: 10.2
click at [751, 443] on p "Thanks for getting back to me! Yes [PERSON_NAME] has been continuously in regul…" at bounding box center [795, 461] width 437 height 45
drag, startPoint x: 771, startPoint y: 439, endPoint x: 734, endPoint y: 426, distance: 39.2
click at [734, 439] on p "Thanks for getting back to me! Yes [PERSON_NAME] has been continuously in regul…" at bounding box center [795, 461] width 437 height 45
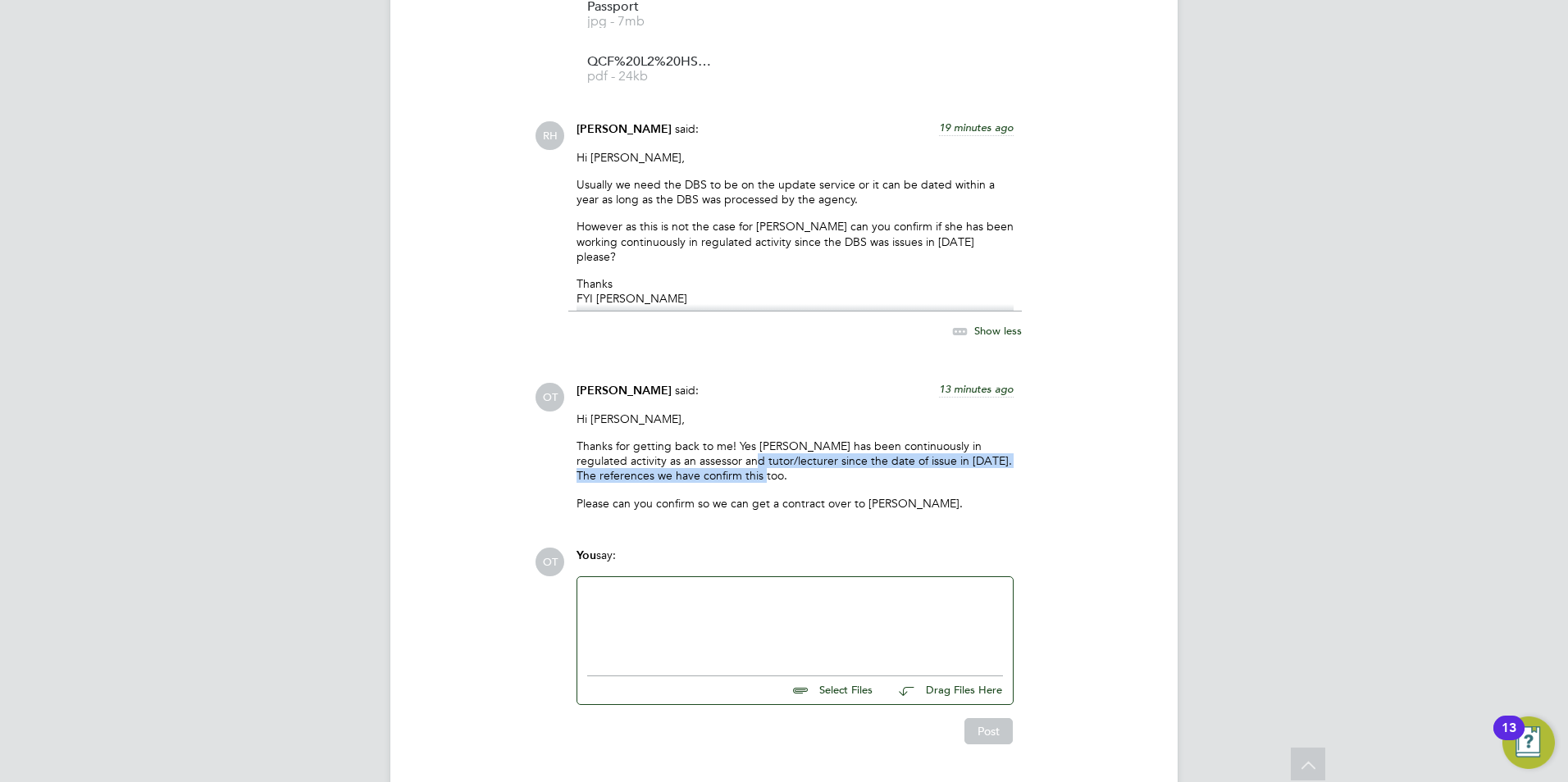
drag, startPoint x: 734, startPoint y: 426, endPoint x: 735, endPoint y: 435, distance: 9.1
click at [735, 439] on p "Thanks for getting back to me! Yes [PERSON_NAME] has been continuously in regul…" at bounding box center [795, 461] width 437 height 45
drag, startPoint x: 762, startPoint y: 444, endPoint x: 676, endPoint y: 431, distance: 87.0
click at [676, 439] on p "Thanks for getting back to me! Yes [PERSON_NAME] has been continuously in regul…" at bounding box center [795, 461] width 437 height 45
drag, startPoint x: 676, startPoint y: 431, endPoint x: 698, endPoint y: 466, distance: 41.3
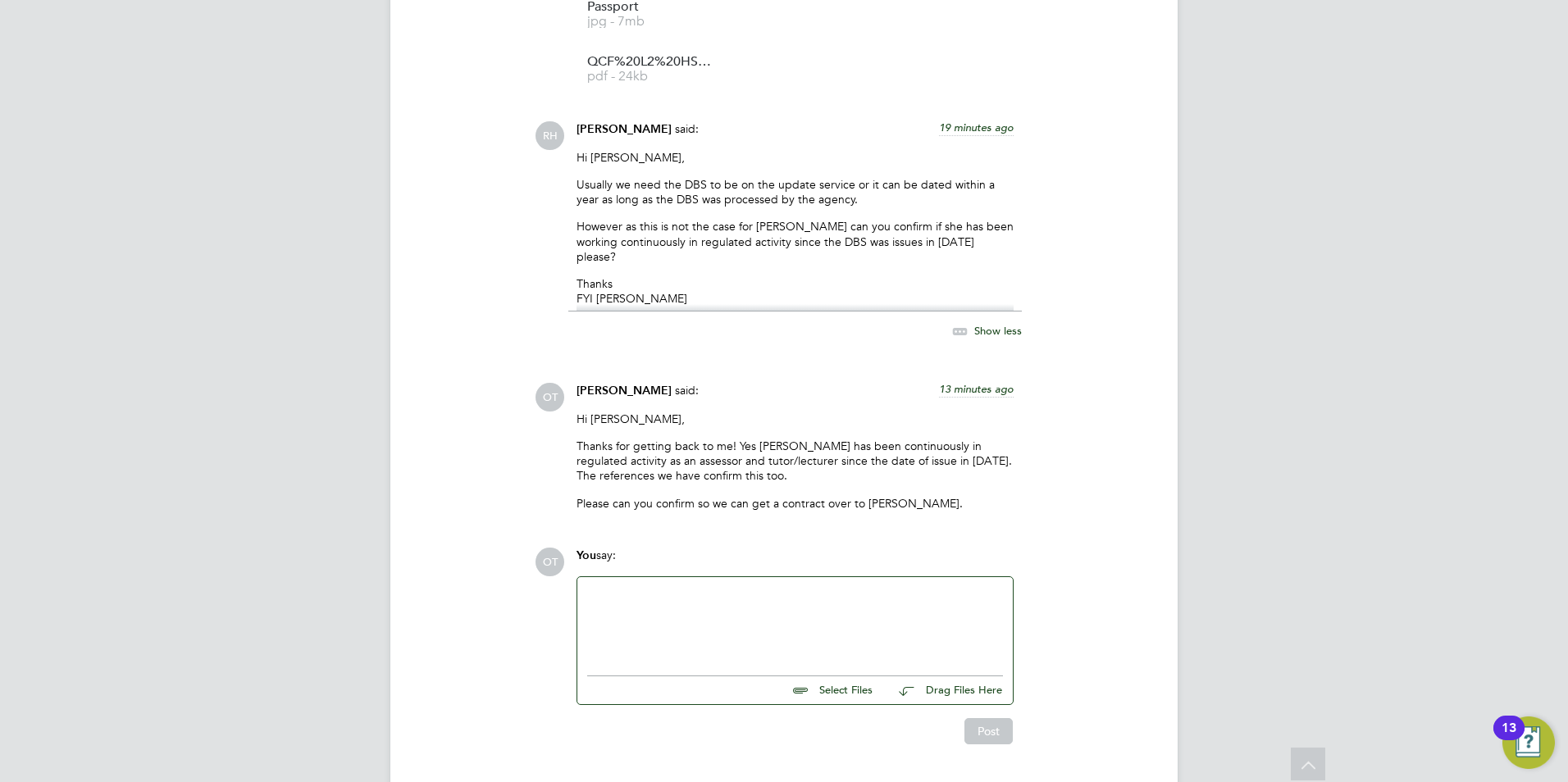
click at [698, 496] on p "Please can you confirm so we can get a contract over to [PERSON_NAME]." at bounding box center [795, 503] width 437 height 15
click at [875, 496] on p "Please can you confirm so we can get a contract over to [PERSON_NAME]." at bounding box center [795, 503] width 437 height 15
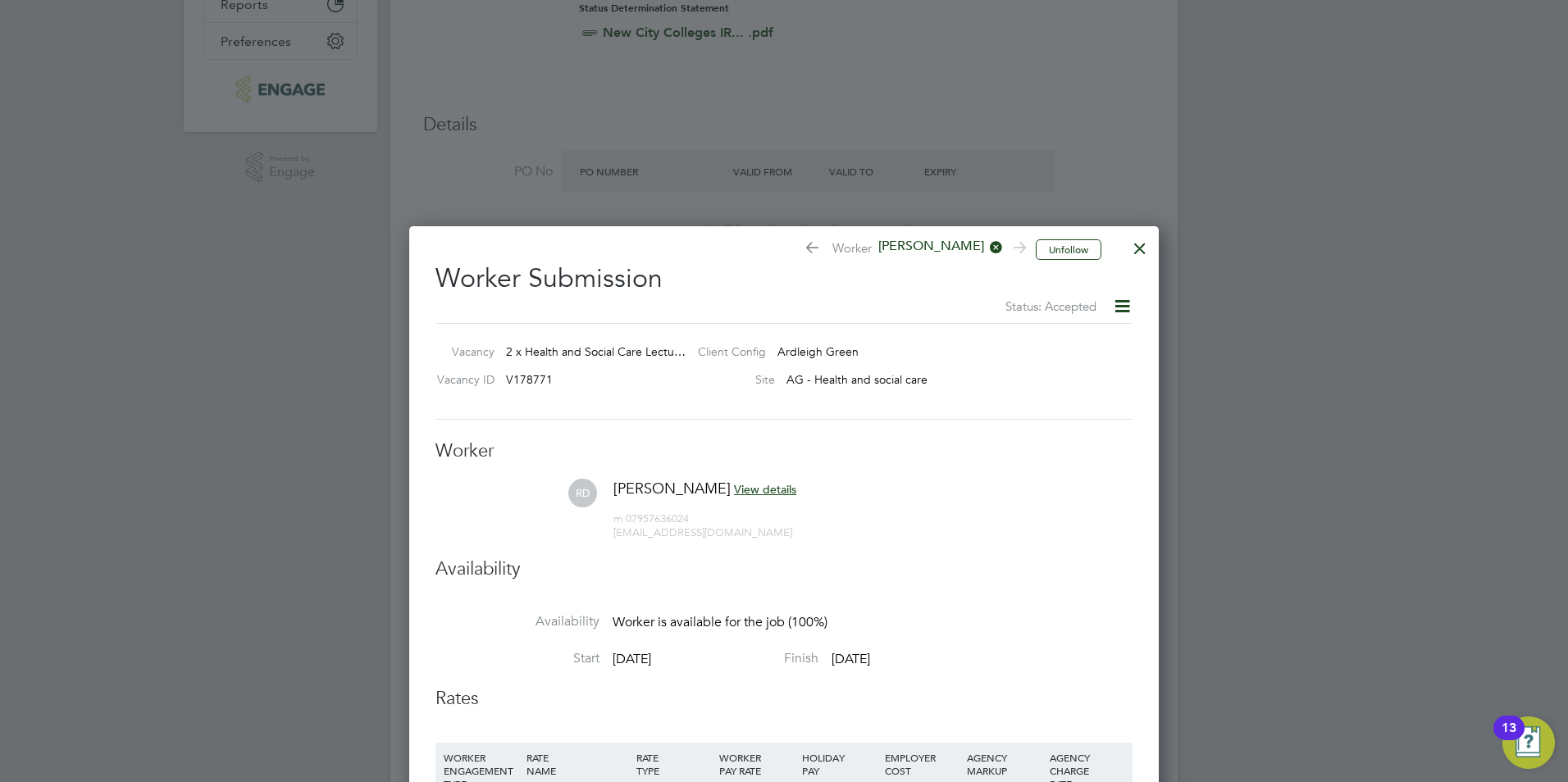
click at [1142, 251] on div at bounding box center [1140, 244] width 30 height 30
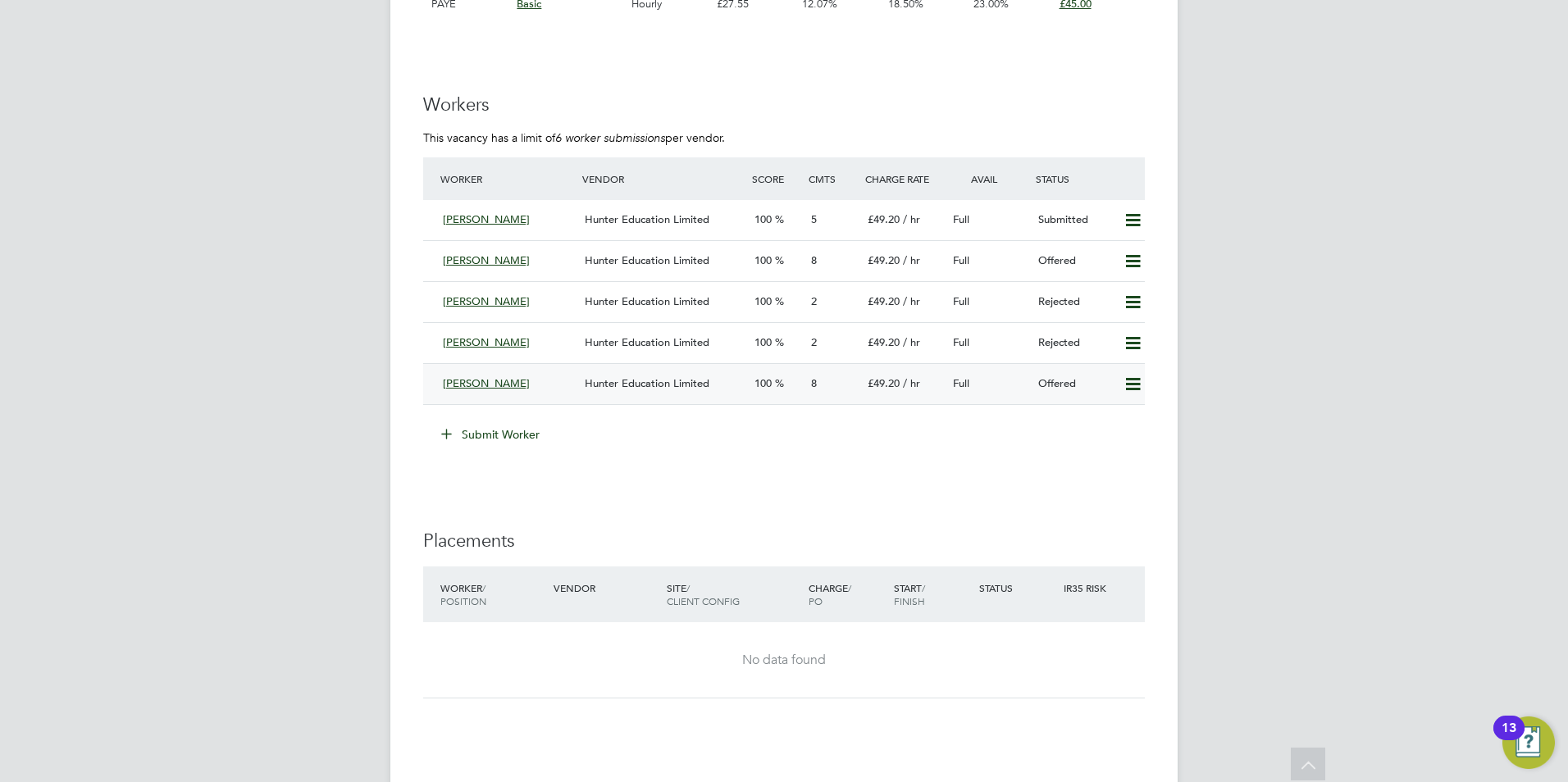
click at [613, 381] on span "Hunter Education Limited" at bounding box center [647, 383] width 125 height 14
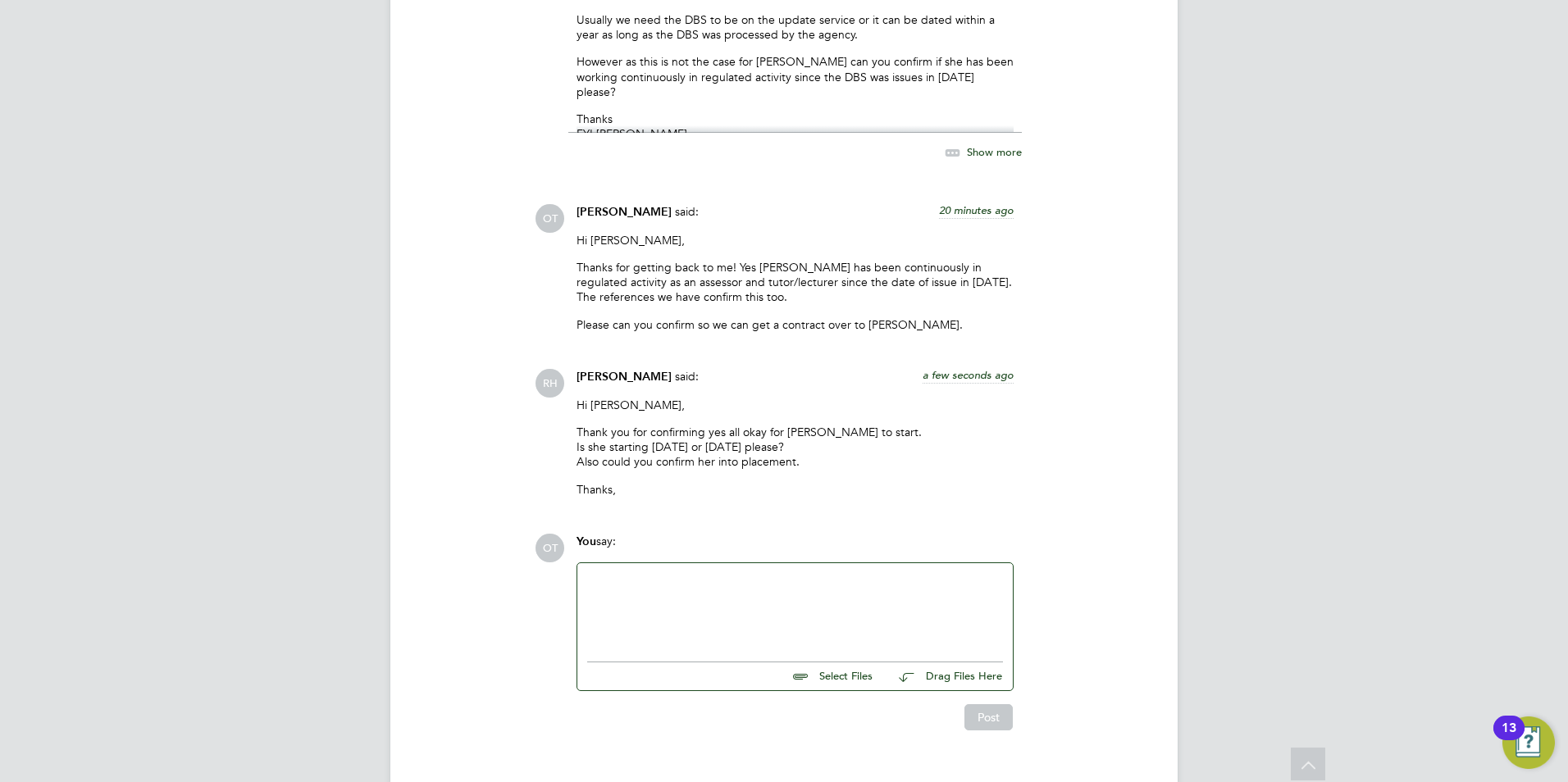
click at [675, 573] on div at bounding box center [795, 608] width 416 height 70
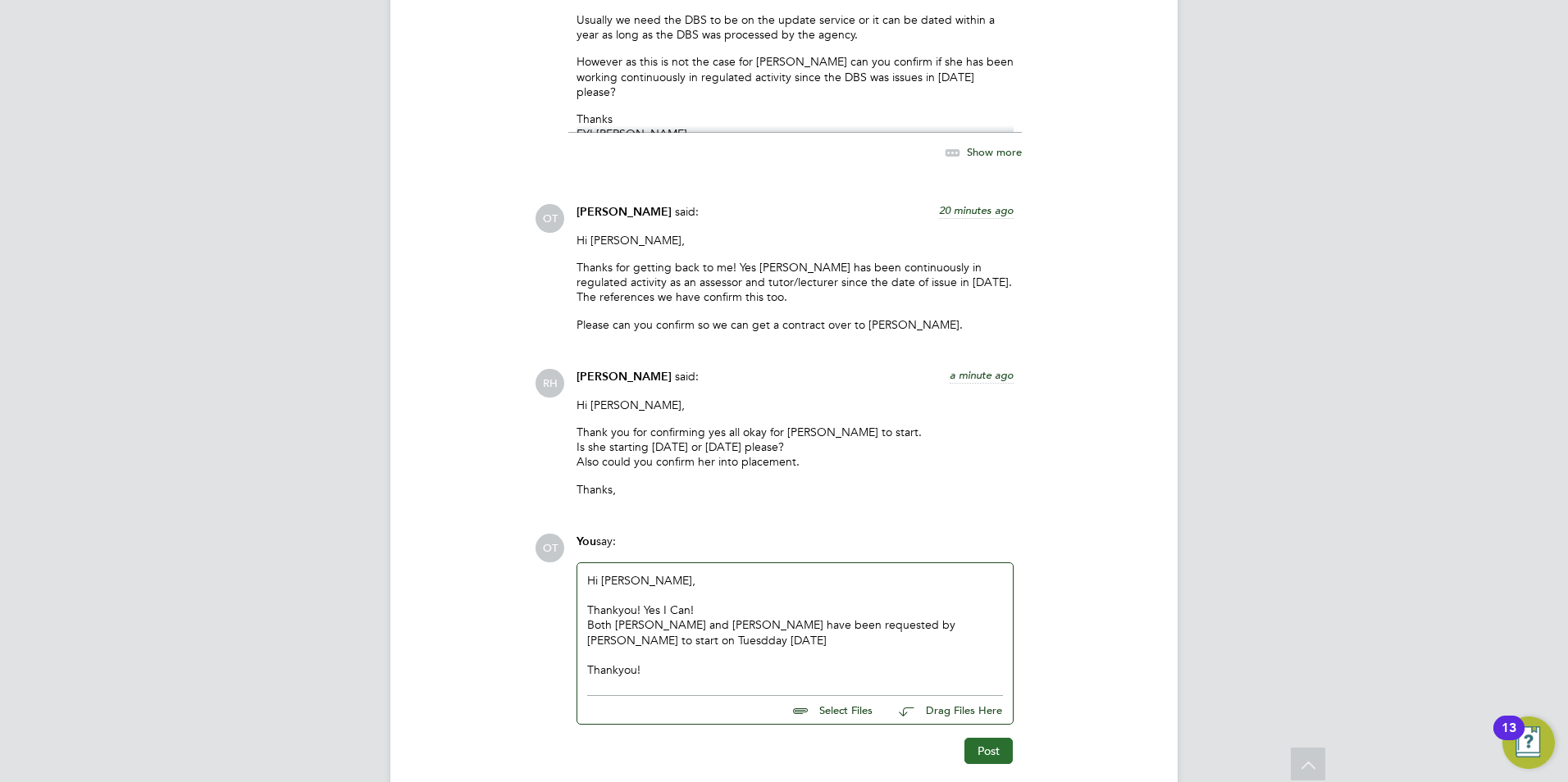
click at [993, 738] on button "Post" at bounding box center [988, 751] width 48 height 26
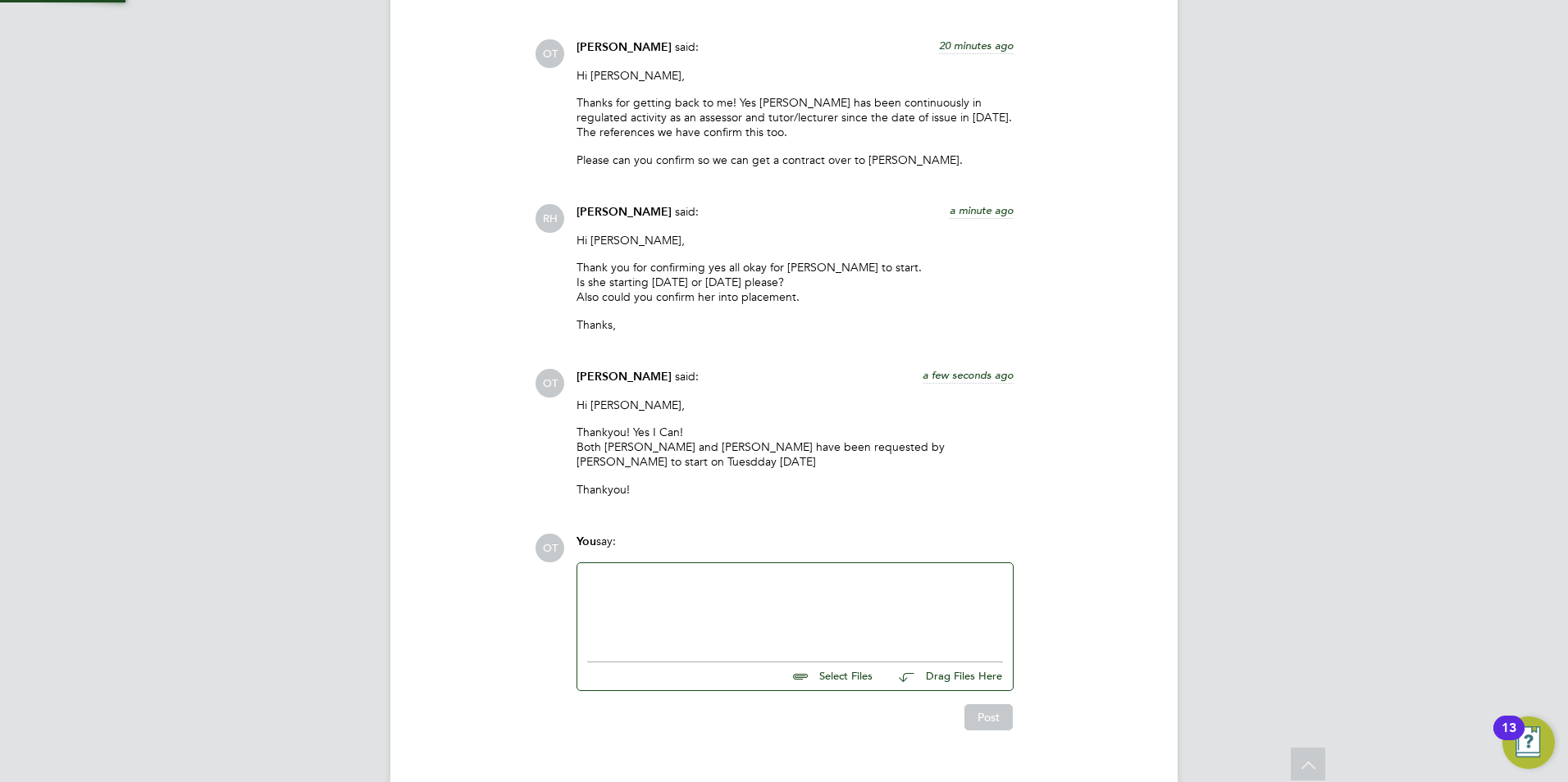
drag, startPoint x: 719, startPoint y: 284, endPoint x: 667, endPoint y: 253, distance: 60.5
click at [719, 317] on p "Thanks," at bounding box center [795, 325] width 437 height 15
drag, startPoint x: 571, startPoint y: 203, endPoint x: 847, endPoint y: 256, distance: 281.0
click at [847, 256] on div "Rufena Haque said: a minute ago Hi Olivia, Thank you for confirming yes all oka…" at bounding box center [795, 274] width 454 height 140
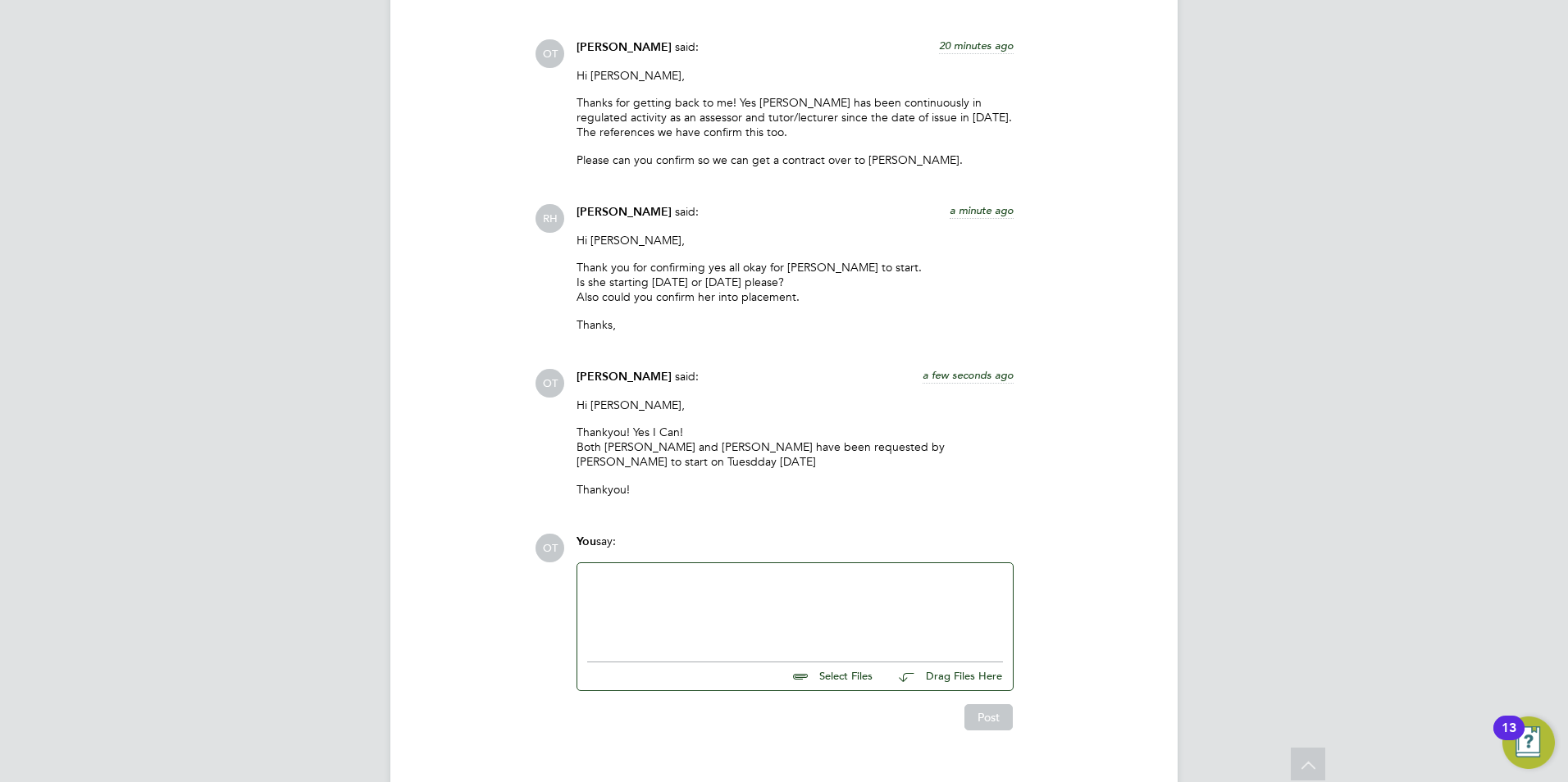
click at [1042, 369] on div "OT Olivia Triassi said: a few seconds ago Hi Rufena, Thankyou! Yes I Can! Both …" at bounding box center [840, 439] width 610 height 140
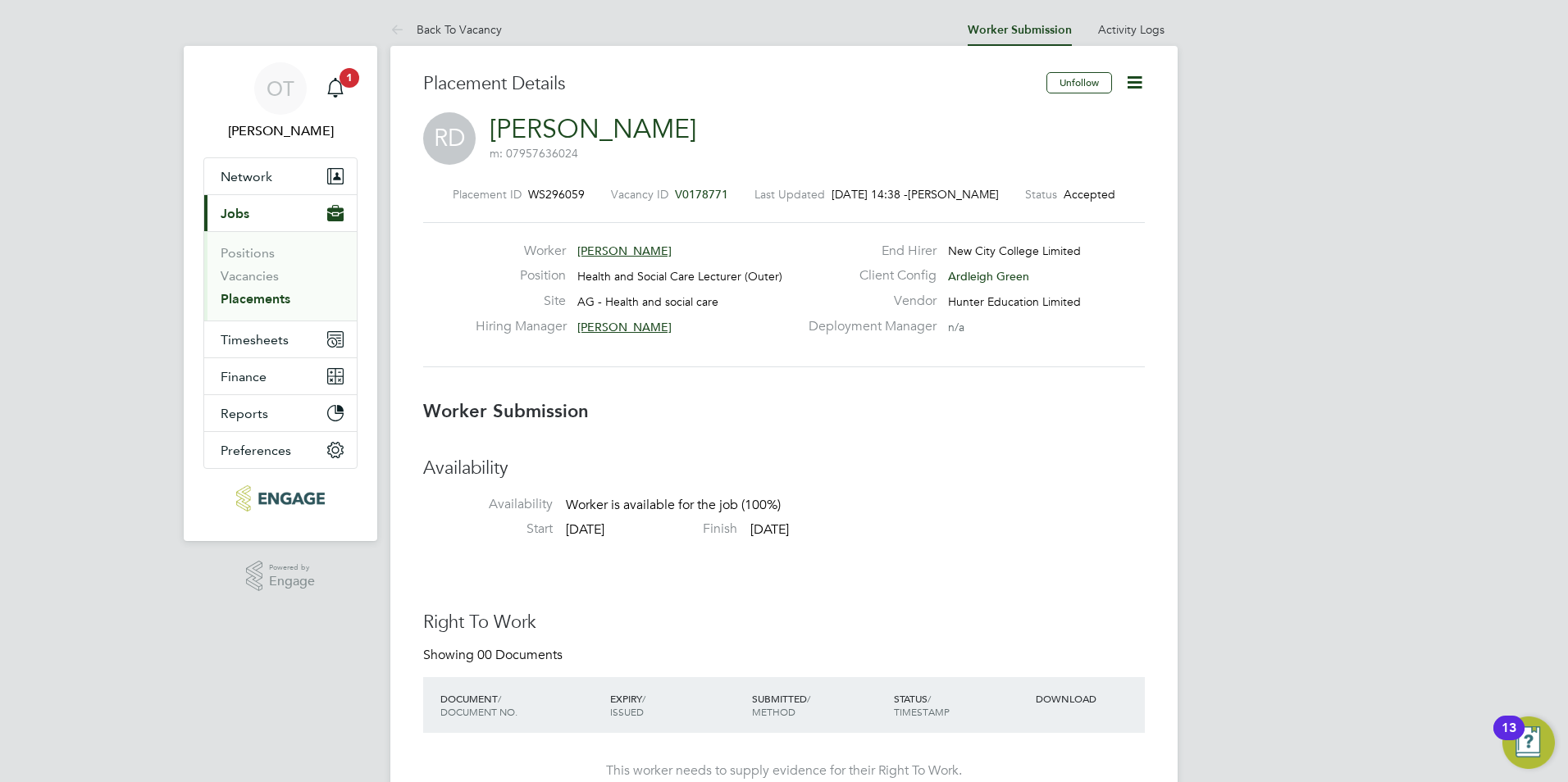
click at [1132, 72] on icon at bounding box center [1134, 82] width 21 height 20
click at [1037, 201] on li "Confirm" at bounding box center [1065, 200] width 152 height 23
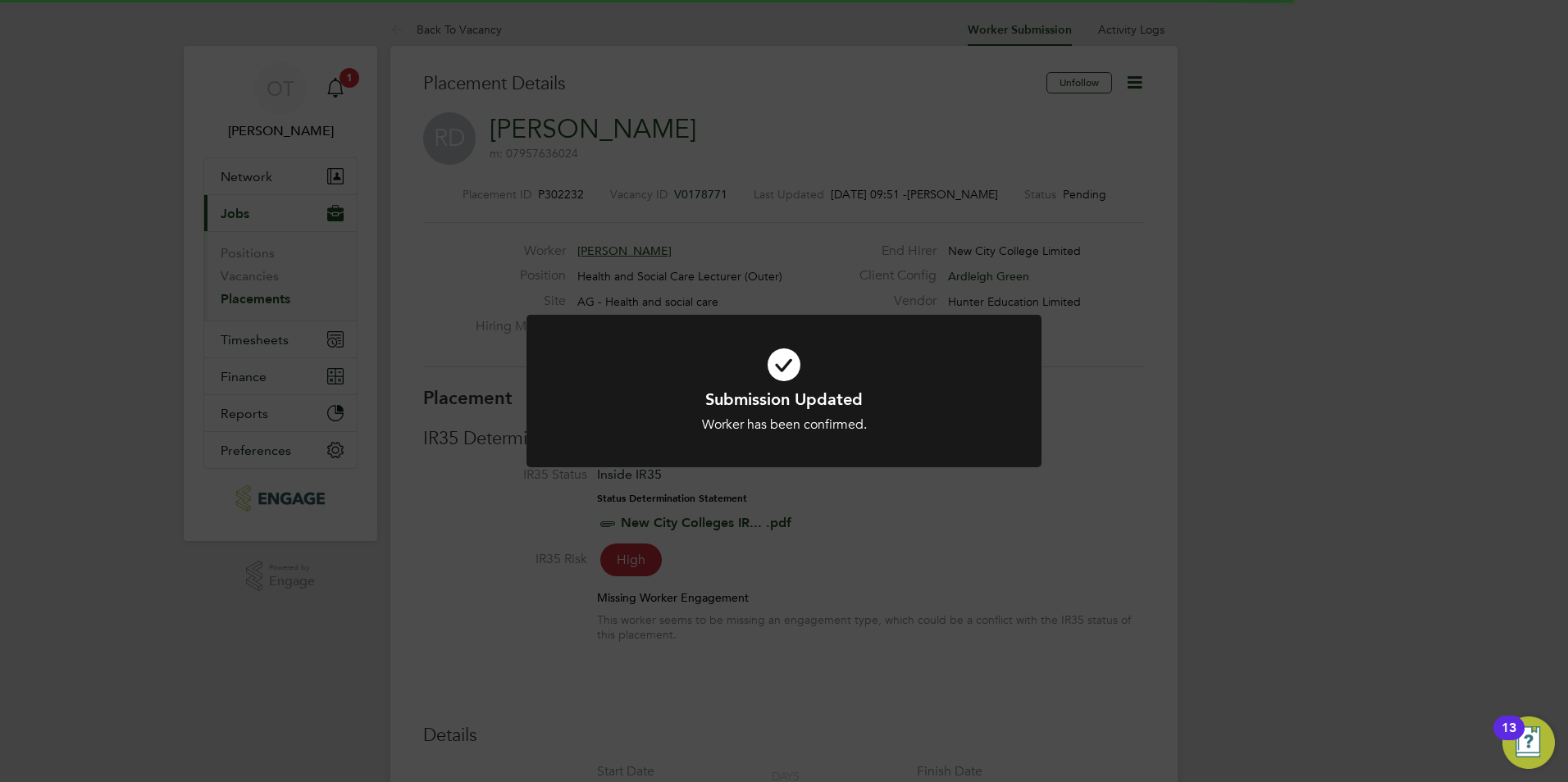
click at [876, 449] on div at bounding box center [784, 391] width 515 height 153
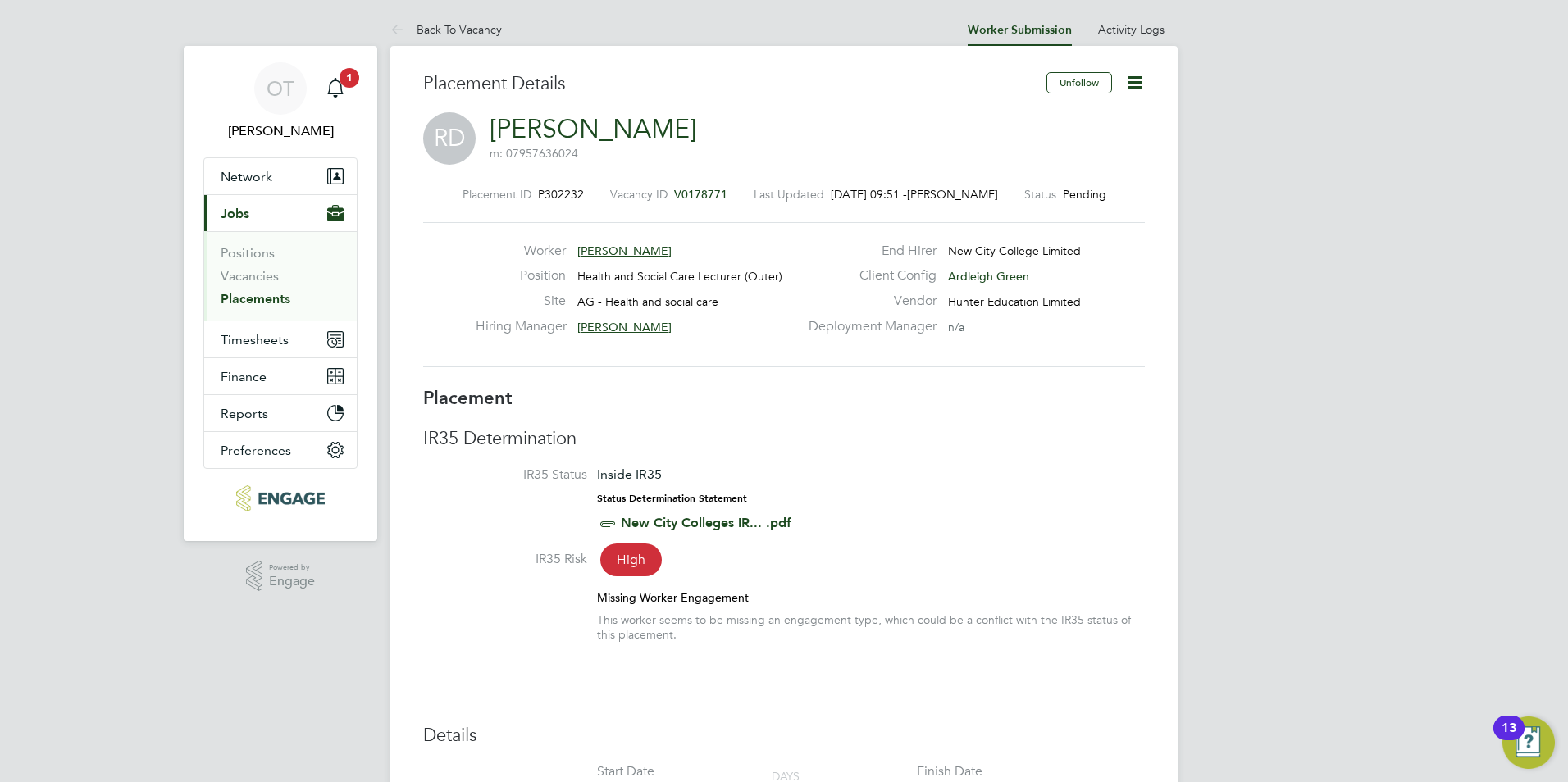
click at [1133, 82] on icon at bounding box center [1134, 82] width 21 height 20
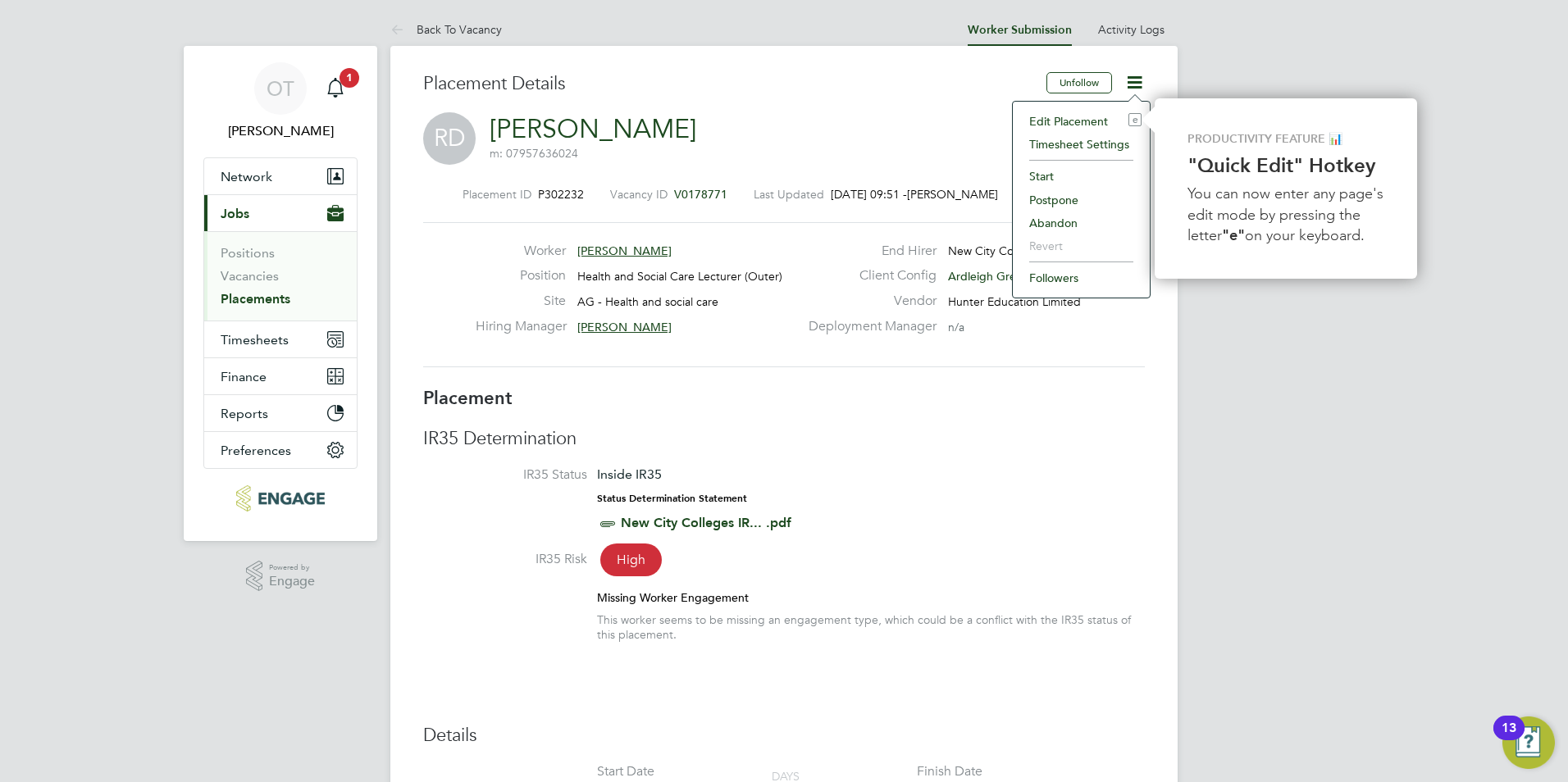
click at [1090, 121] on li "Edit Placement e" at bounding box center [1081, 121] width 121 height 23
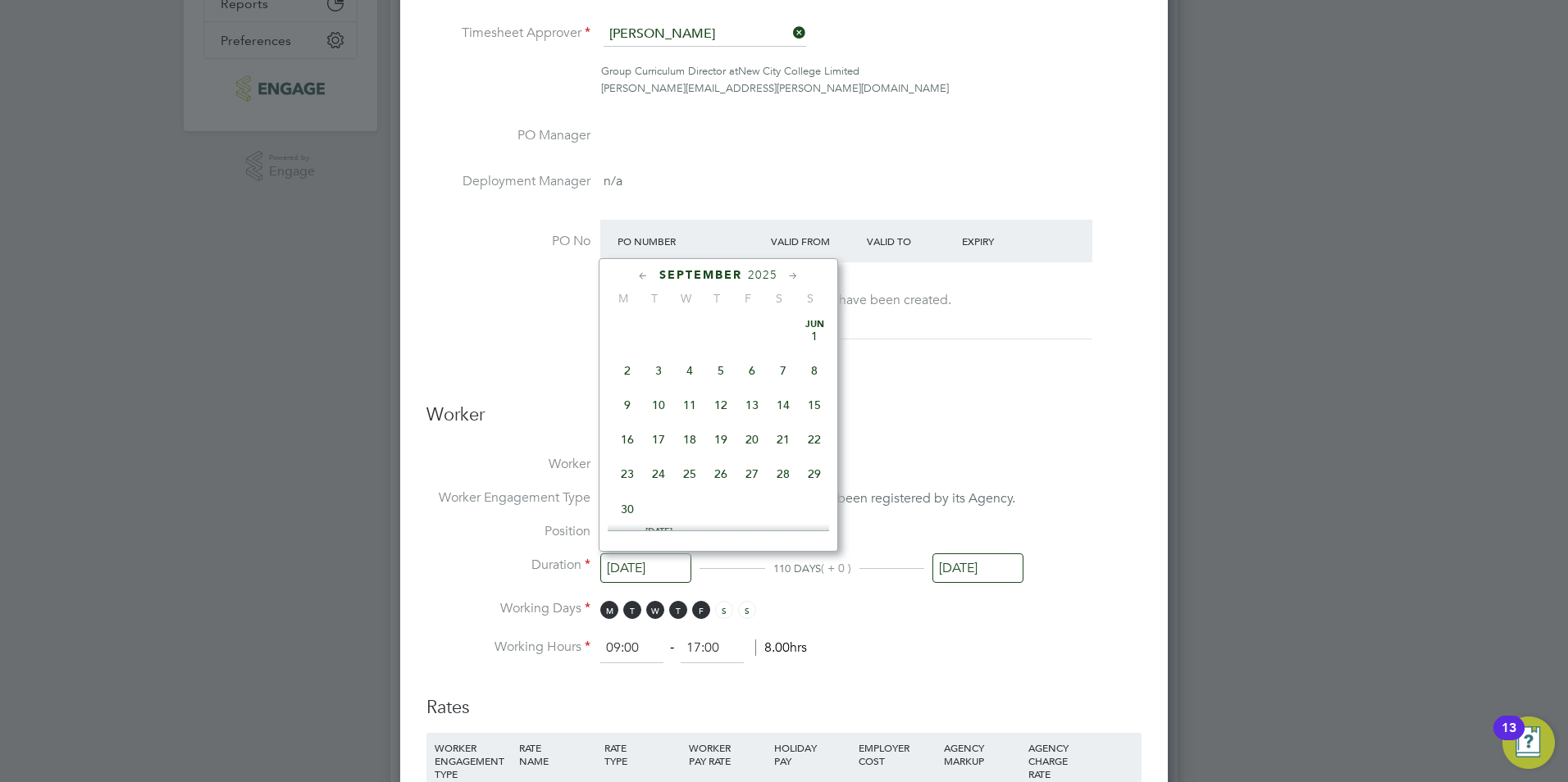
click at [653, 567] on input "[DATE]" at bounding box center [645, 568] width 91 height 30
click at [649, 407] on span "2" at bounding box center [659, 393] width 31 height 31
type input "[DATE]"
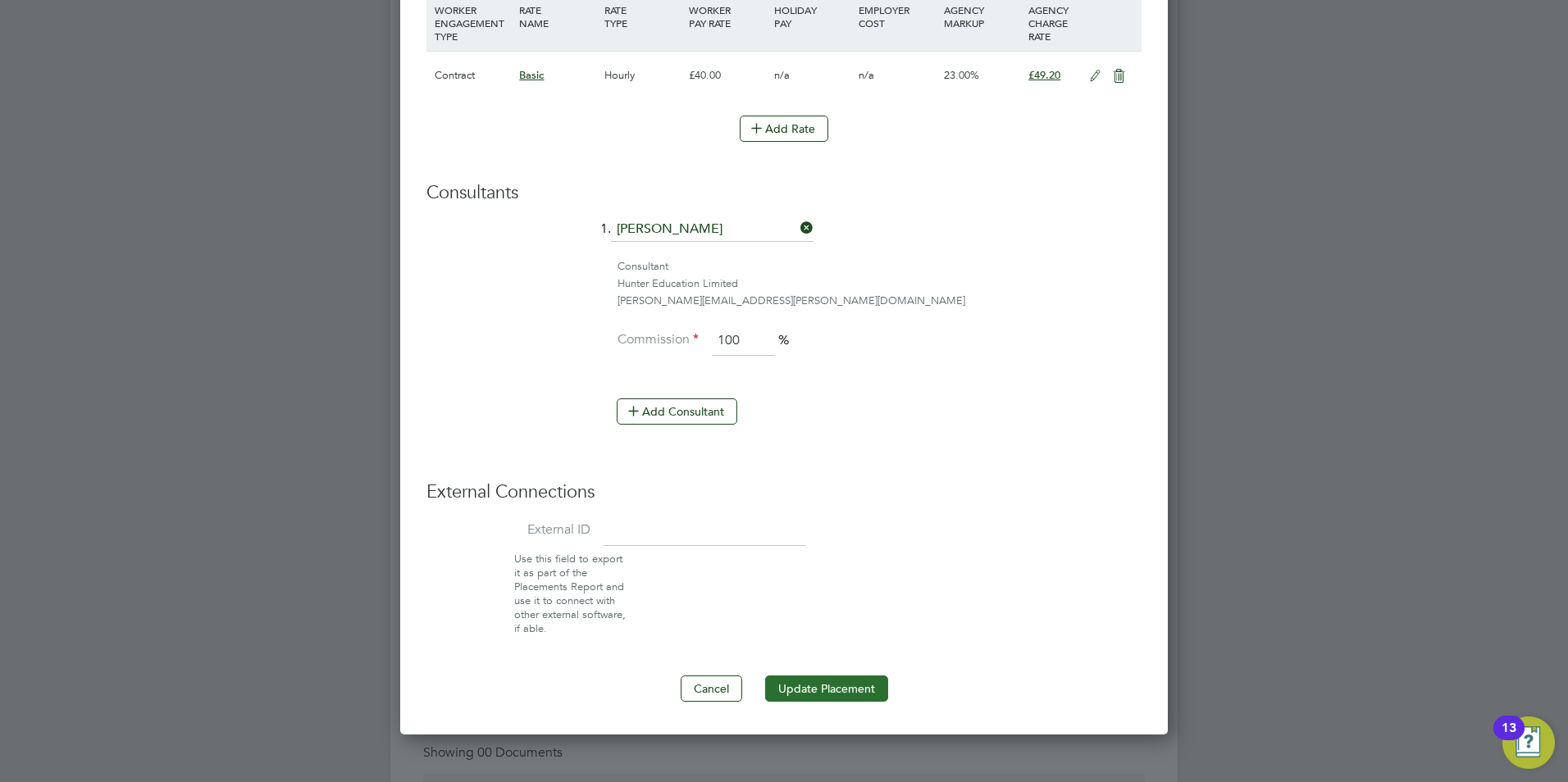
click at [818, 688] on button "Update Placement" at bounding box center [827, 689] width 123 height 26
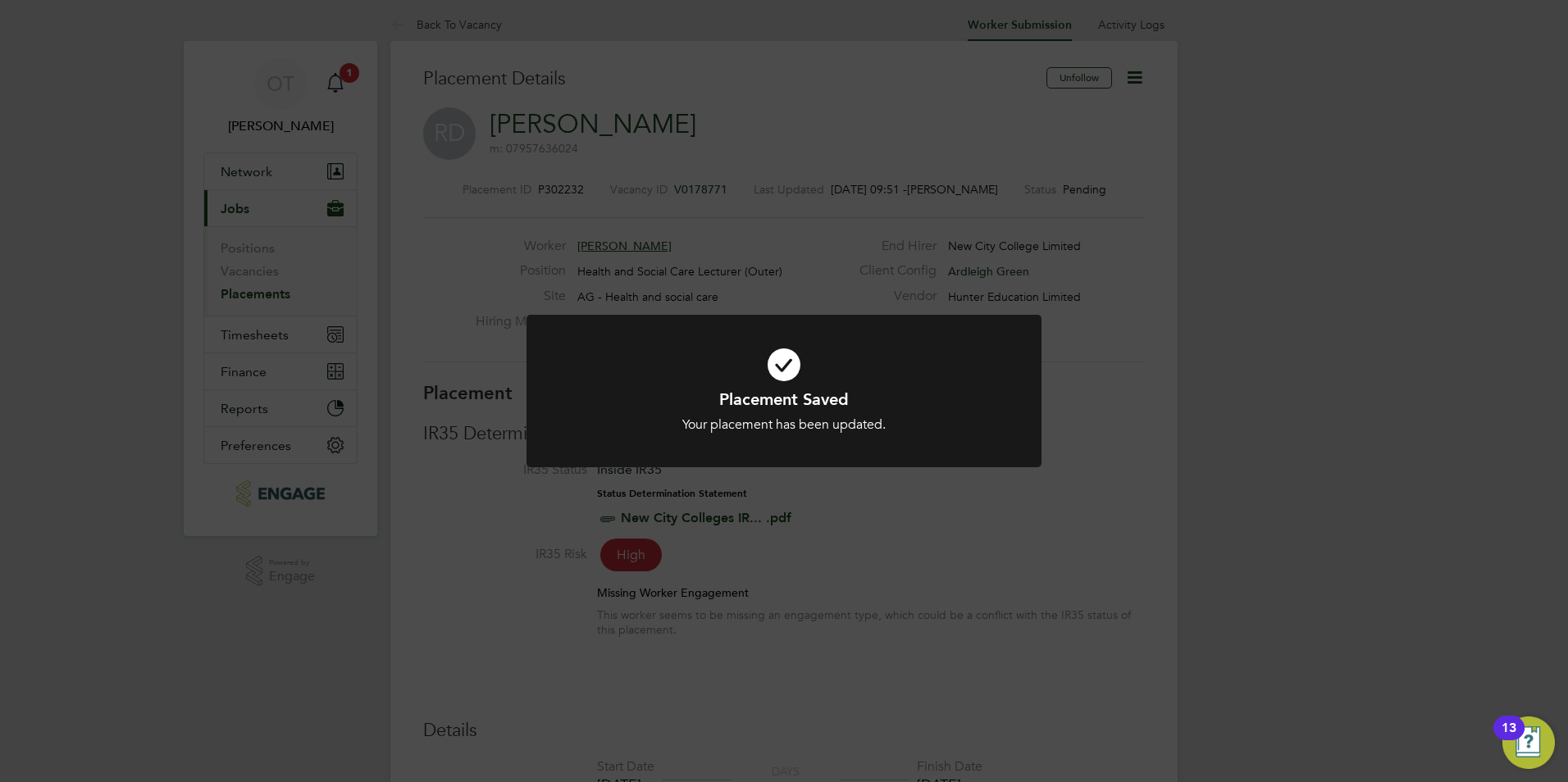
click at [623, 151] on div "Placement Saved Your placement has been updated. Cancel Okay" at bounding box center [784, 391] width 1568 height 782
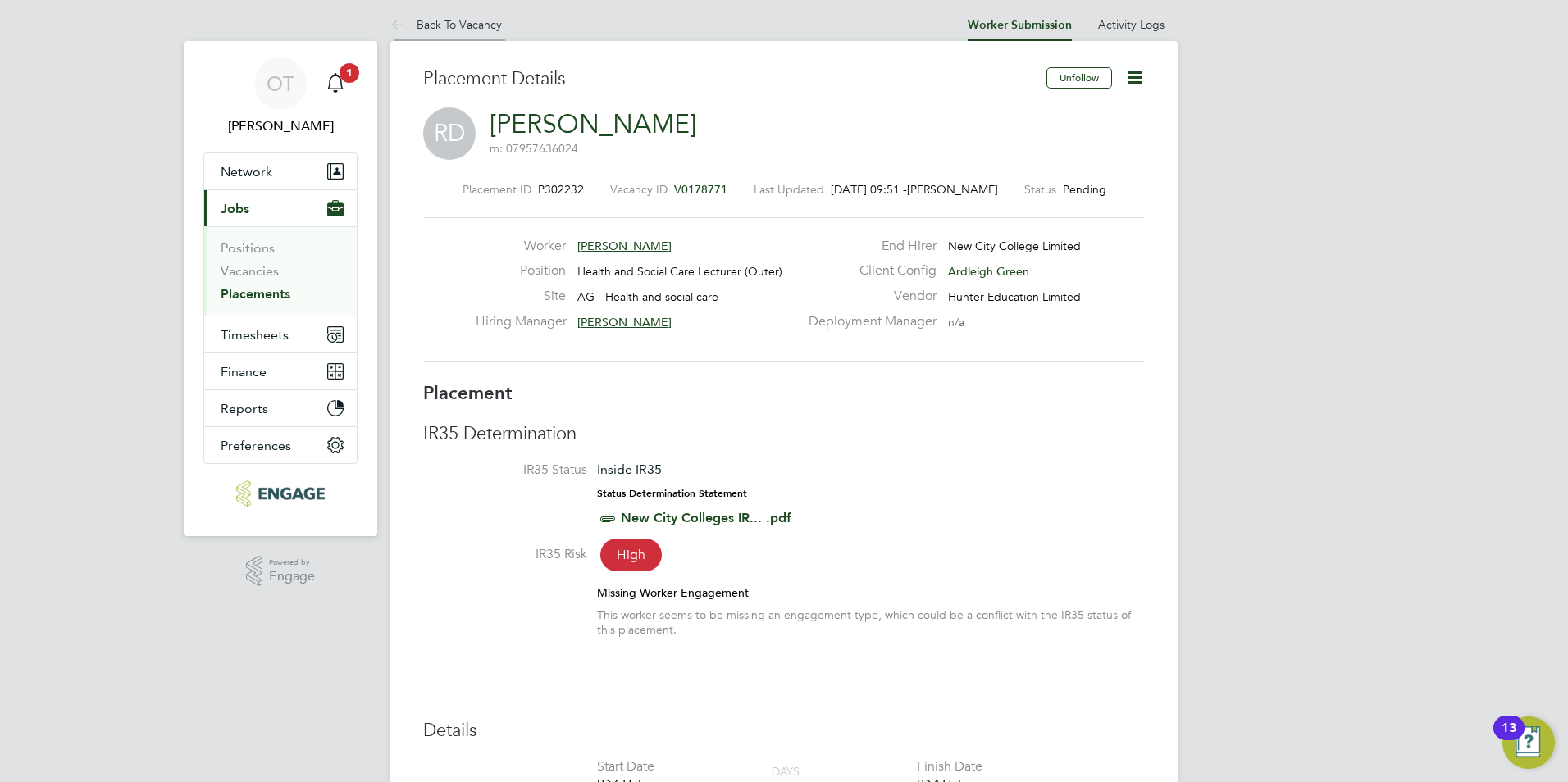
click at [495, 18] on link "Back To Vacancy" at bounding box center [446, 25] width 112 height 15
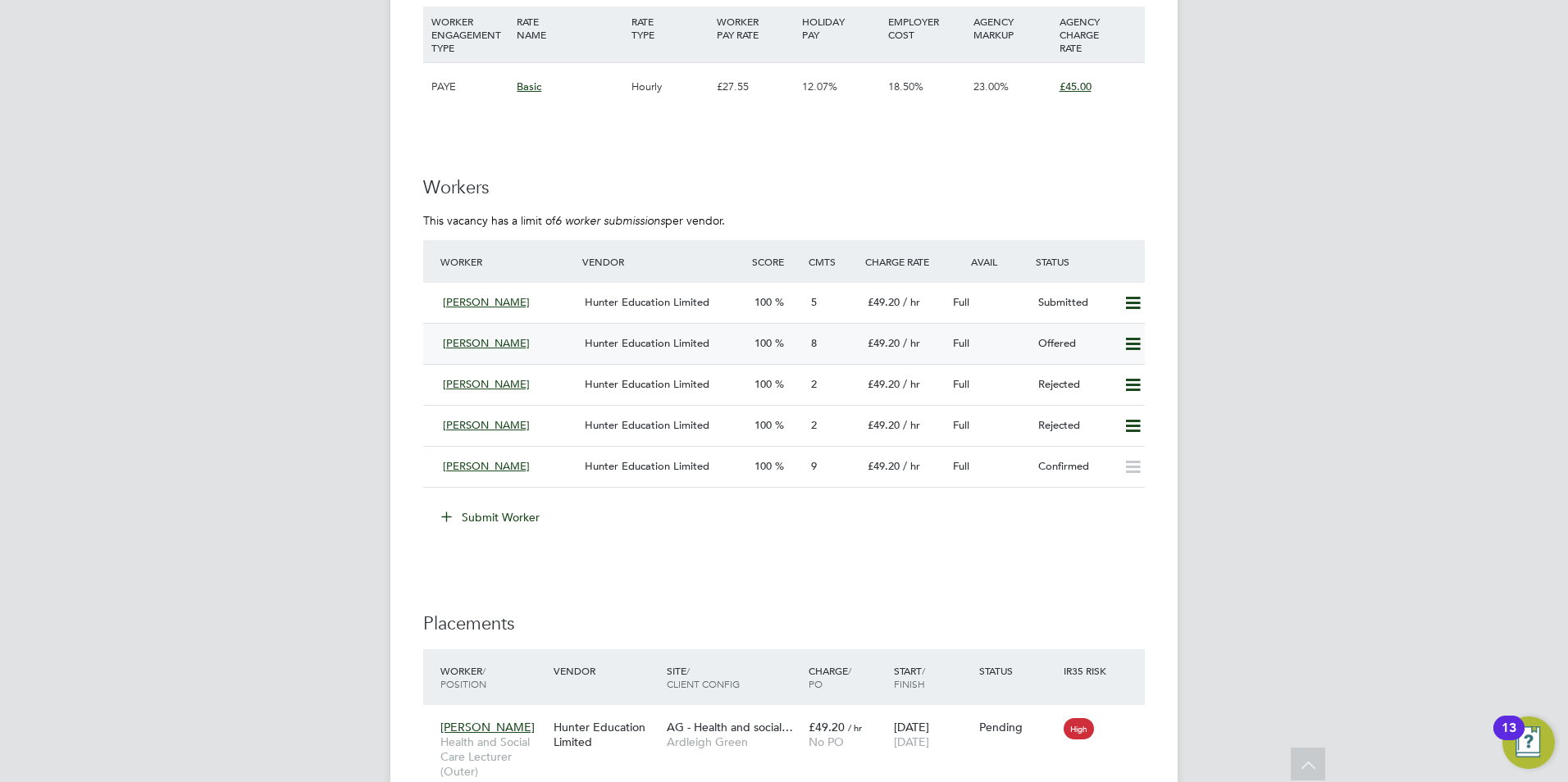
click at [638, 345] on span "Hunter Education Limited" at bounding box center [647, 343] width 125 height 14
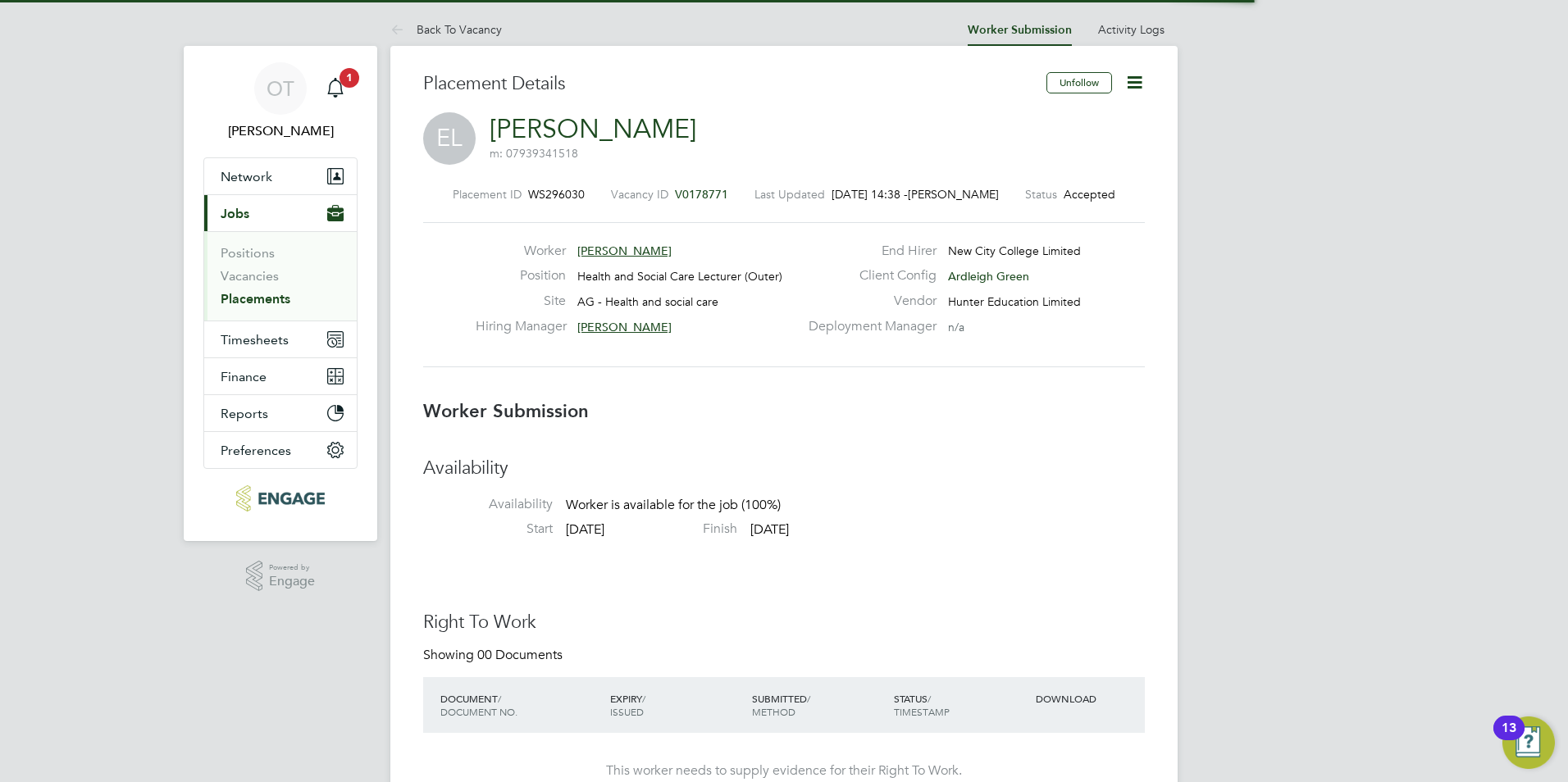
click at [1128, 83] on icon at bounding box center [1134, 82] width 21 height 20
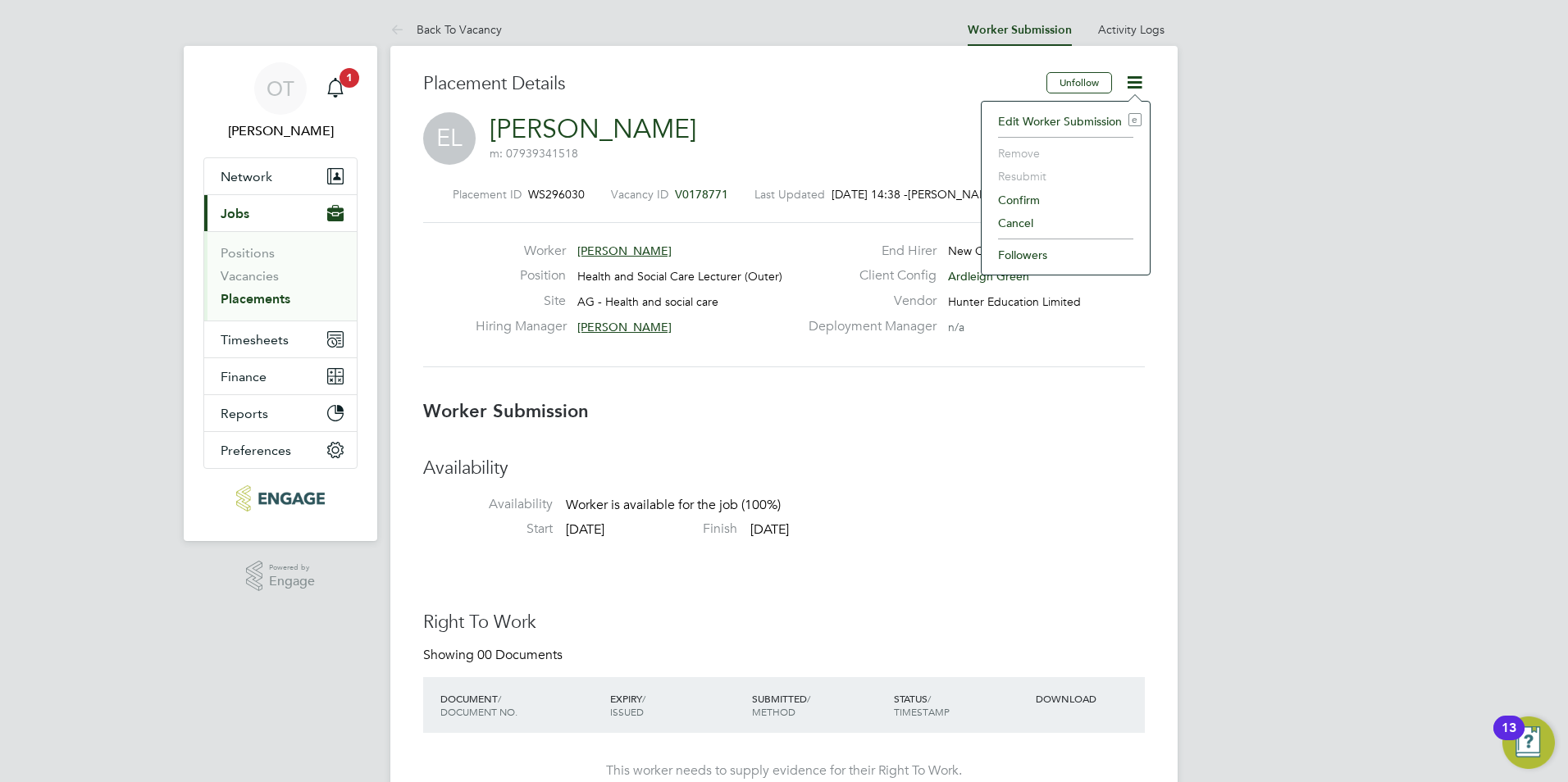
click at [1046, 194] on li "Confirm" at bounding box center [1065, 200] width 152 height 23
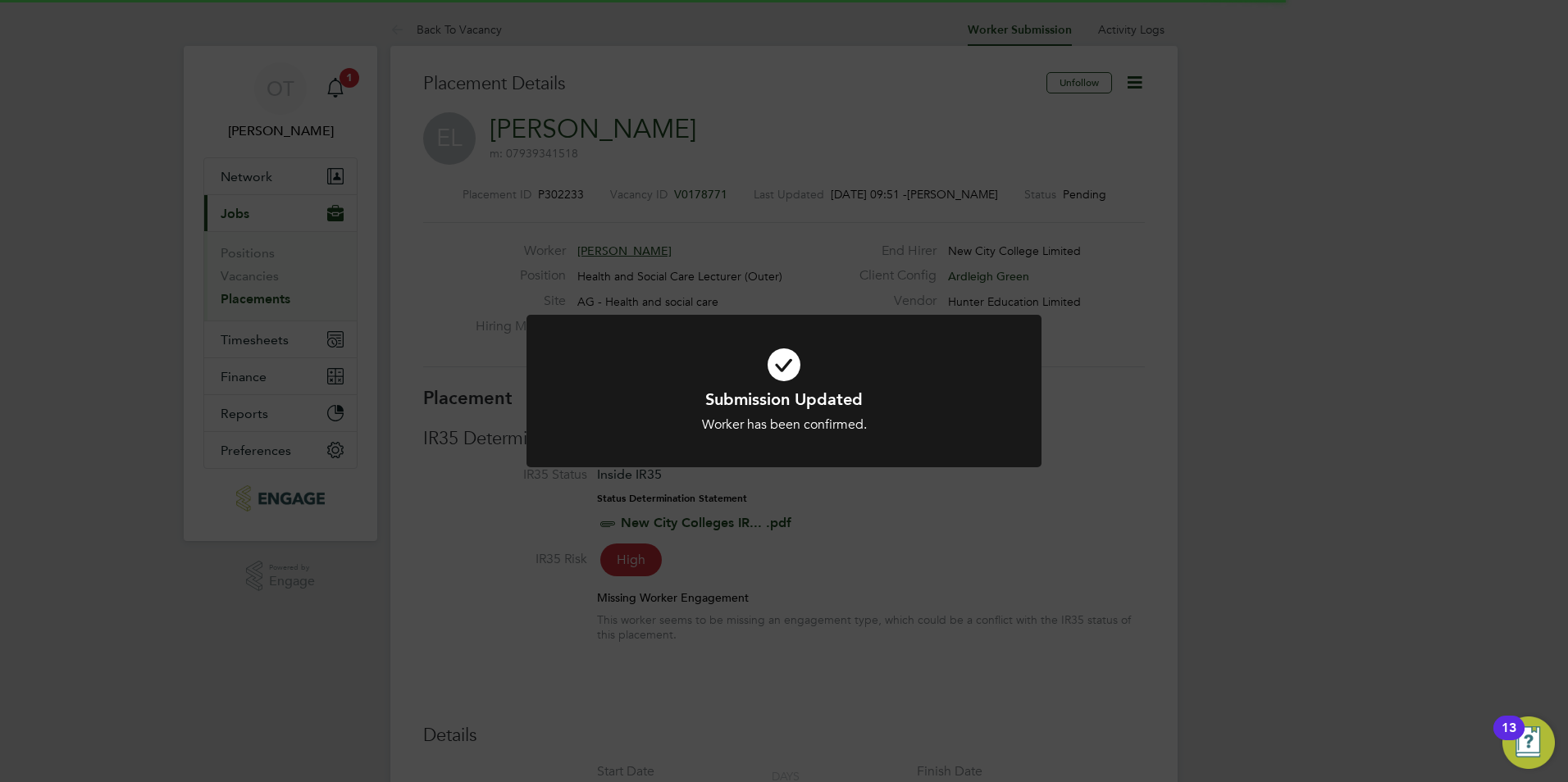
click at [938, 521] on div "Submission Updated Worker has been confirmed. Cancel Okay" at bounding box center [784, 391] width 1568 height 782
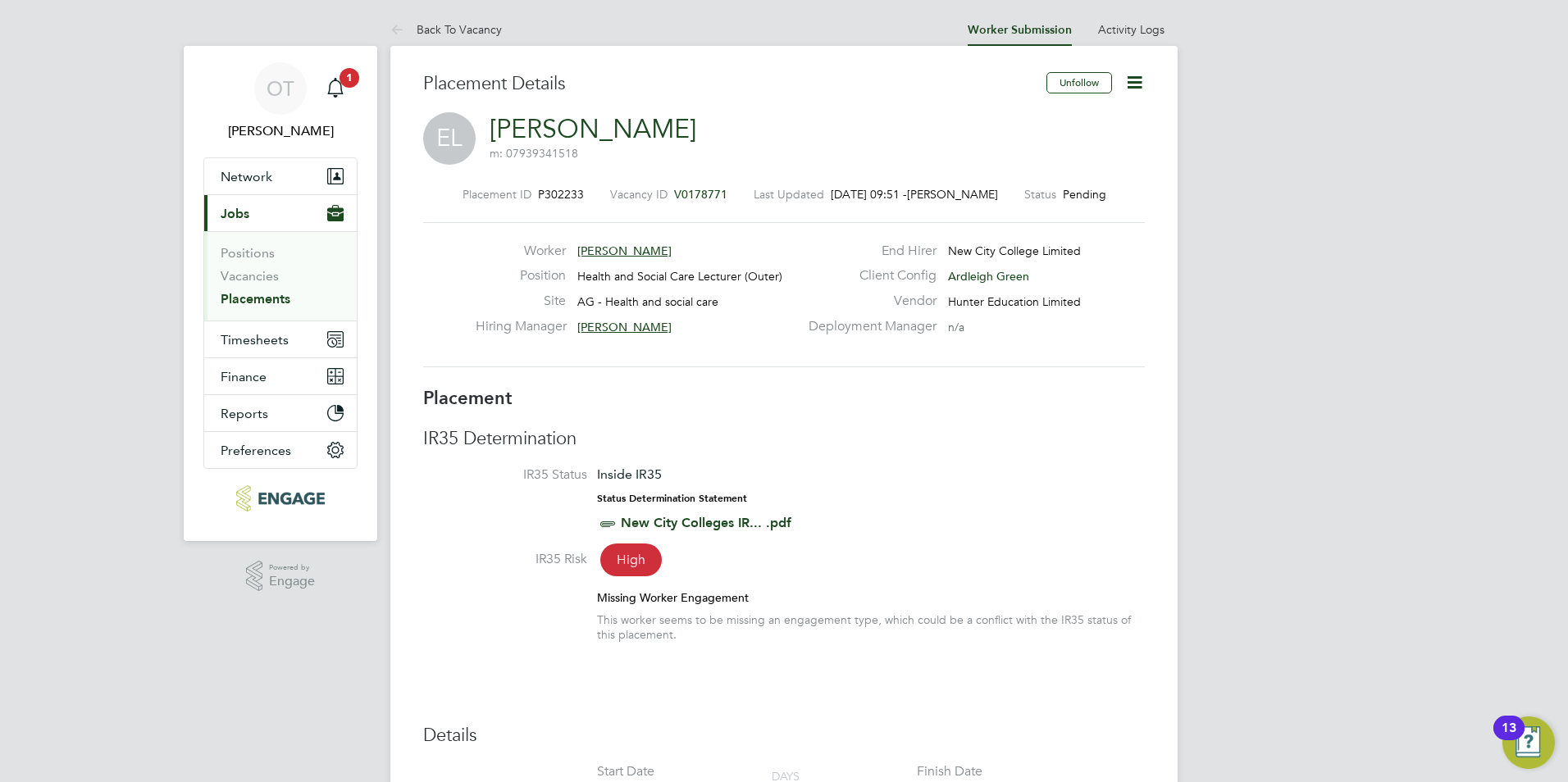
click at [1142, 72] on icon at bounding box center [1134, 82] width 21 height 20
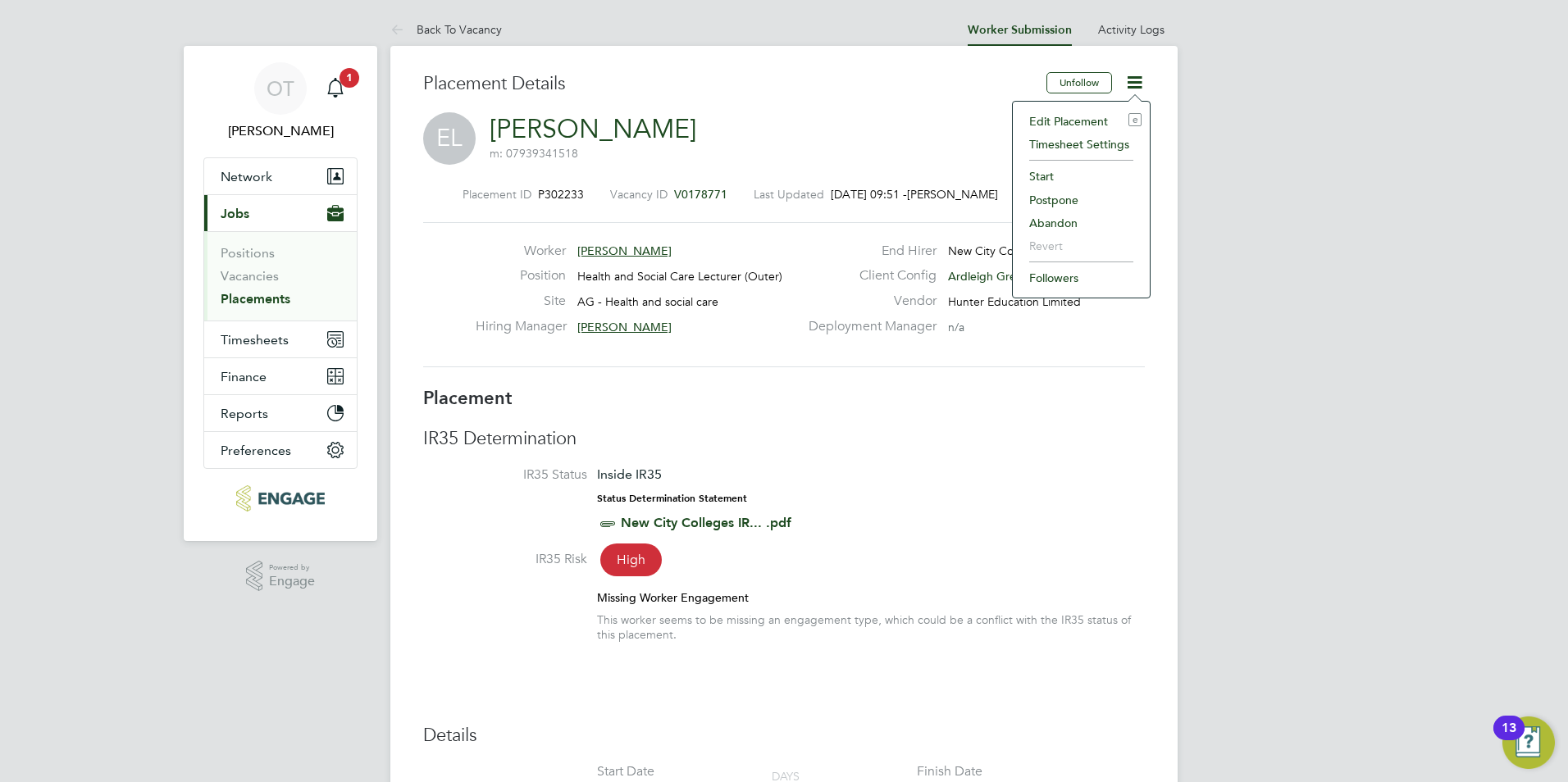
click at [1097, 113] on li "Edit Placement e" at bounding box center [1081, 121] width 121 height 23
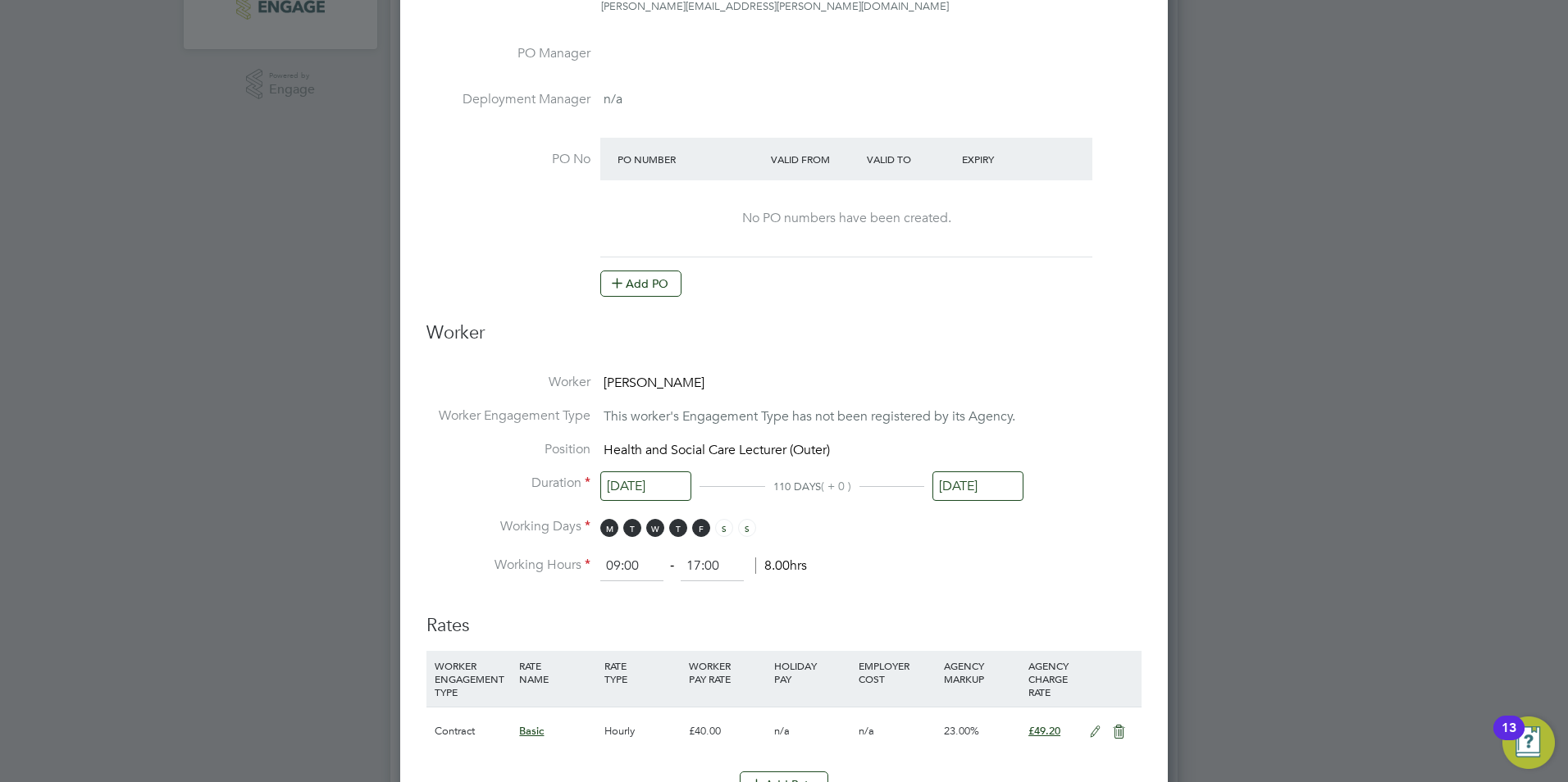
click at [661, 485] on input "[DATE]" at bounding box center [645, 486] width 91 height 30
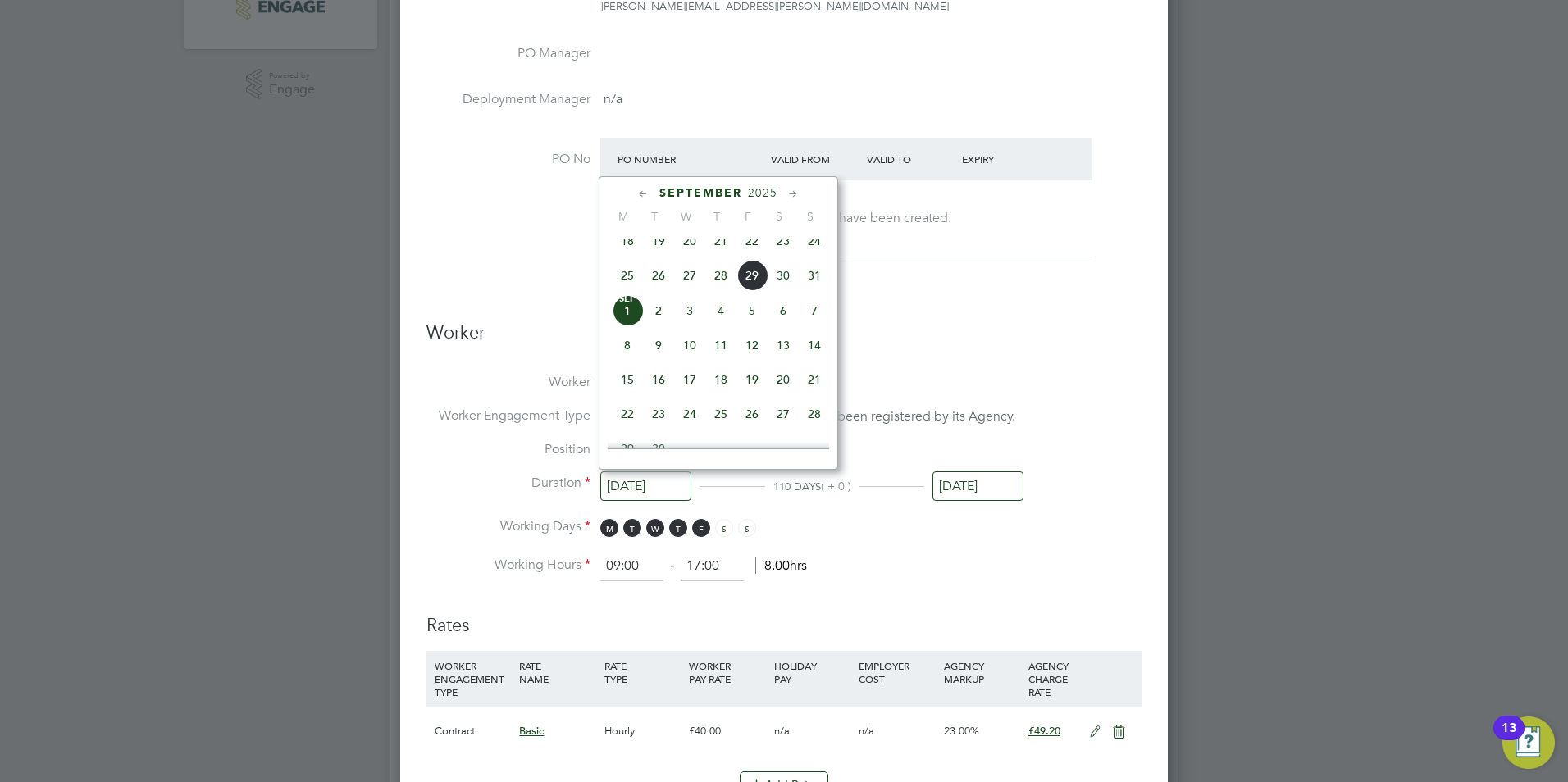
click at [659, 319] on span "2" at bounding box center [659, 311] width 31 height 31
type input "[DATE]"
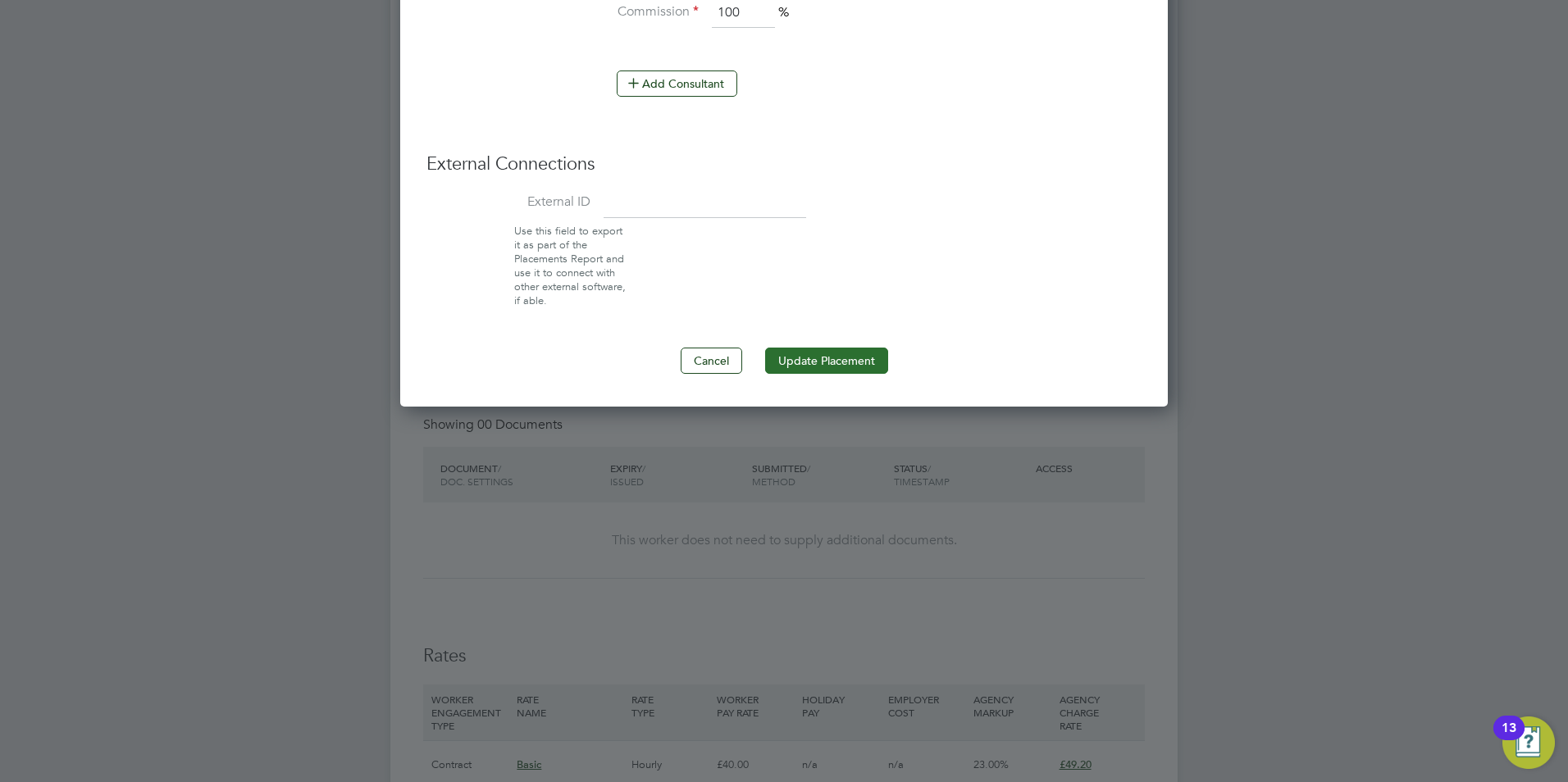
click at [826, 355] on button "Update Placement" at bounding box center [827, 361] width 123 height 26
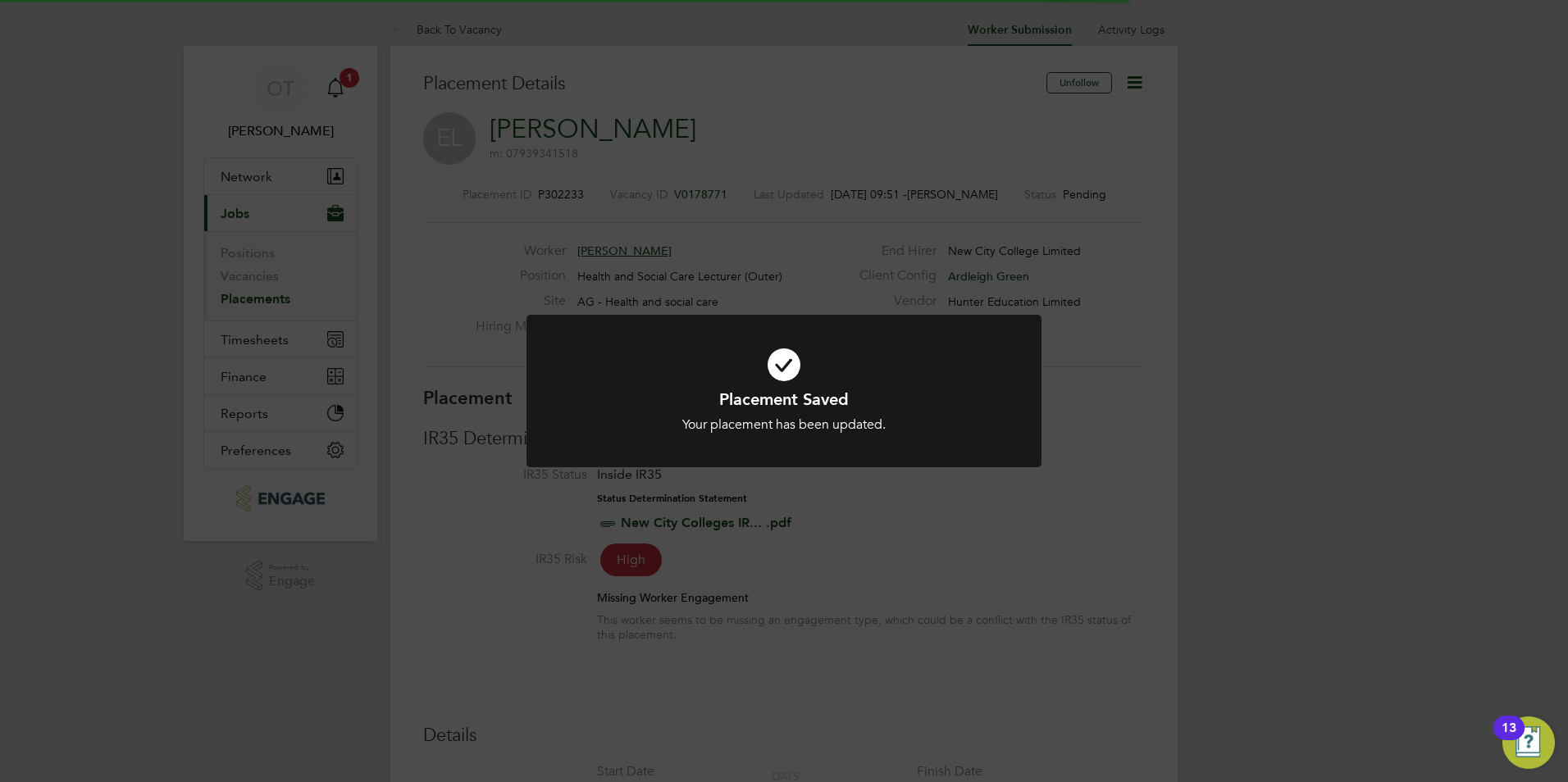
click at [1033, 556] on div "Placement Saved Your placement has been updated. Cancel Okay" at bounding box center [784, 391] width 1568 height 782
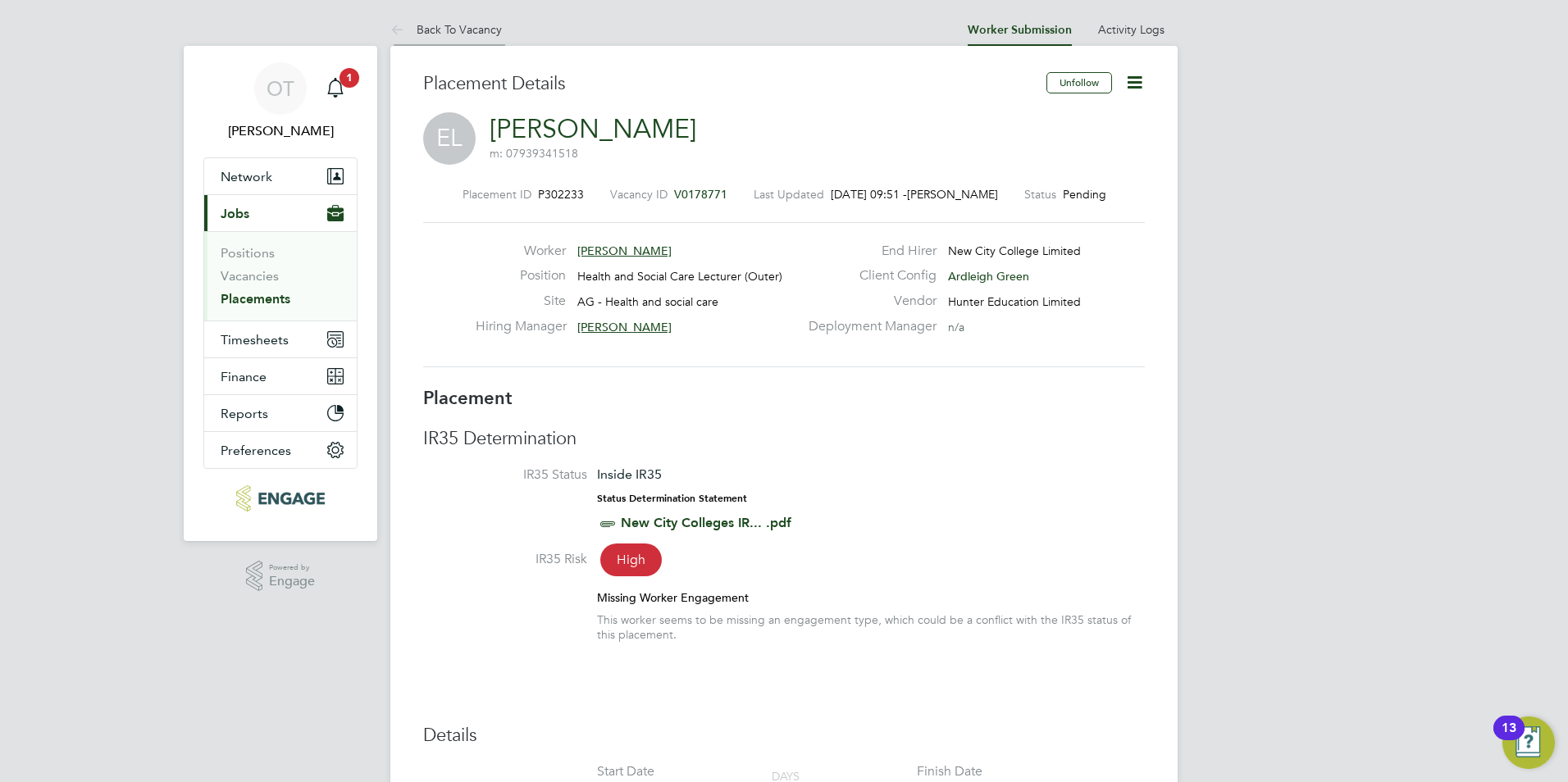
click at [476, 22] on link "Back To Vacancy" at bounding box center [446, 30] width 112 height 15
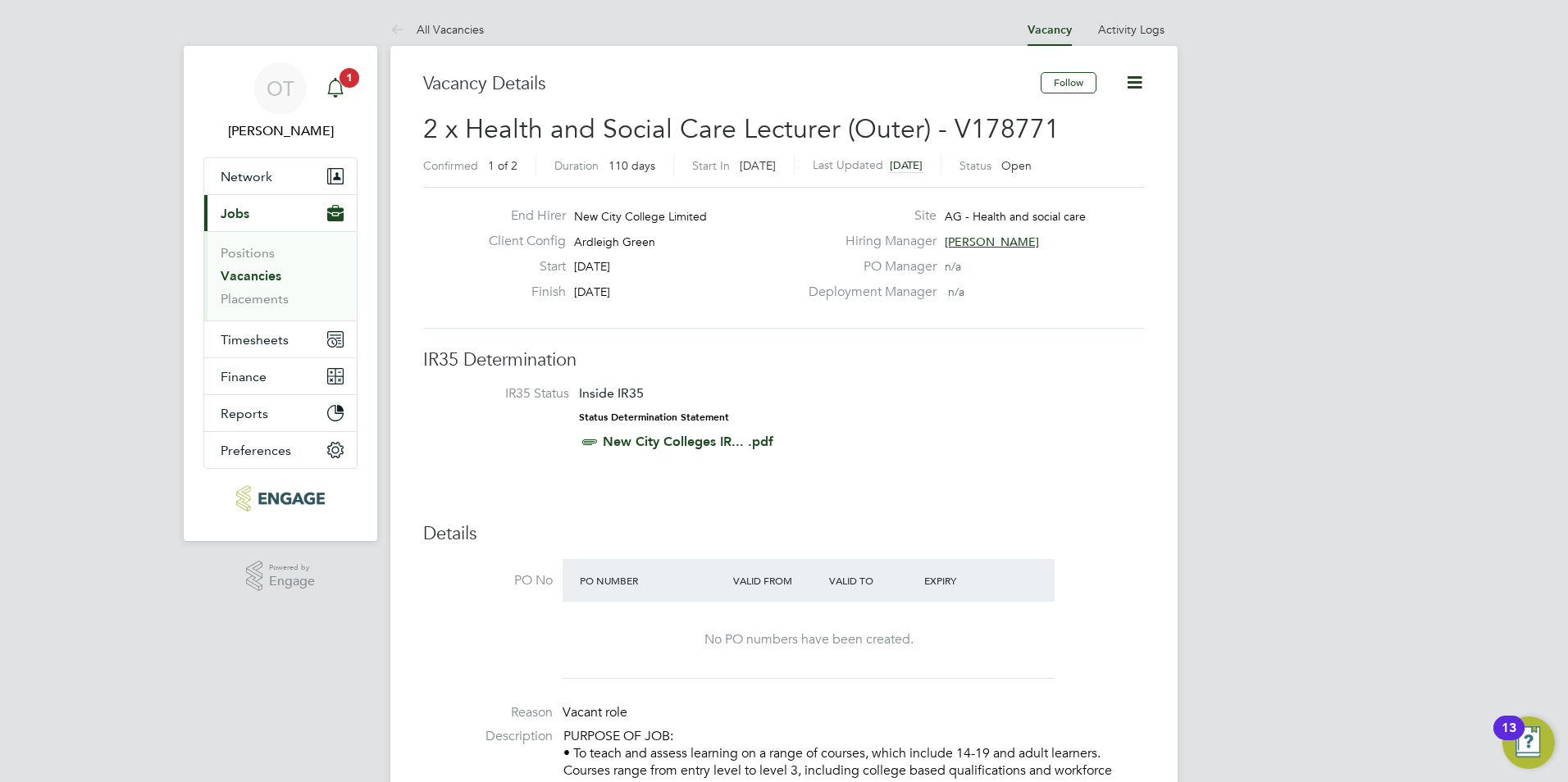
click at [359, 82] on app-nav-sections-wrapper "OT Olivia Triassi Notifications 1 Applications: Network Team Members Businesses…" at bounding box center [280, 293] width 194 height 495
click at [324, 82] on div "Main navigation" at bounding box center [335, 89] width 33 height 33
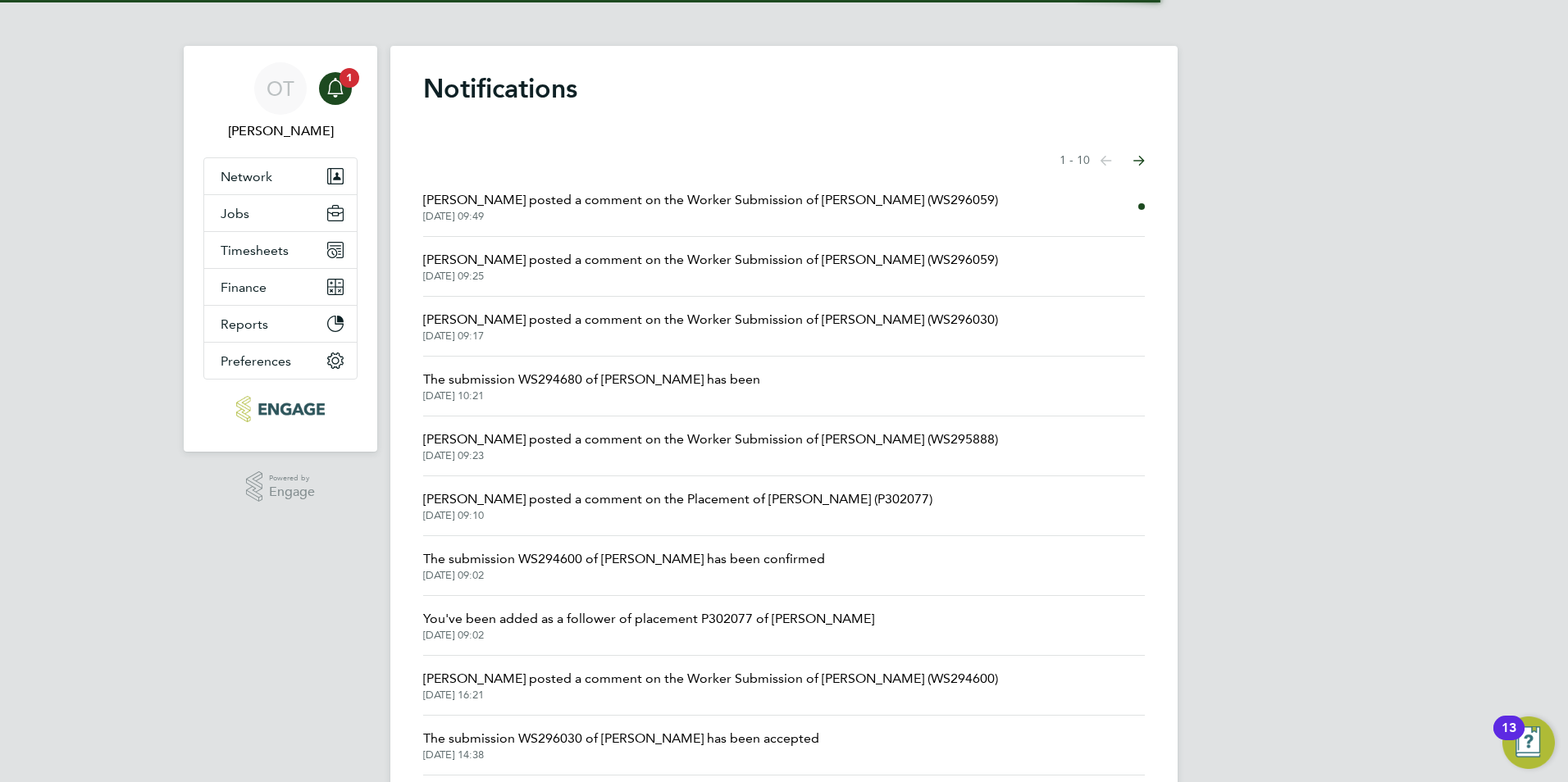
click at [808, 218] on span "29 Aug 2025, 09:49" at bounding box center [710, 216] width 575 height 13
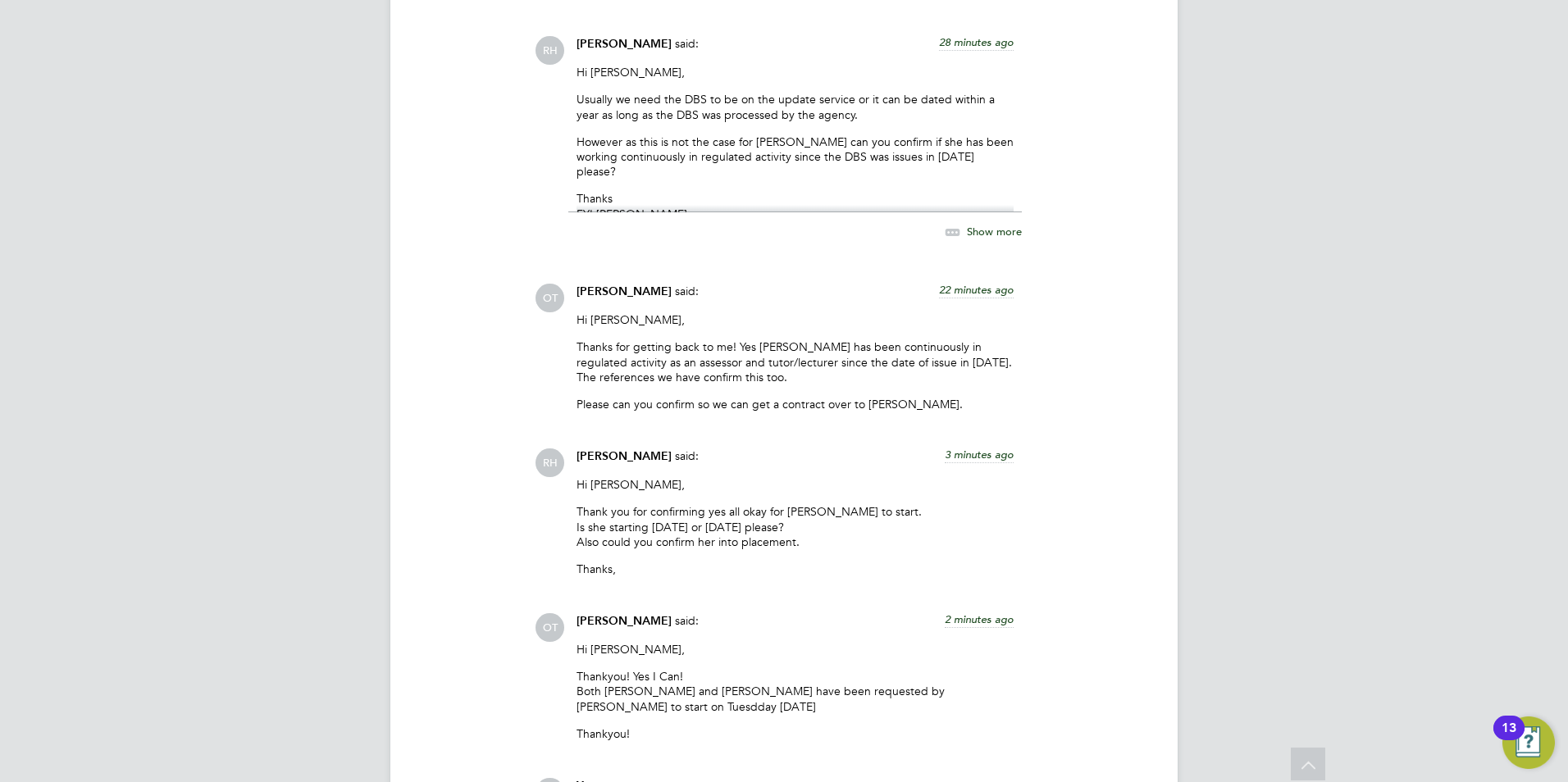
scroll to position [3876, 0]
